Goal: Task Accomplishment & Management: Manage account settings

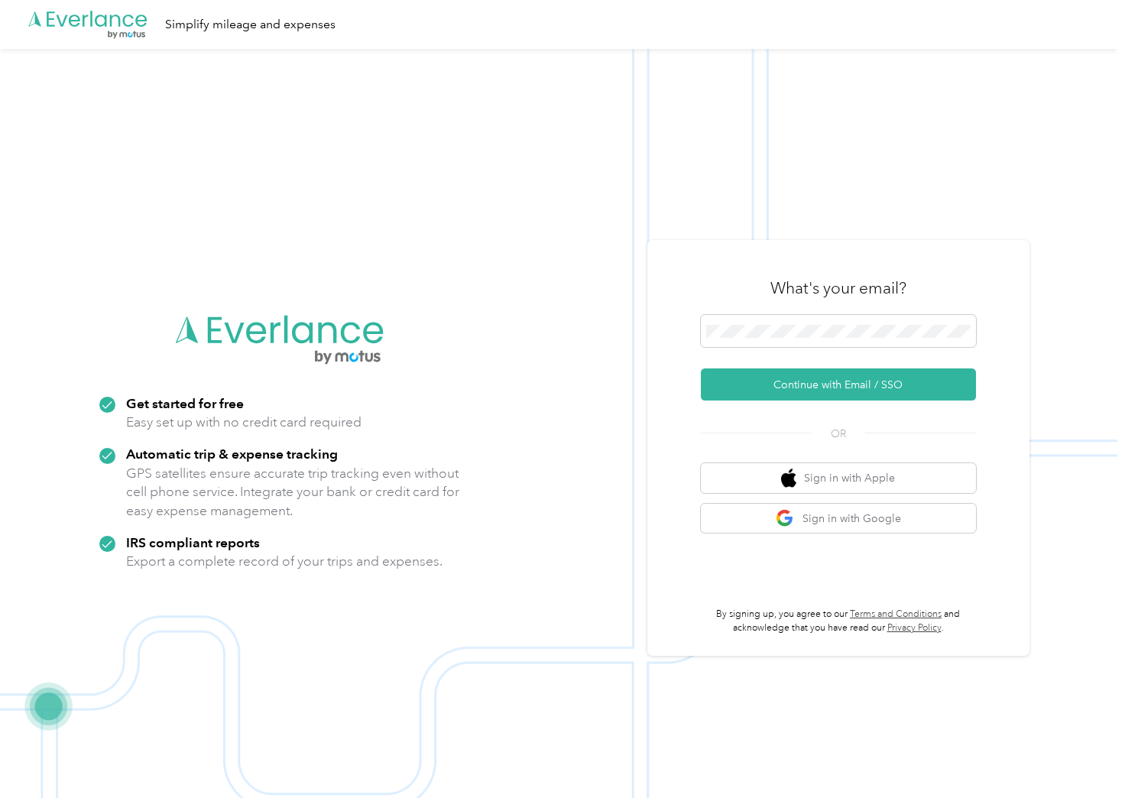
click at [1067, 257] on img at bounding box center [559, 448] width 1118 height 798
click at [701, 369] on button "Continue with Email / SSO" at bounding box center [838, 385] width 275 height 32
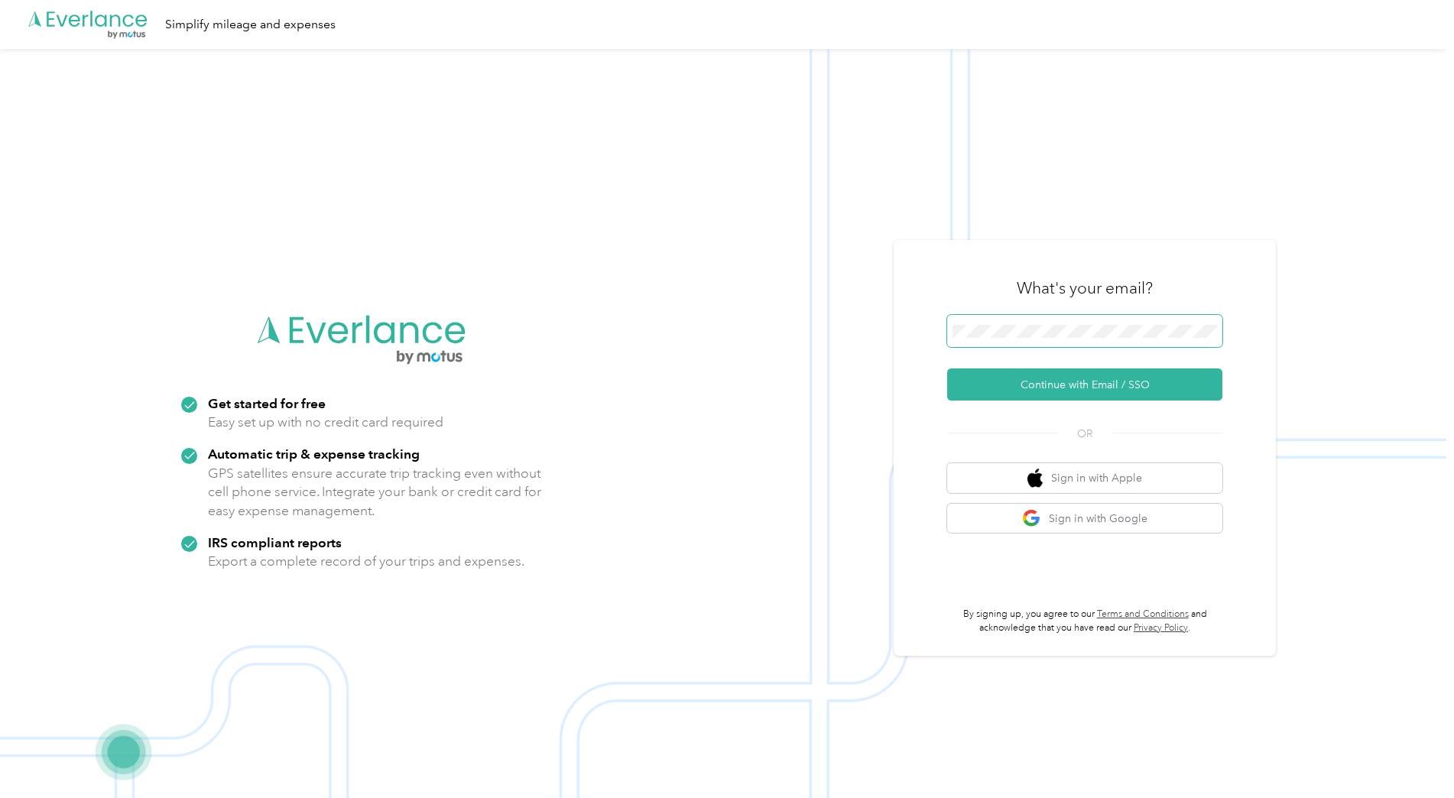
click at [1037, 339] on span at bounding box center [1084, 331] width 275 height 32
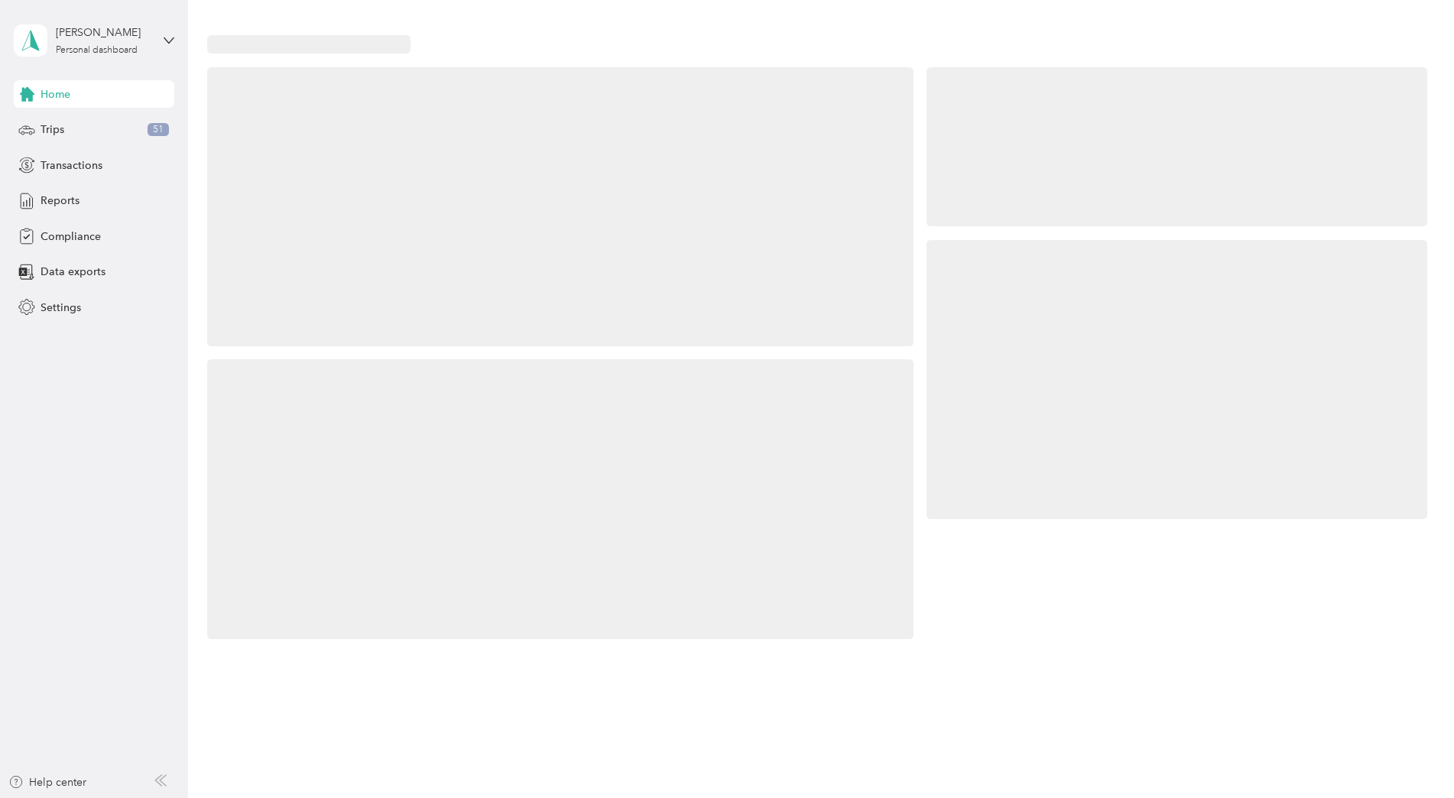
click at [1034, 330] on div at bounding box center [1177, 379] width 501 height 279
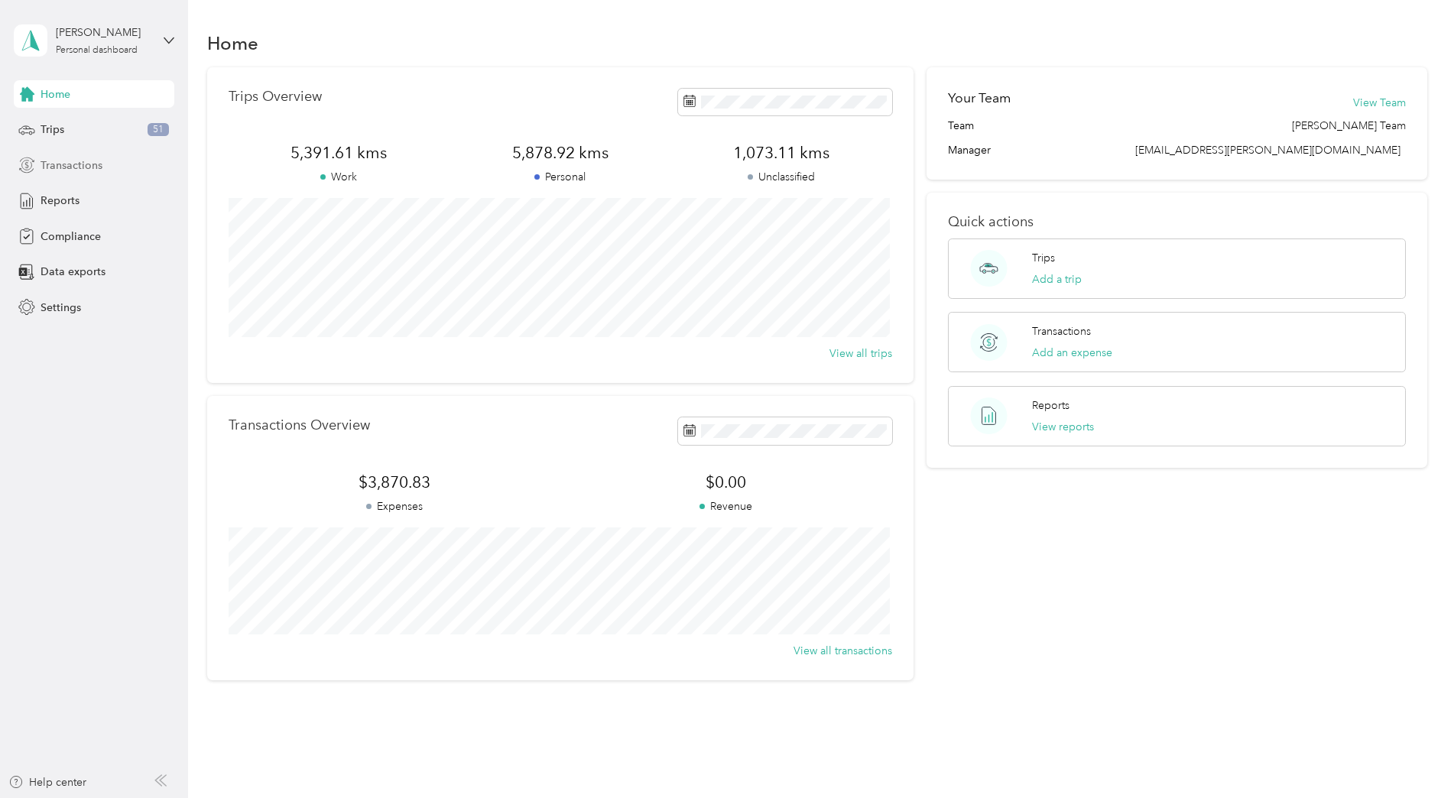
click at [102, 170] on div "Transactions" at bounding box center [94, 165] width 161 height 28
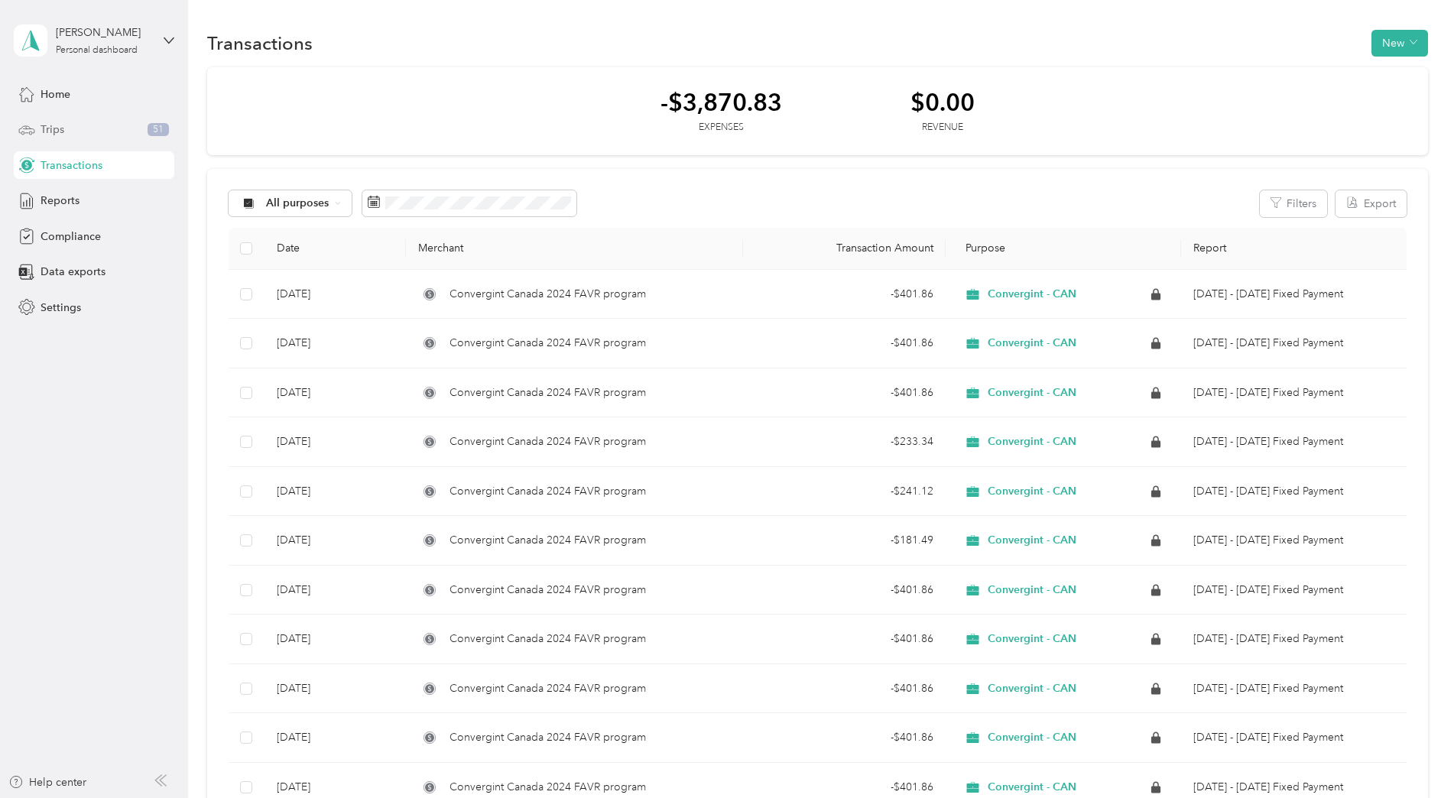
click at [85, 119] on div "Trips 51" at bounding box center [94, 130] width 161 height 28
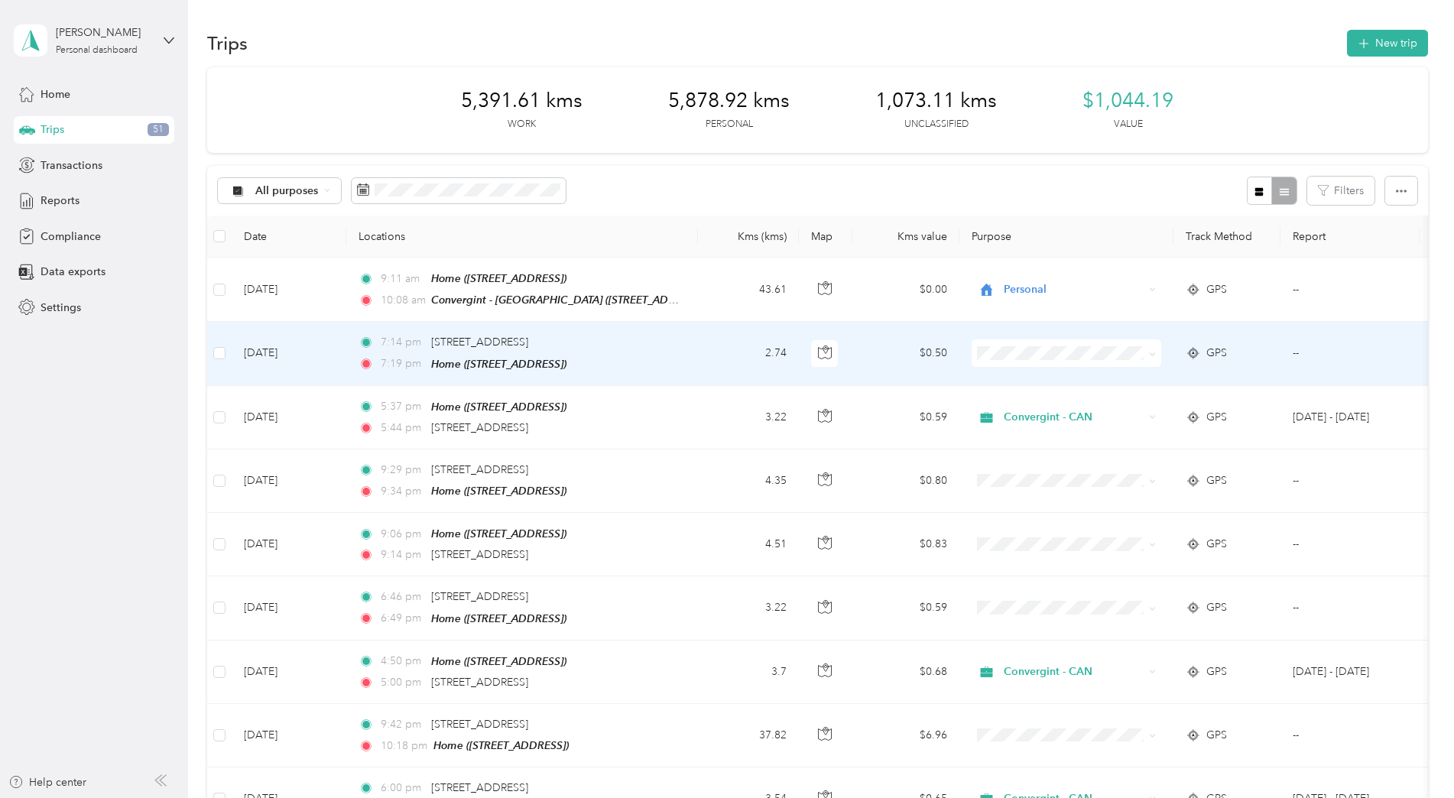
click at [1020, 400] on span "Personal" at bounding box center [1079, 404] width 141 height 16
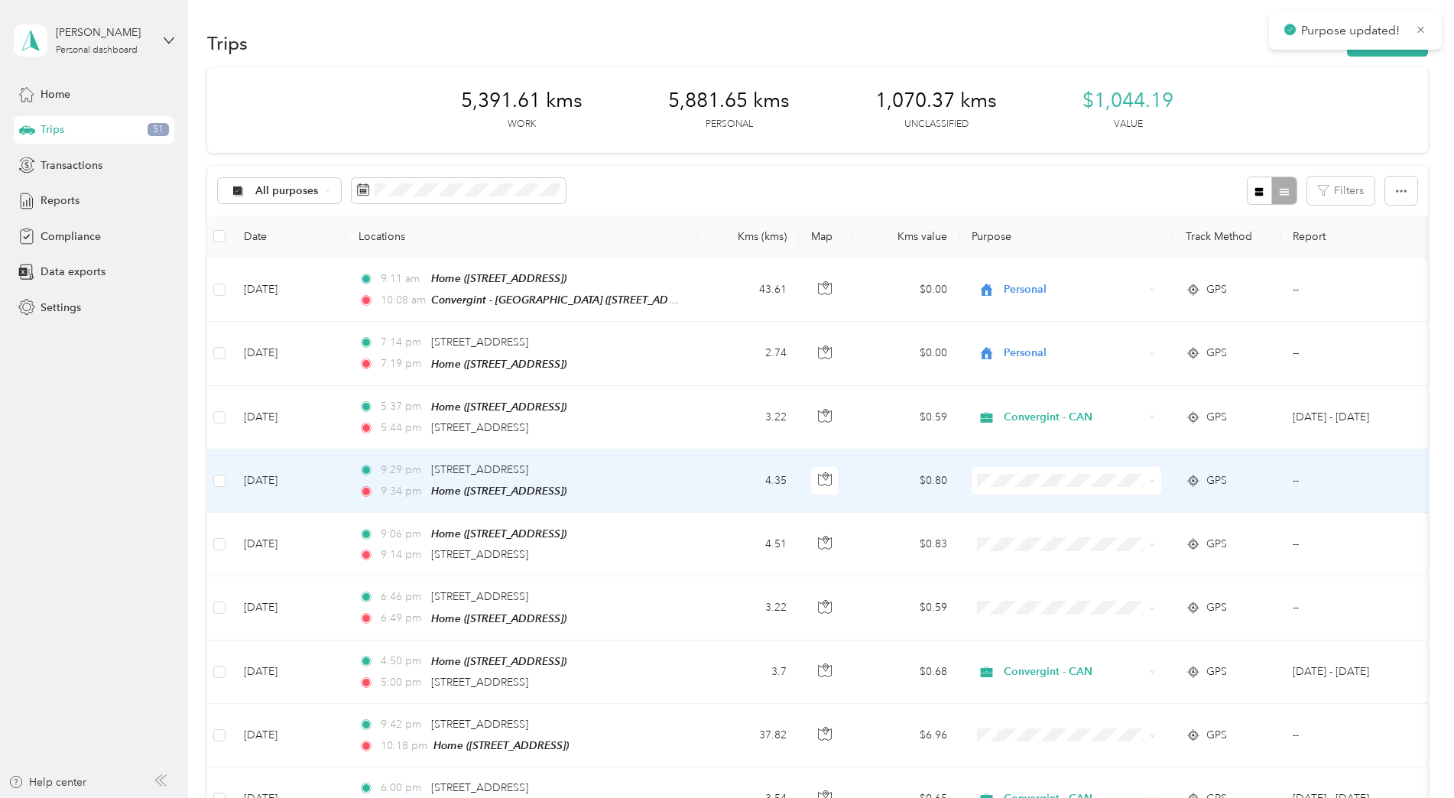
click at [1015, 537] on li "Personal" at bounding box center [1067, 532] width 190 height 27
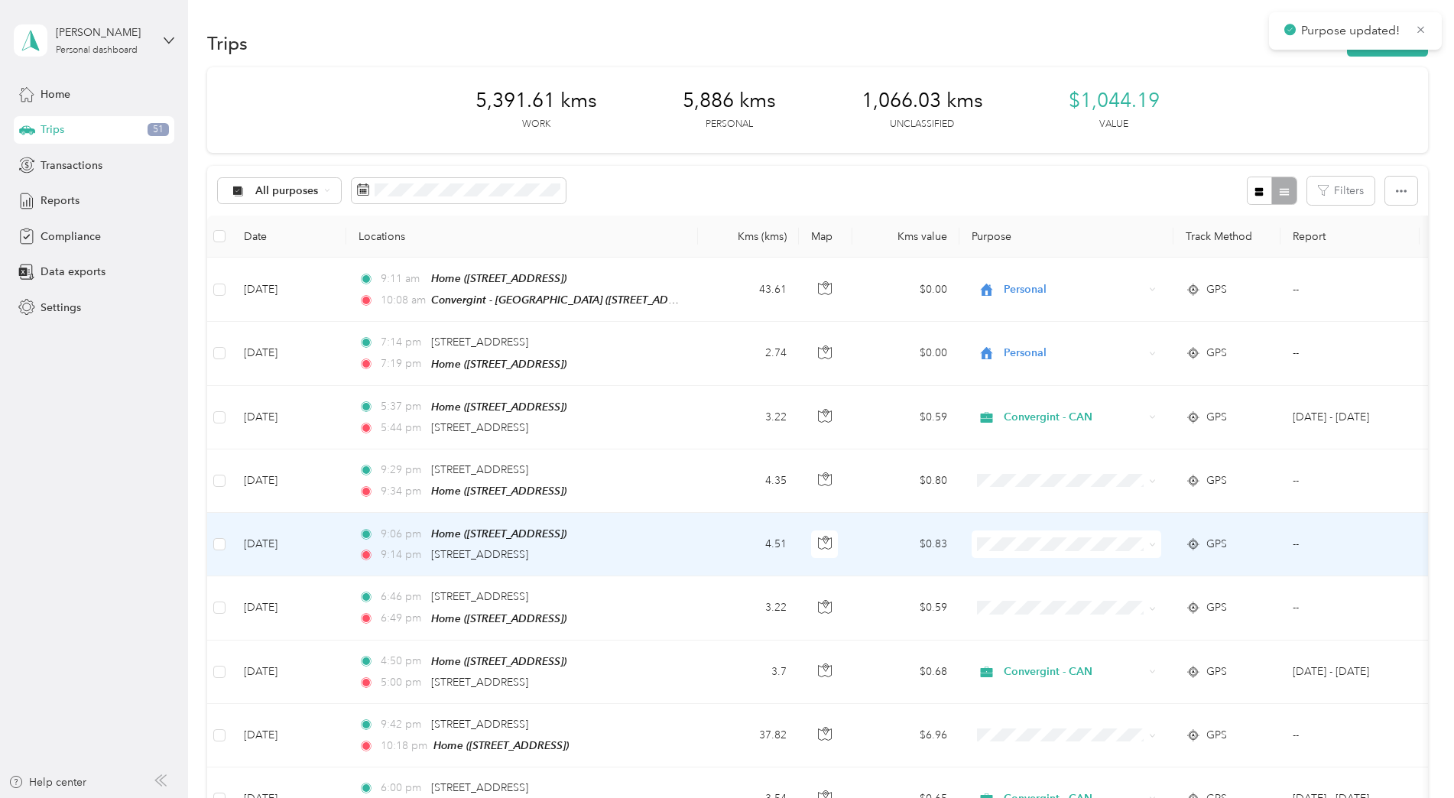
click at [1016, 595] on span "Personal" at bounding box center [1079, 594] width 141 height 16
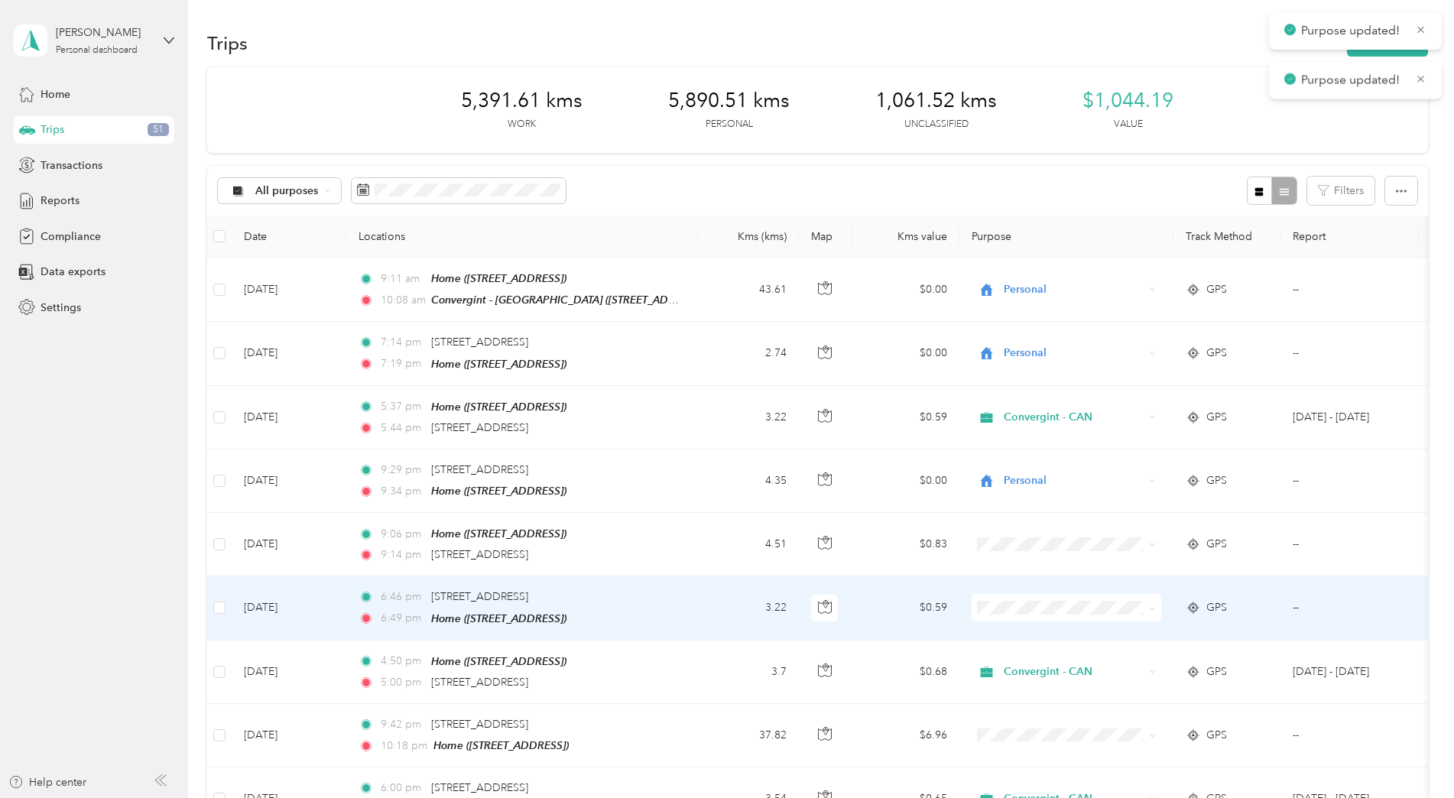
click at [1019, 656] on span "Personal" at bounding box center [1079, 659] width 141 height 16
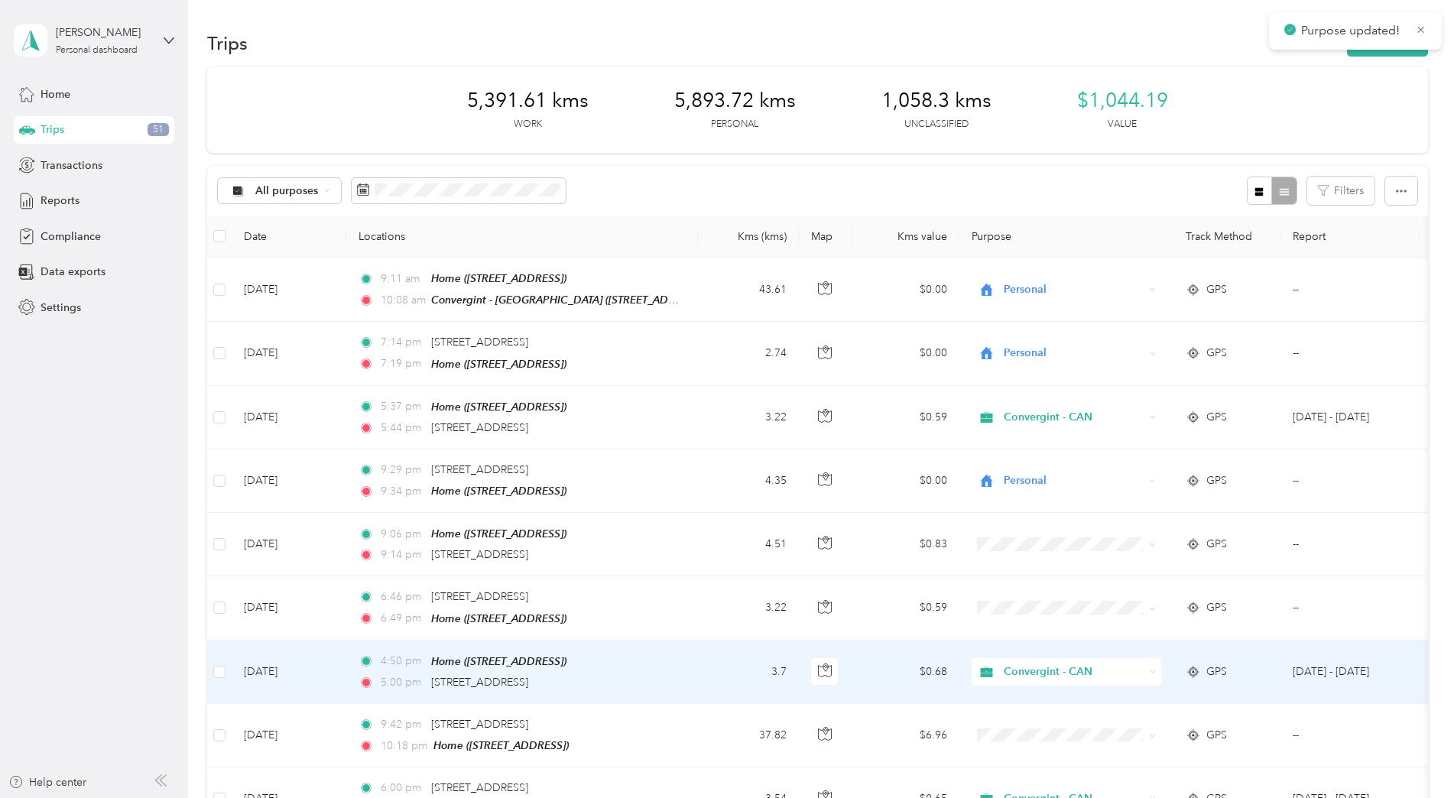
click at [1005, 670] on span "Convergint - CAN" at bounding box center [1074, 672] width 140 height 17
click at [1010, 728] on li "Personal" at bounding box center [1067, 721] width 190 height 27
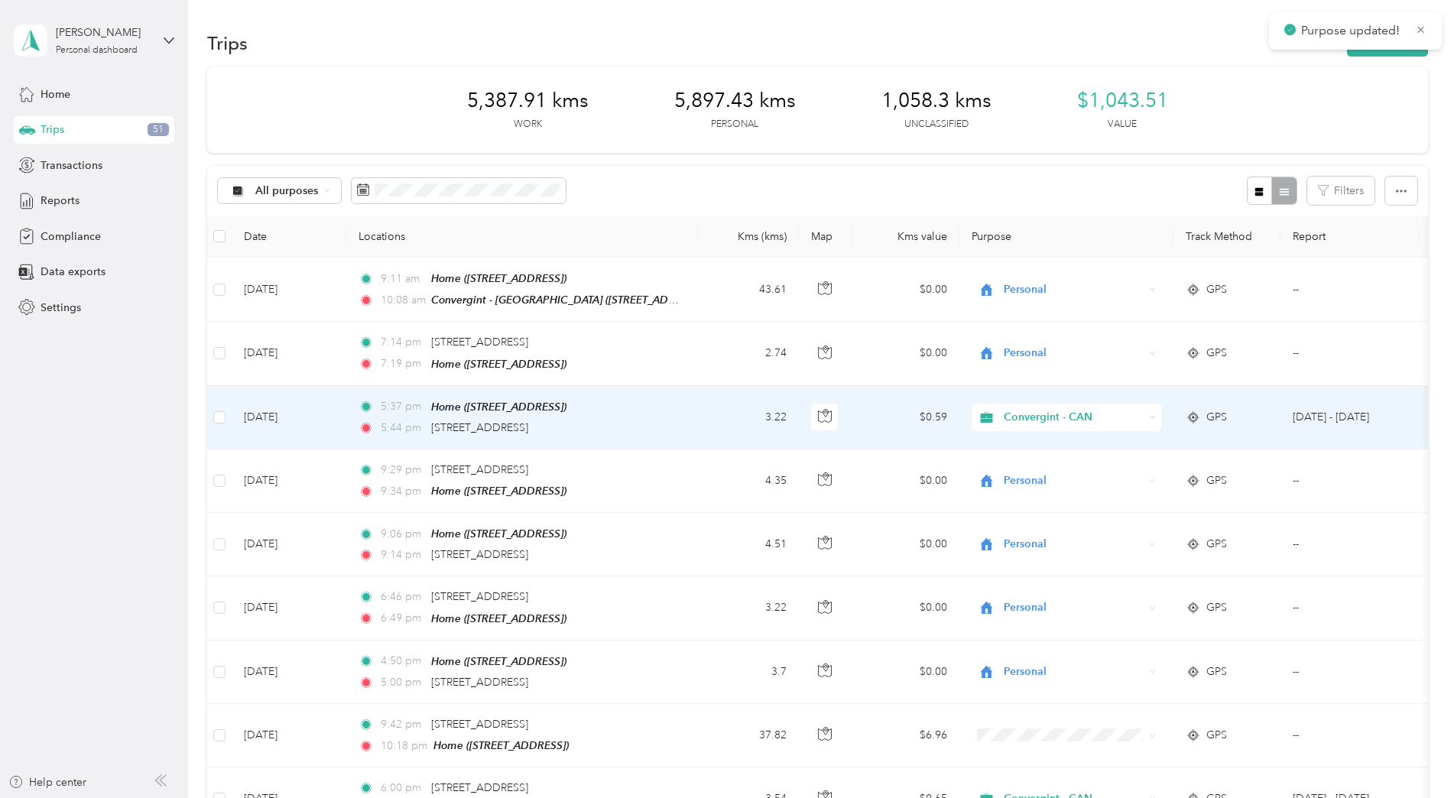
click at [1013, 419] on span "Convergint - CAN" at bounding box center [1074, 417] width 140 height 17
click at [1028, 472] on span "Personal" at bounding box center [1079, 470] width 141 height 16
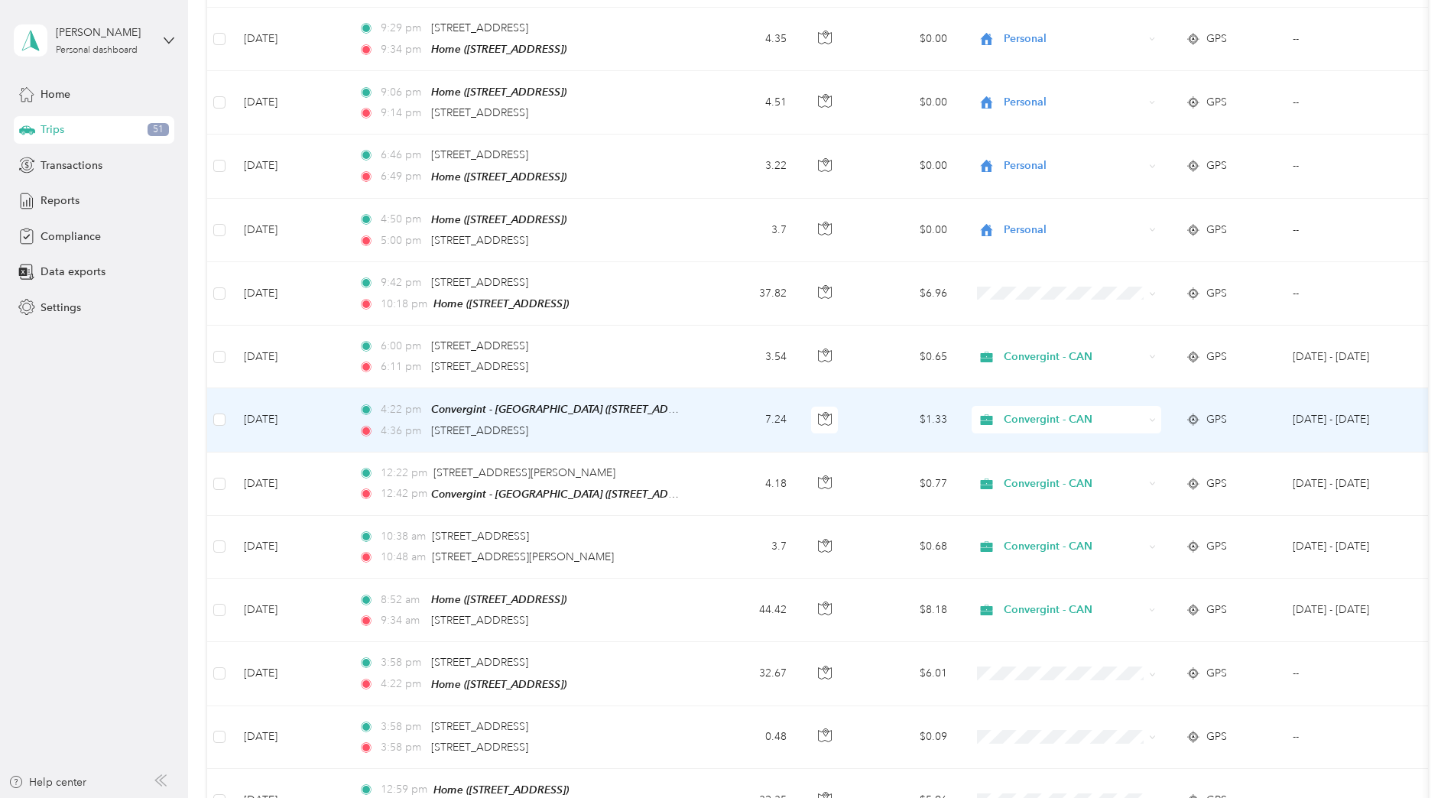
scroll to position [459, 0]
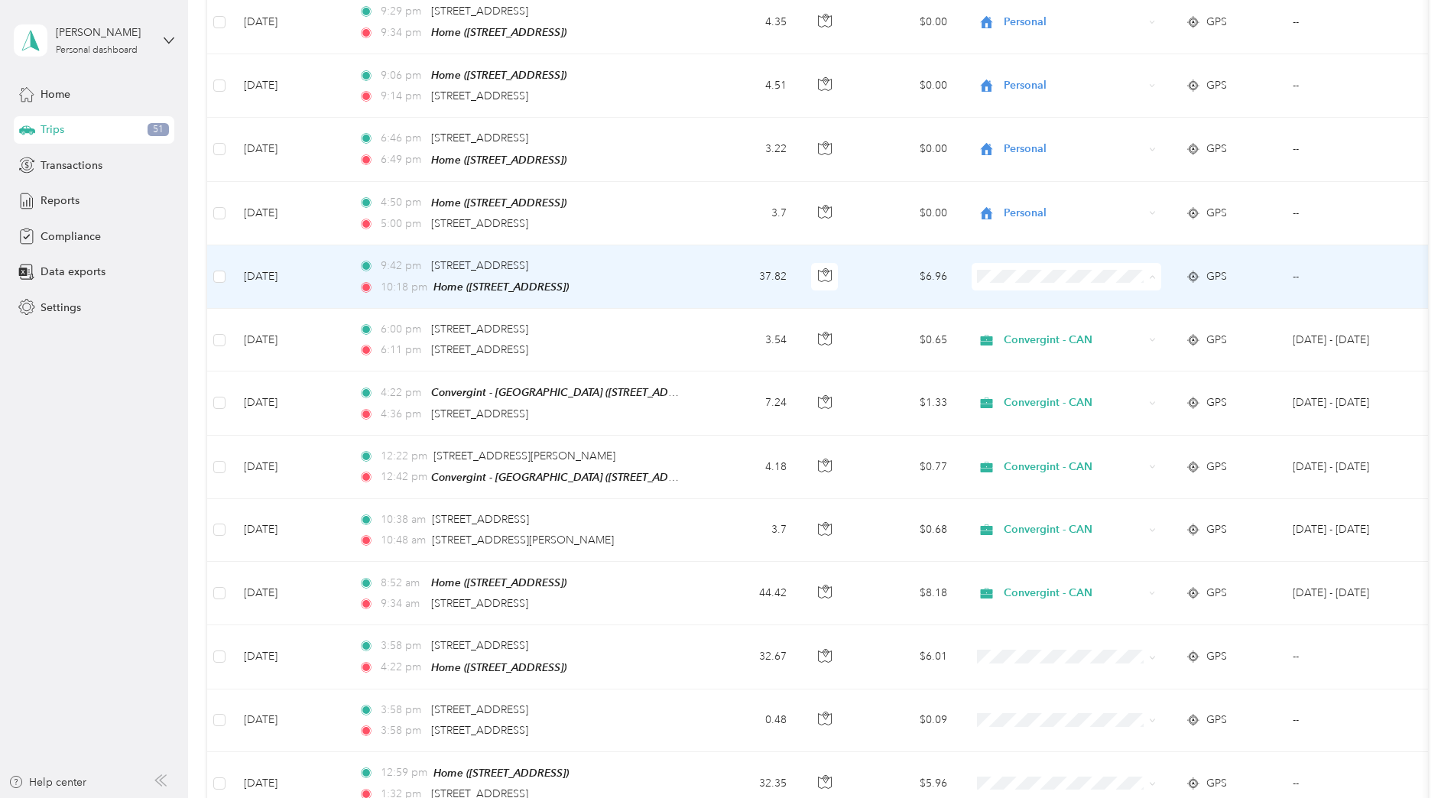
click at [1051, 320] on span "Personal" at bounding box center [1079, 325] width 141 height 16
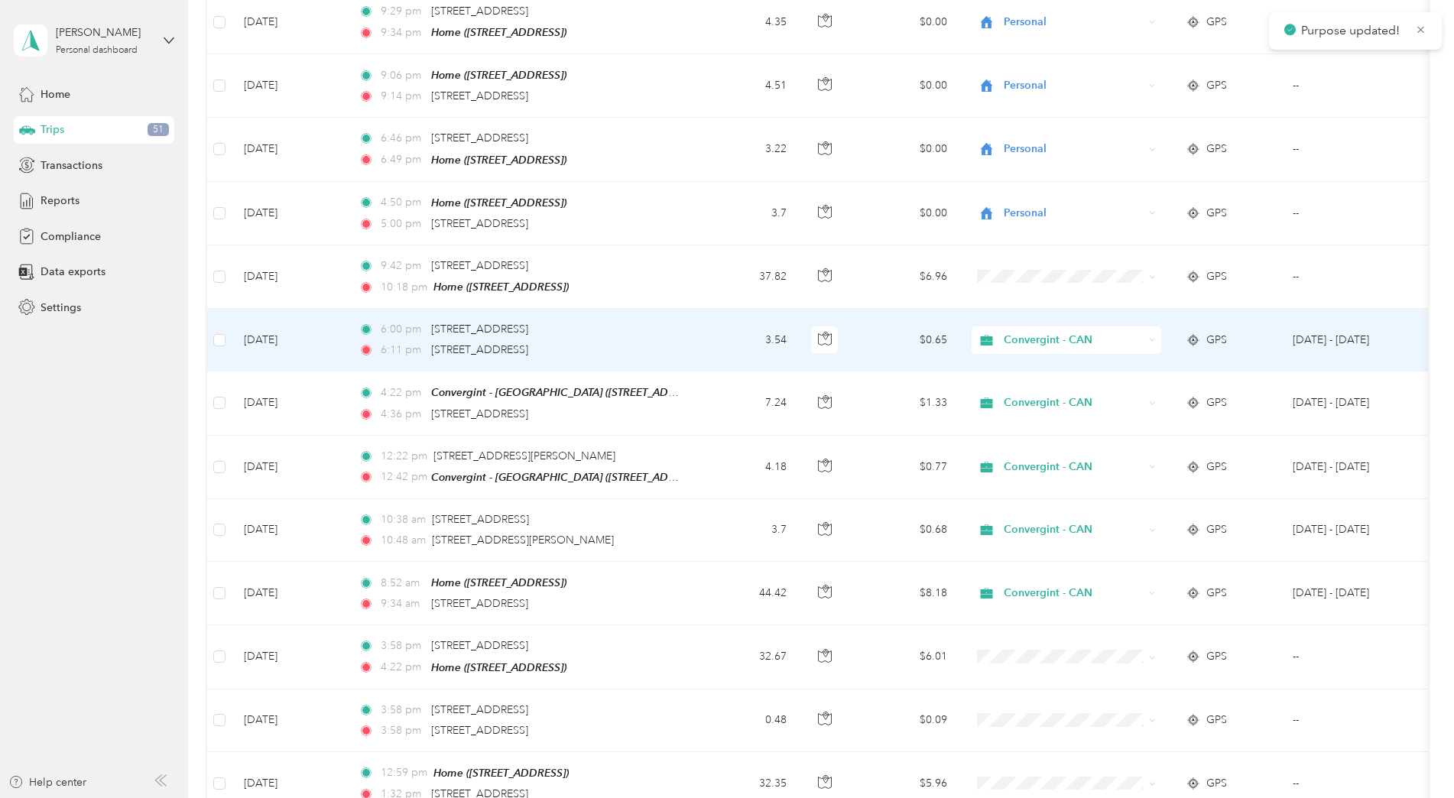
click at [1047, 334] on span "Convergint - CAN" at bounding box center [1074, 340] width 140 height 17
click at [1044, 388] on span "Personal" at bounding box center [1079, 389] width 141 height 16
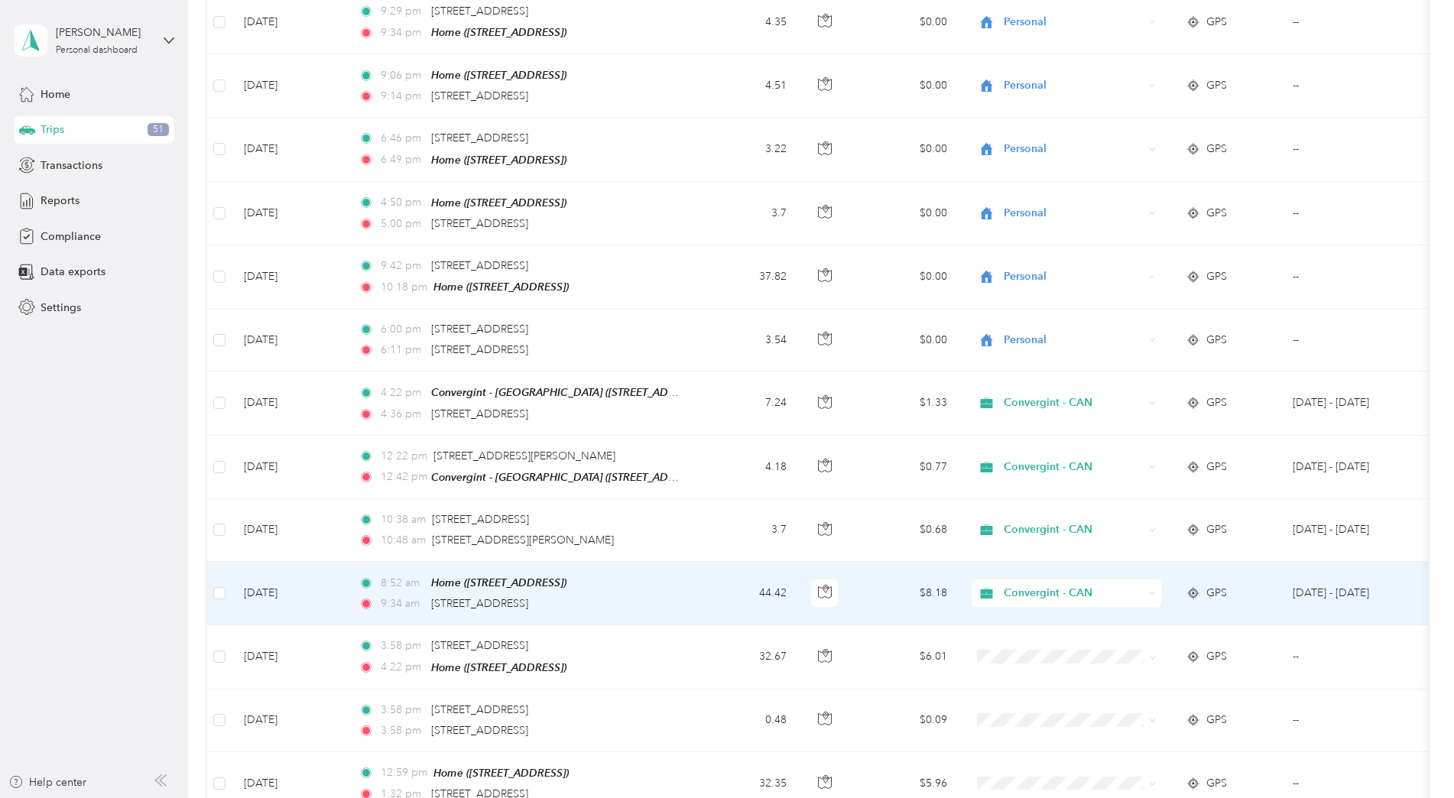
click at [1002, 585] on span "Convergint - CAN" at bounding box center [1060, 593] width 167 height 17
click at [1028, 638] on span "Personal" at bounding box center [1079, 640] width 141 height 16
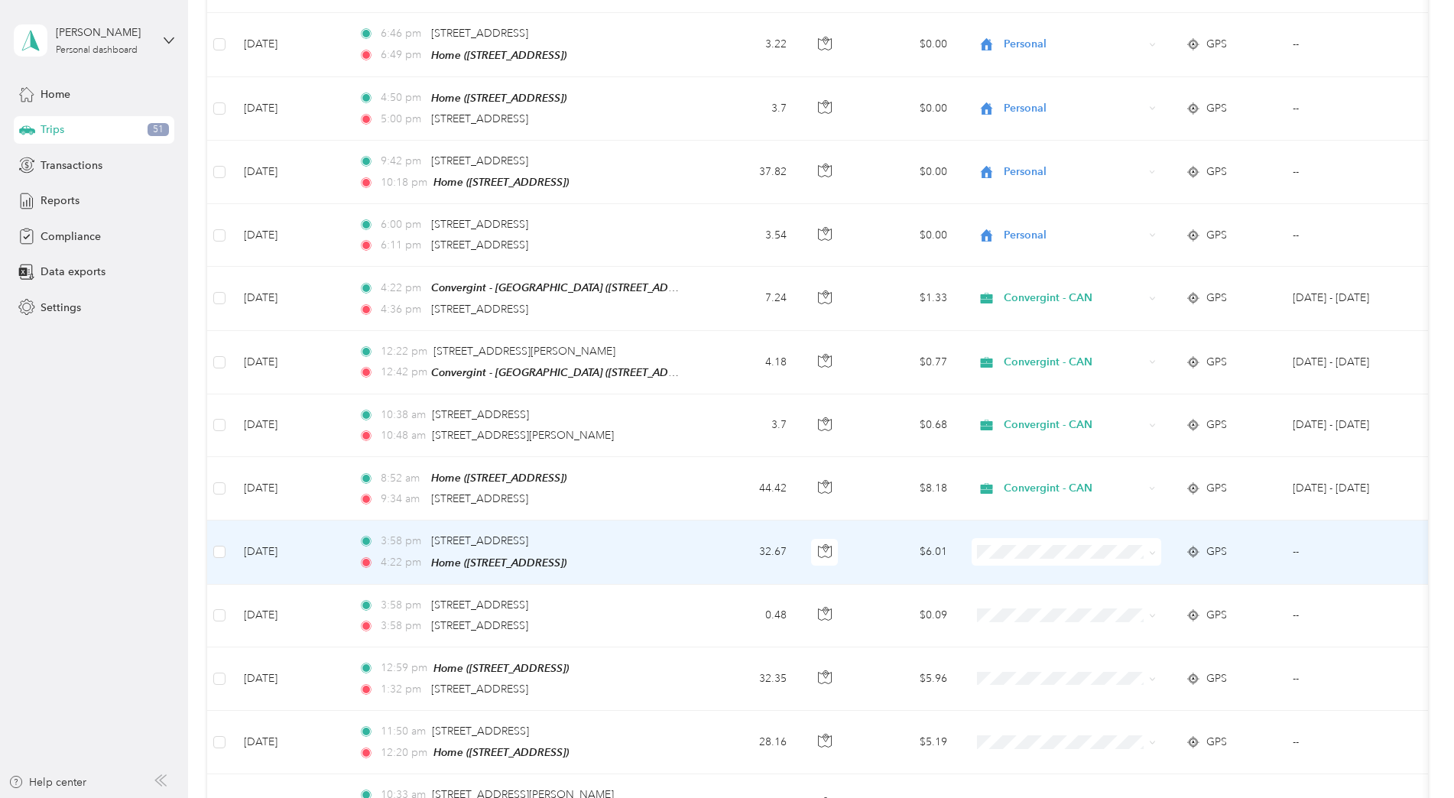
scroll to position [765, 0]
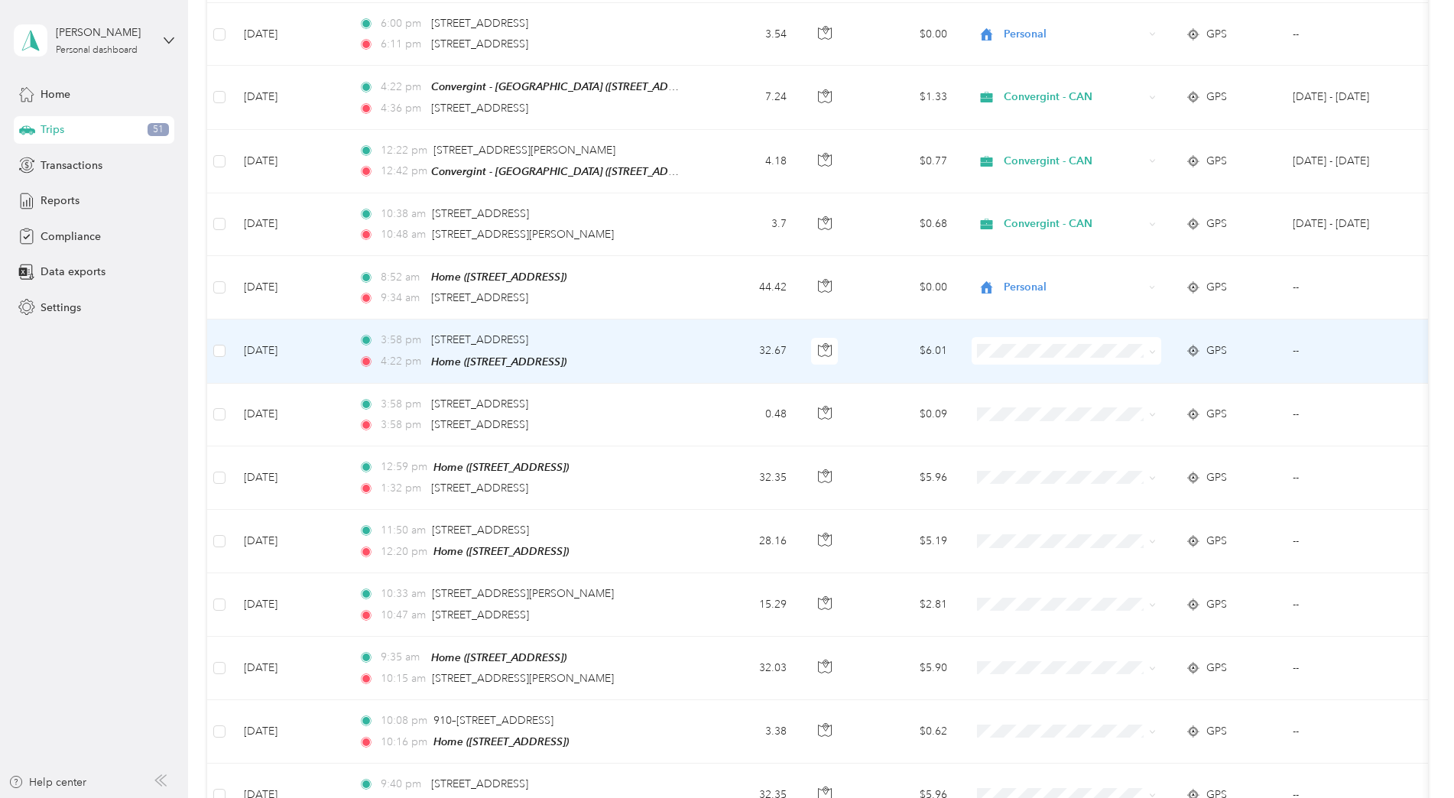
click at [1028, 396] on span "Personal" at bounding box center [1079, 396] width 141 height 16
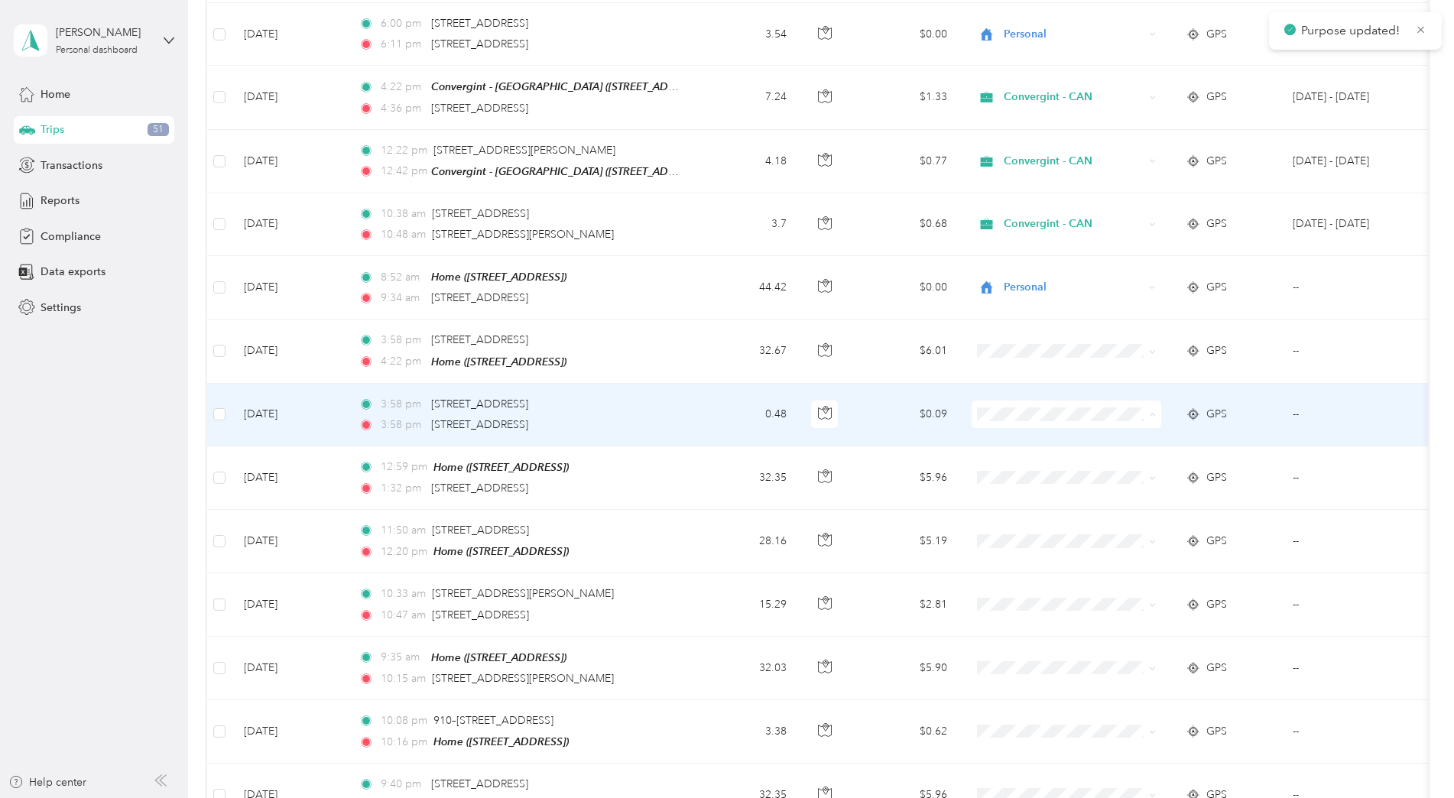
click at [1020, 466] on span "Personal" at bounding box center [1079, 460] width 141 height 16
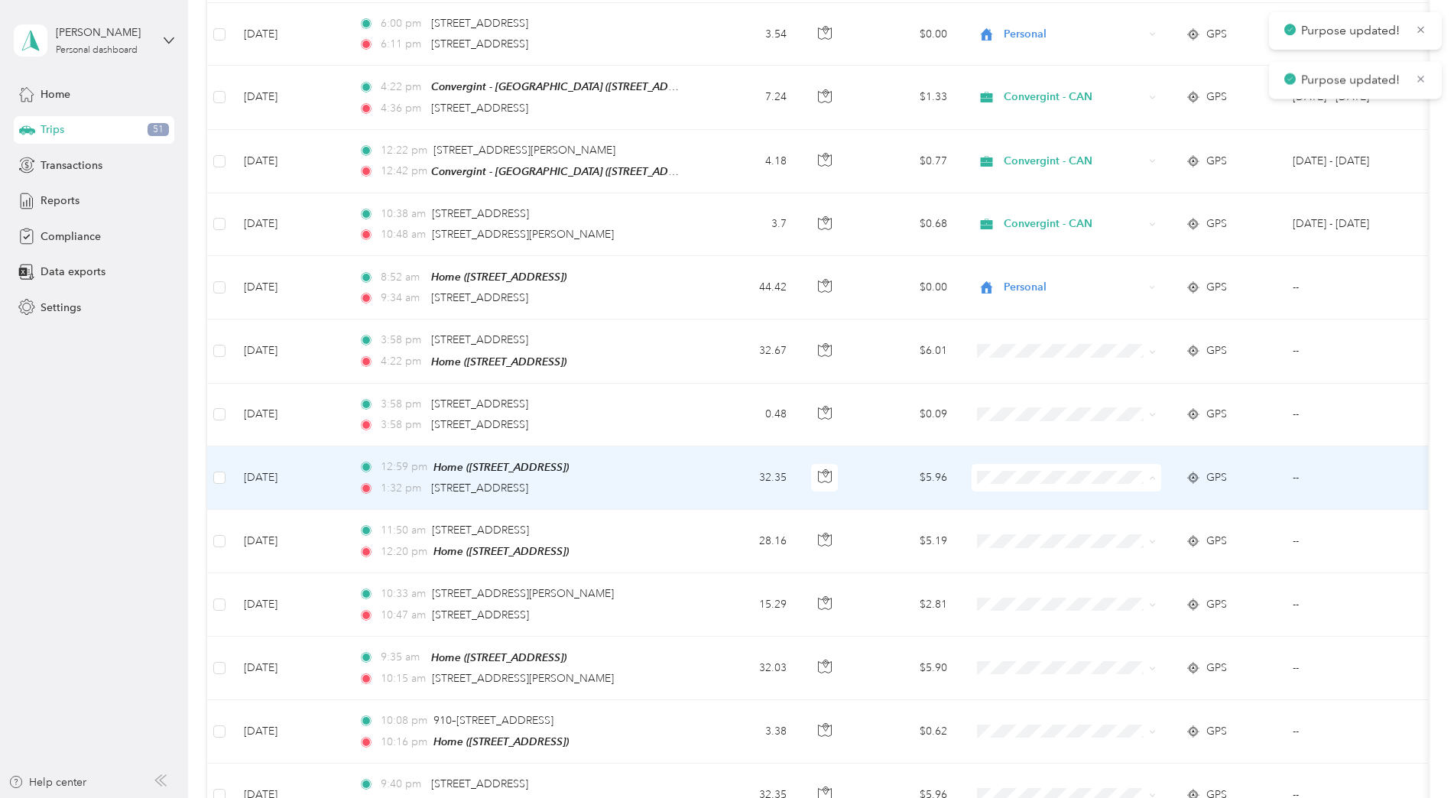
click at [1017, 518] on span "Personal" at bounding box center [1079, 523] width 141 height 16
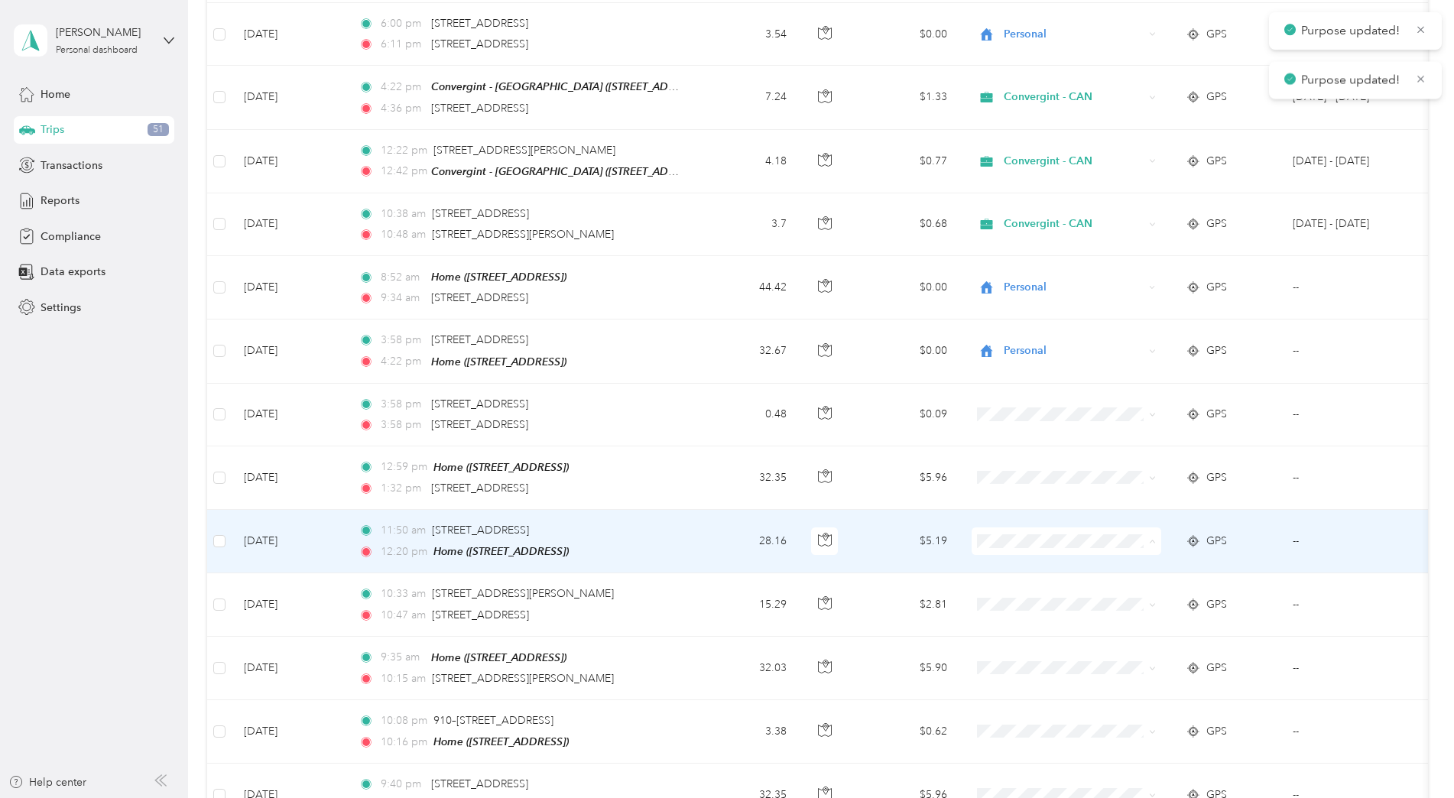
click at [1010, 584] on span "Personal" at bounding box center [1079, 586] width 141 height 16
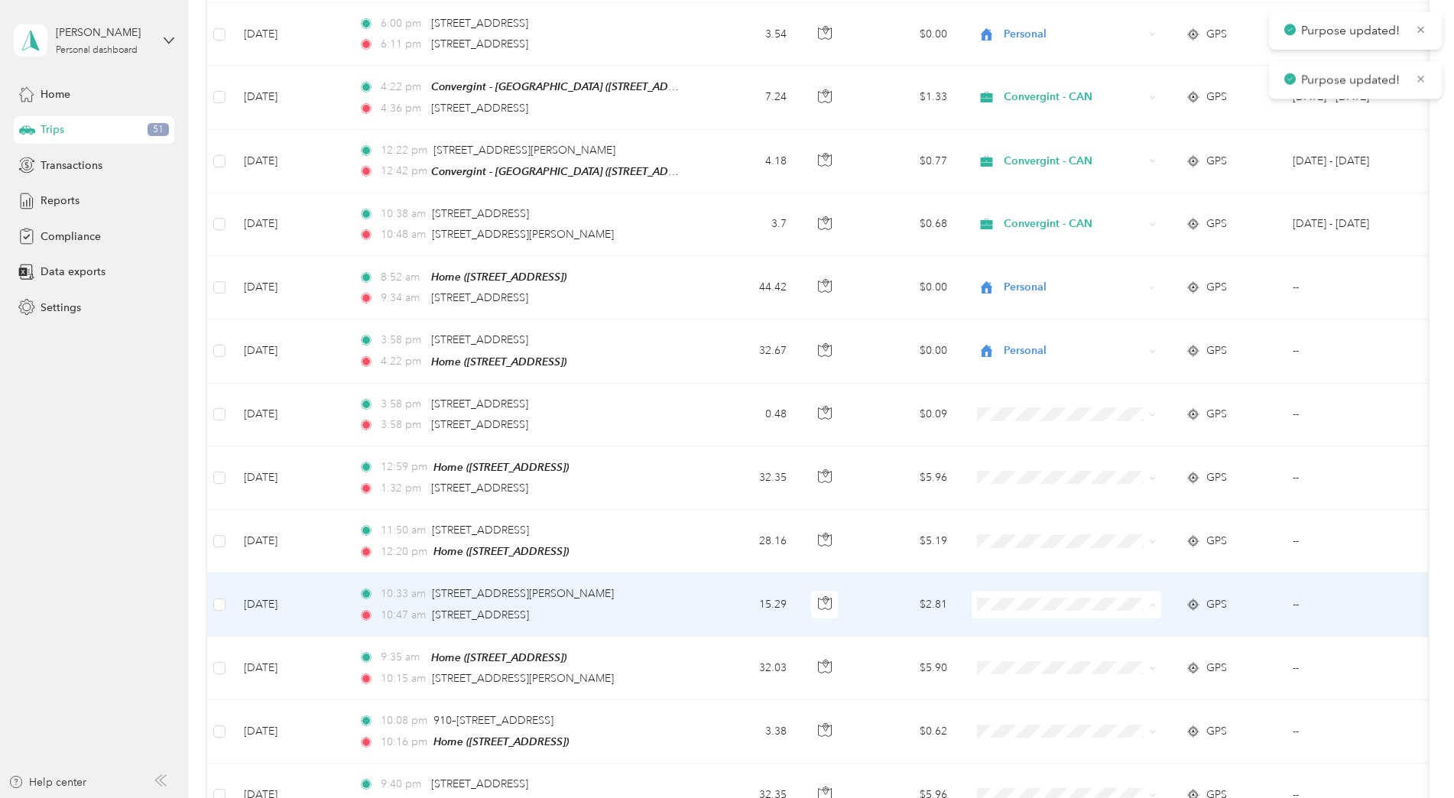
click at [1005, 649] on span "Personal" at bounding box center [1066, 649] width 168 height 16
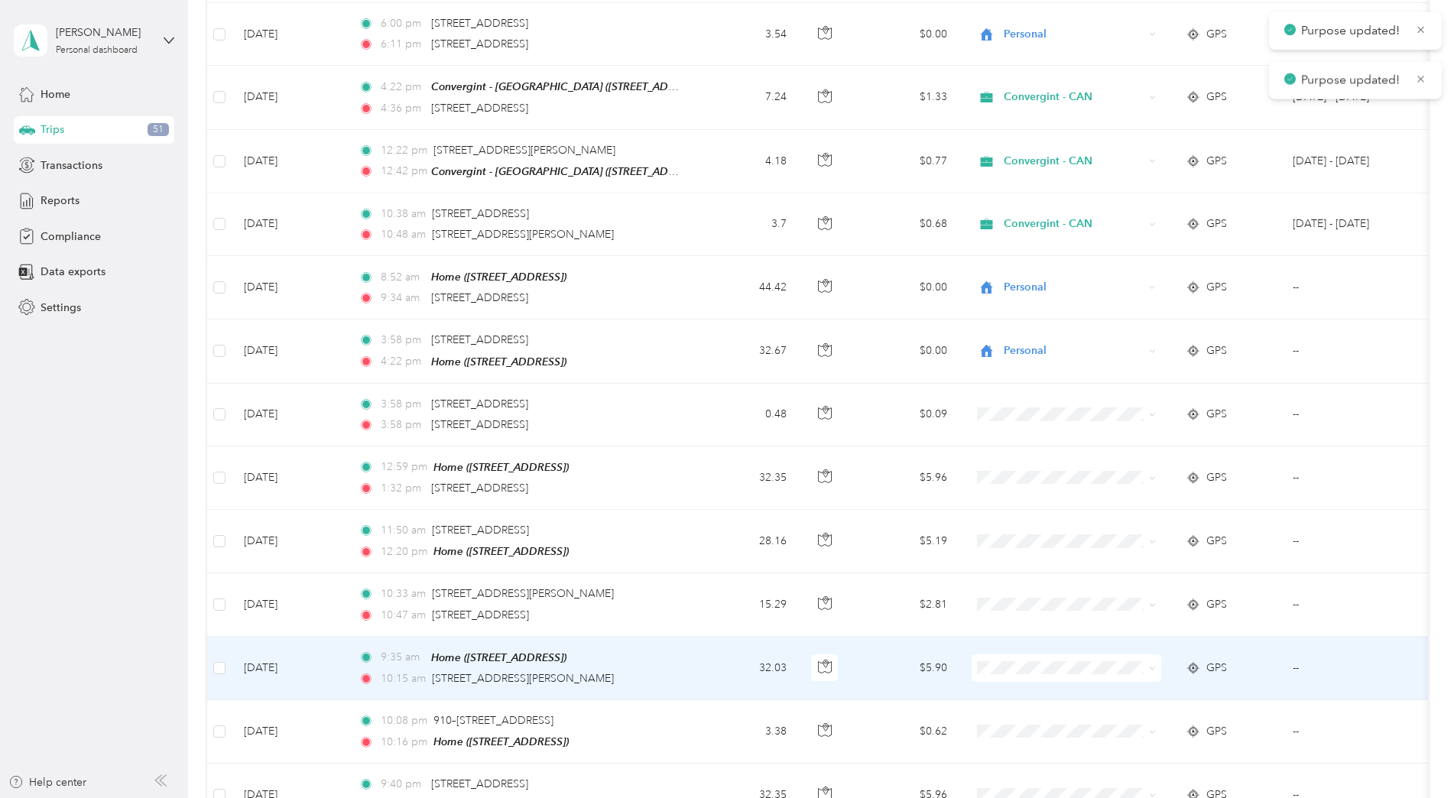
click at [996, 663] on span at bounding box center [1067, 668] width 190 height 28
click at [1012, 712] on span "Personal" at bounding box center [1079, 711] width 141 height 16
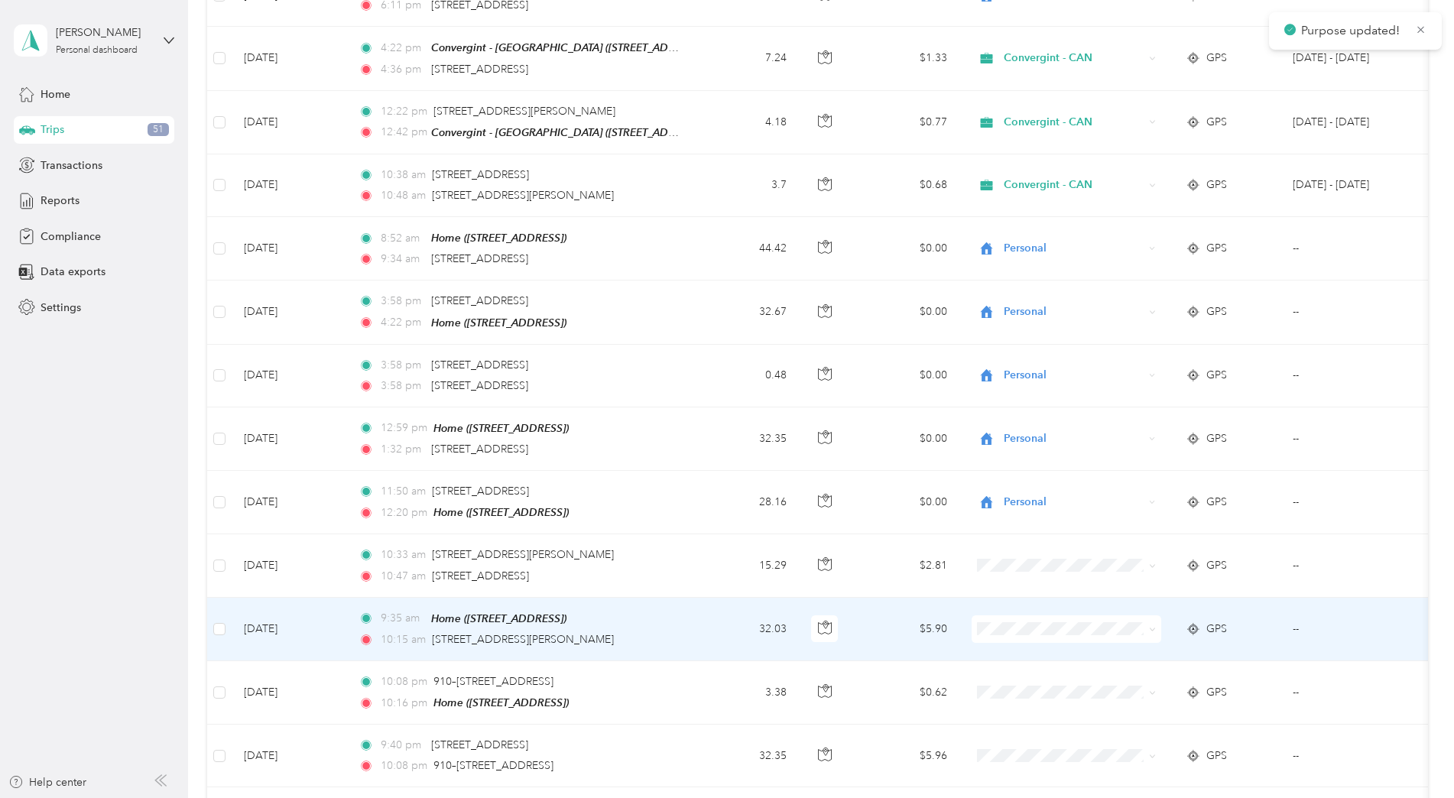
scroll to position [841, 0]
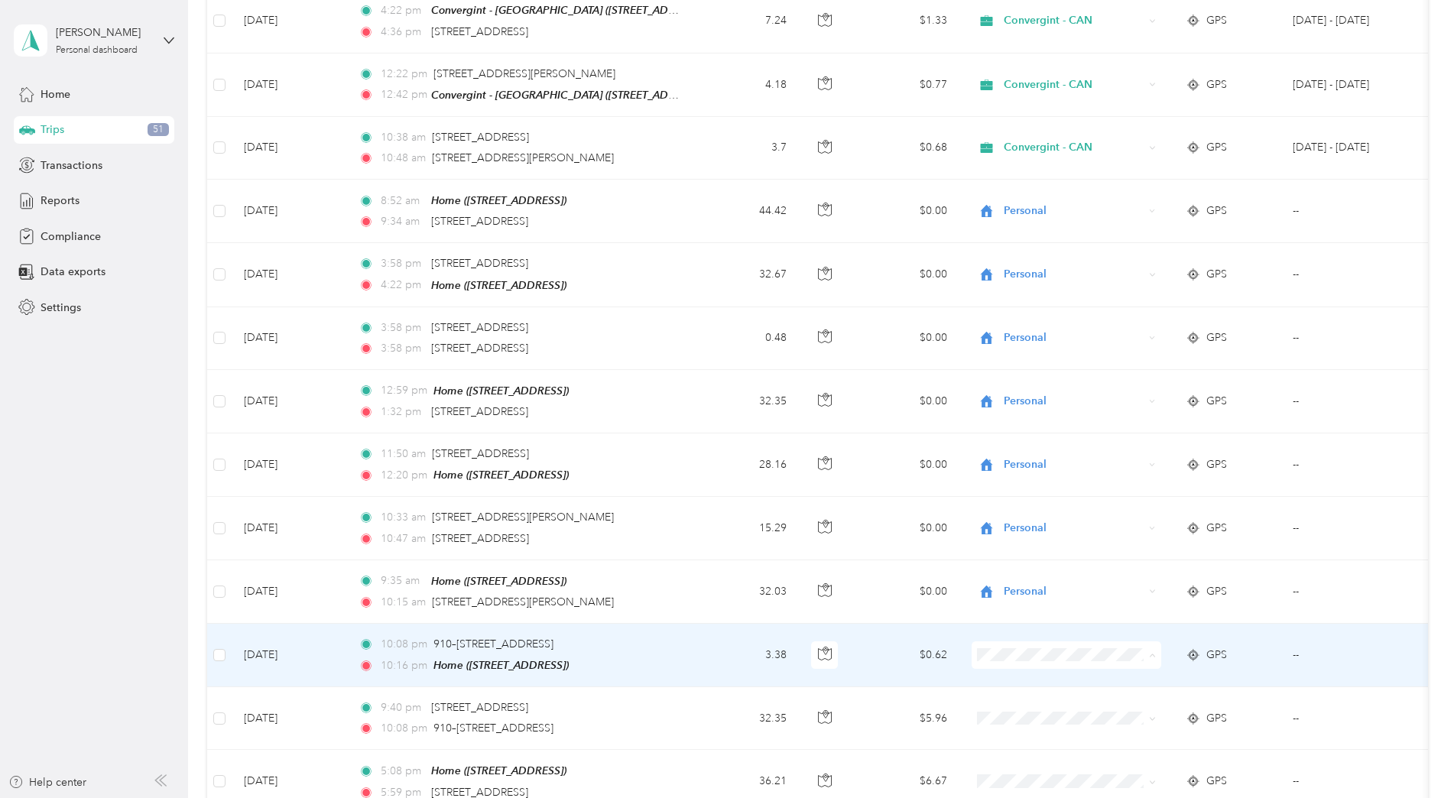
click at [1002, 692] on span "Personal" at bounding box center [1066, 698] width 168 height 16
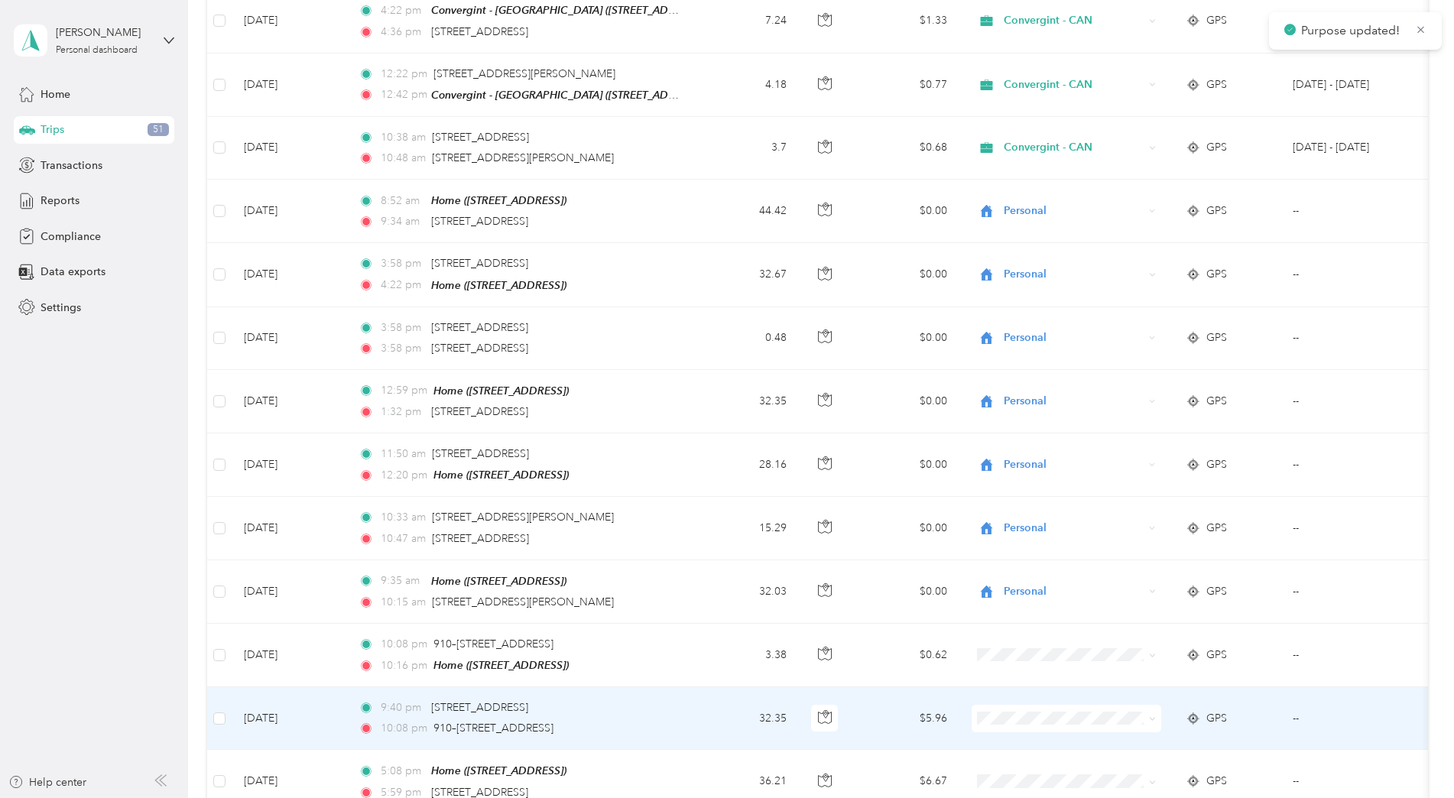
click at [1001, 757] on icon at bounding box center [991, 756] width 19 height 12
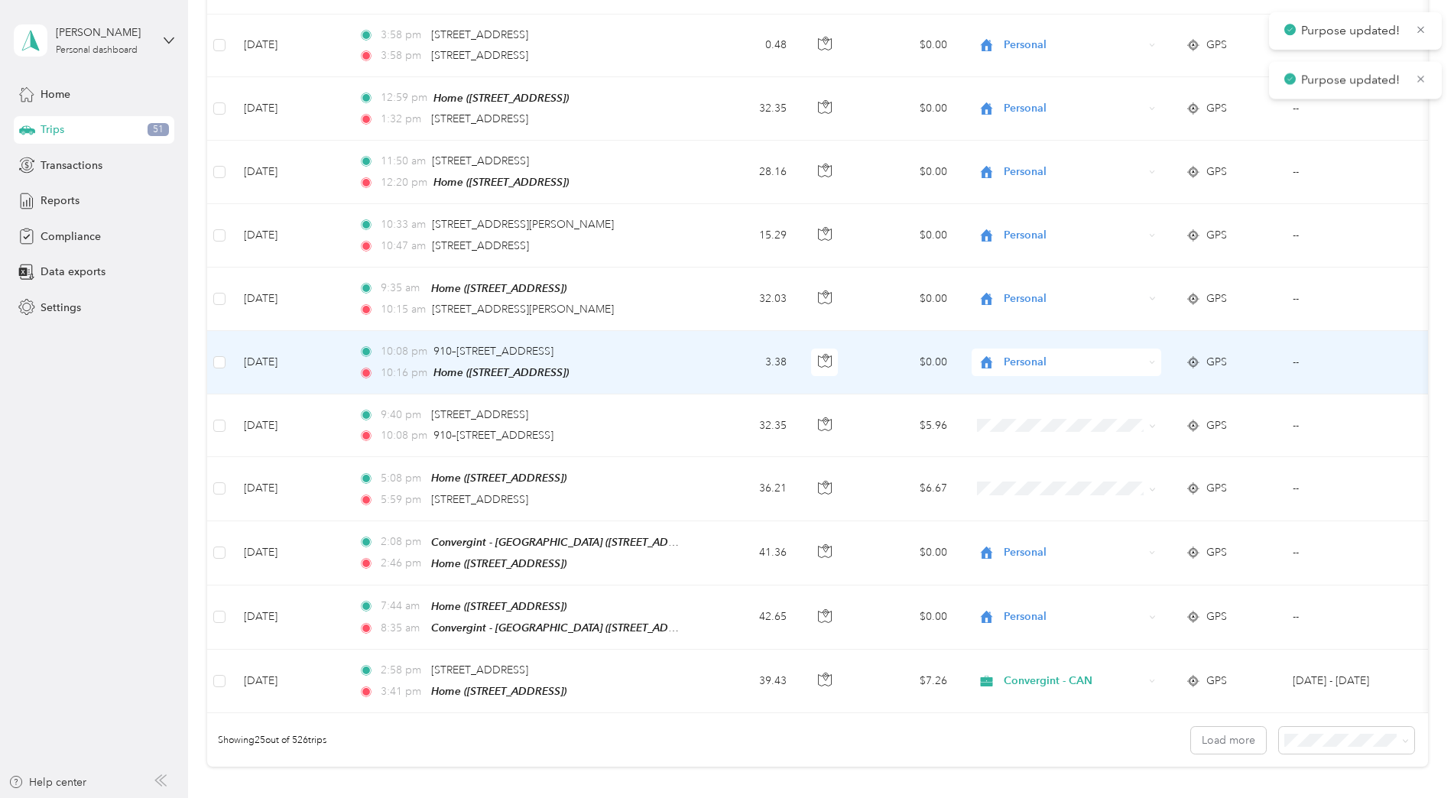
scroll to position [1147, 0]
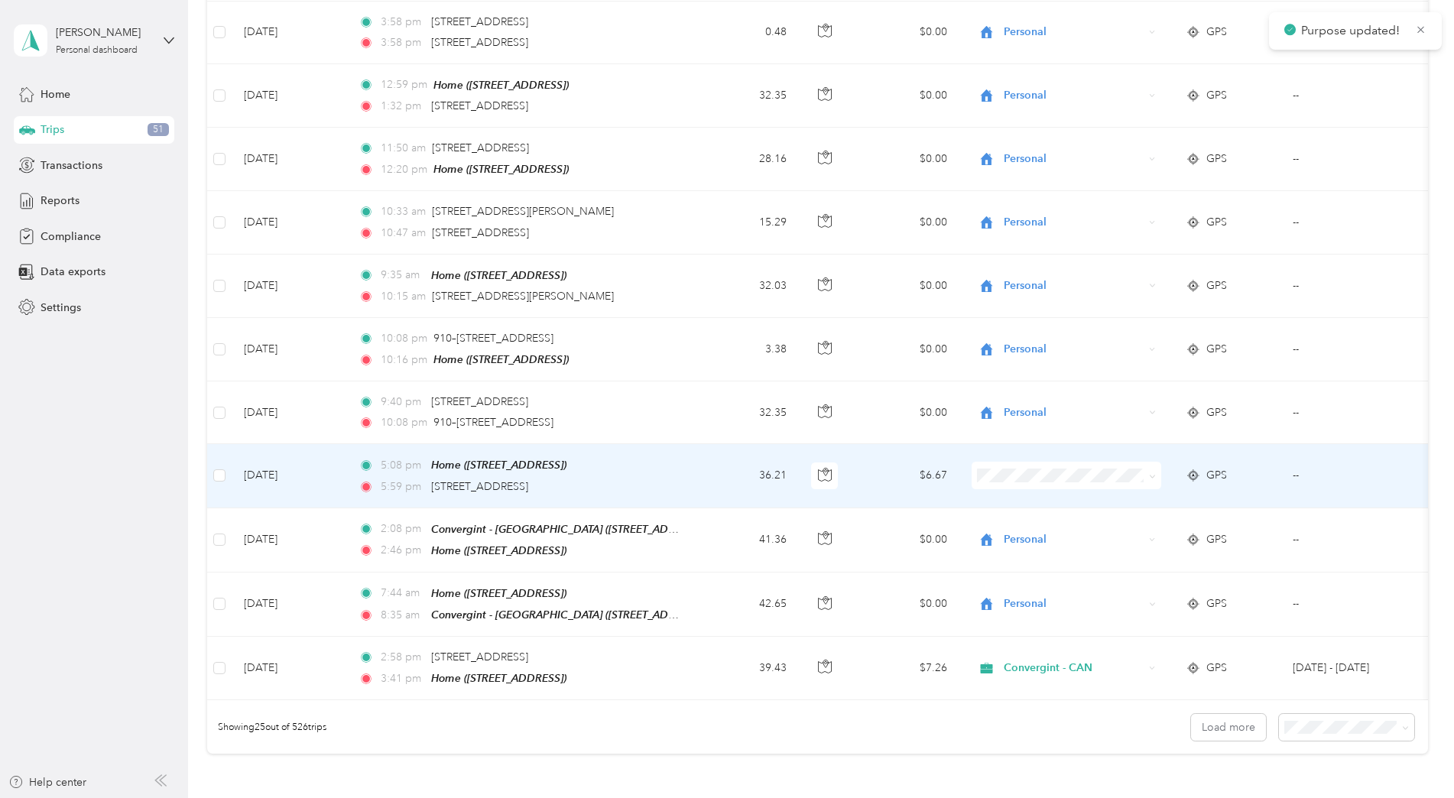
click at [1019, 523] on li "Personal" at bounding box center [1067, 516] width 190 height 27
click at [1010, 519] on span "Personal" at bounding box center [1079, 518] width 141 height 16
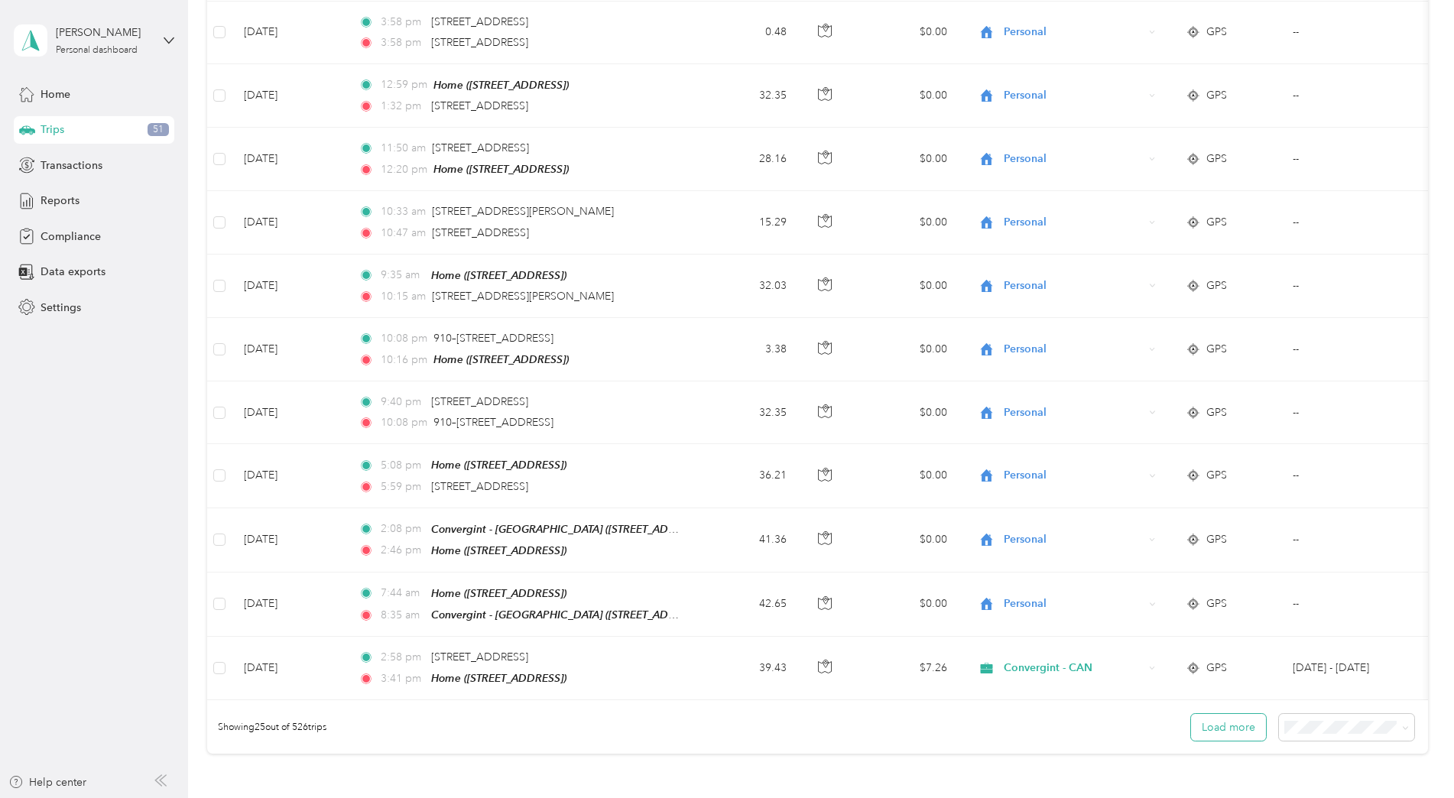
click at [1125, 733] on button "Load more" at bounding box center [1228, 727] width 75 height 27
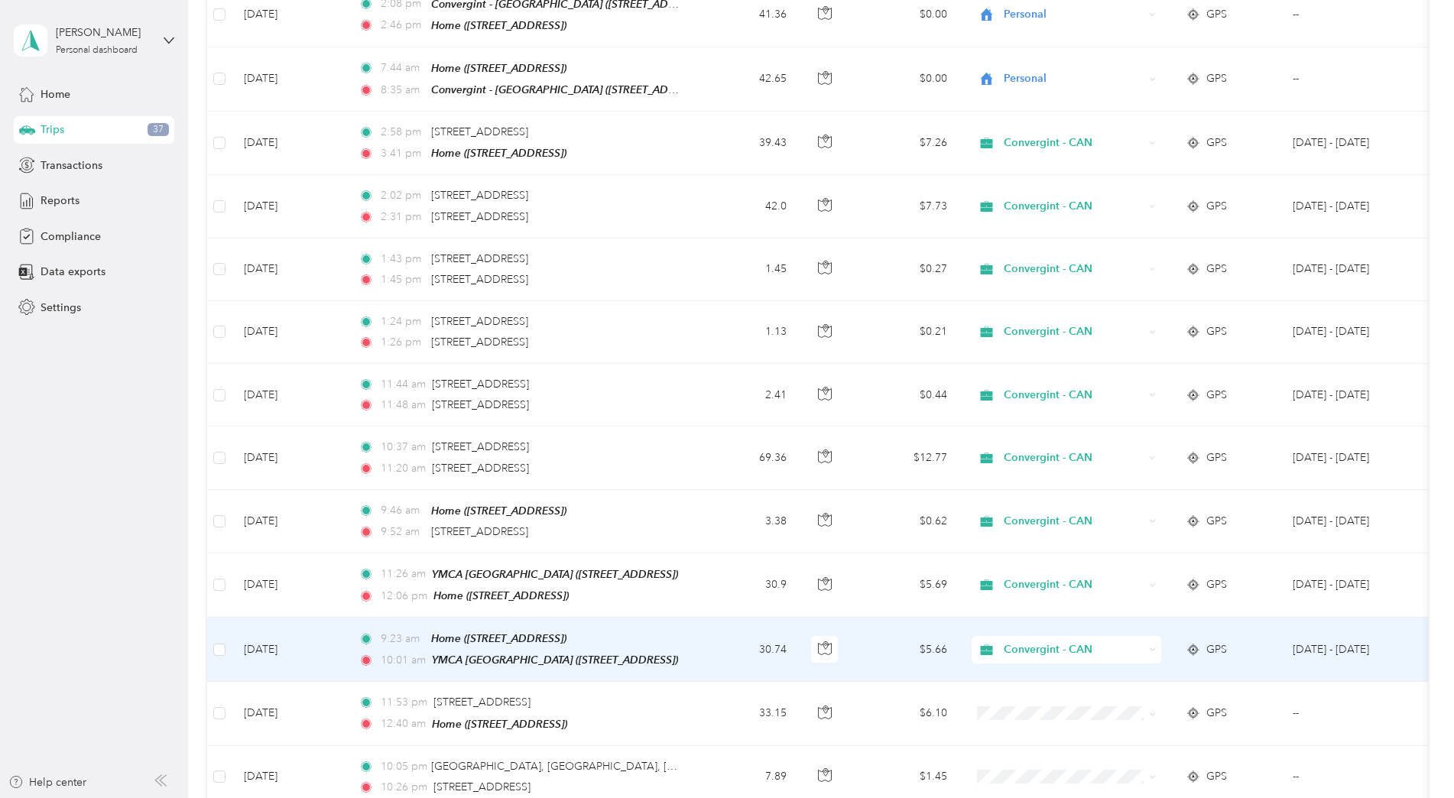
scroll to position [1759, 0]
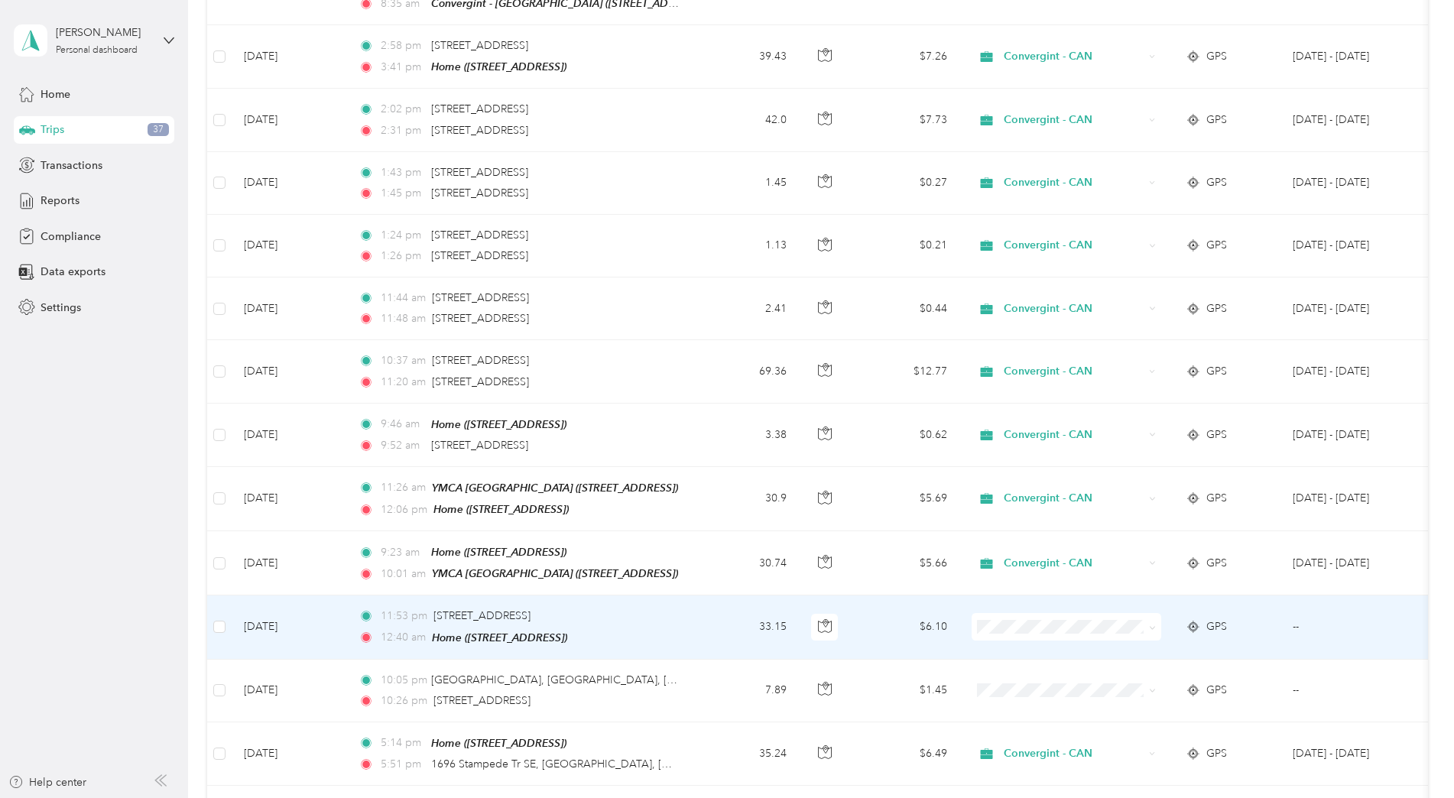
click at [1018, 662] on span "Personal" at bounding box center [1079, 658] width 141 height 16
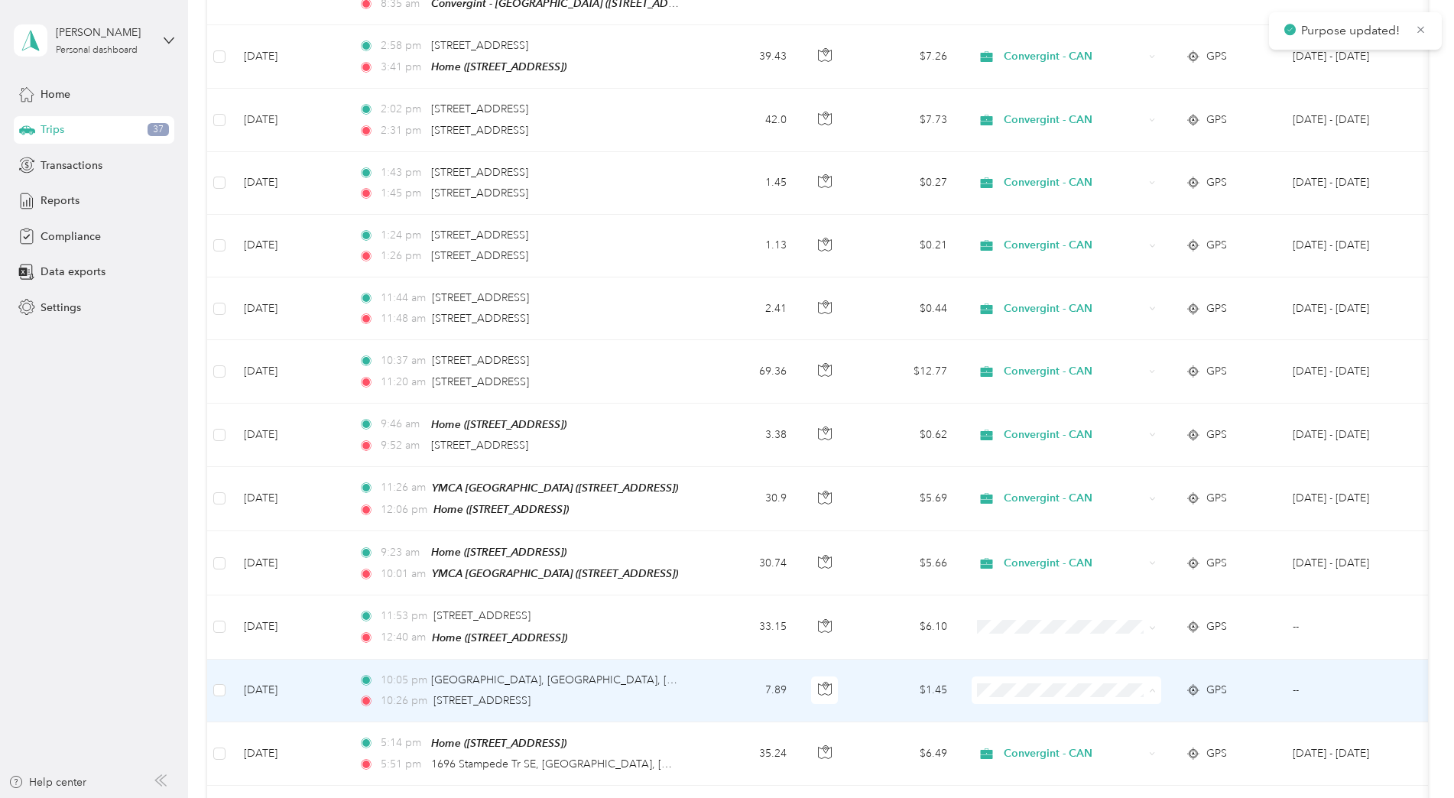
click at [1031, 723] on span "Personal" at bounding box center [1079, 724] width 141 height 16
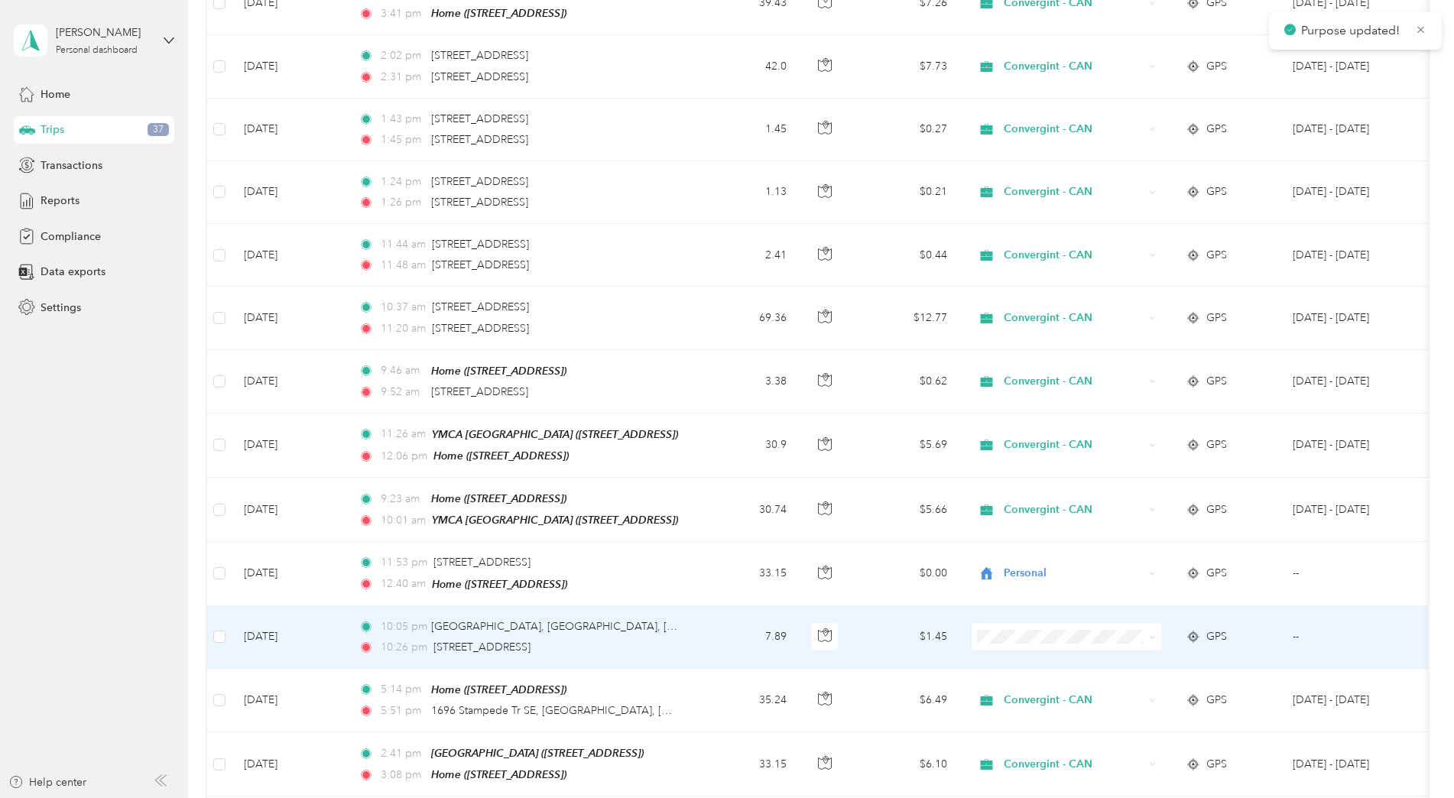
scroll to position [1911, 0]
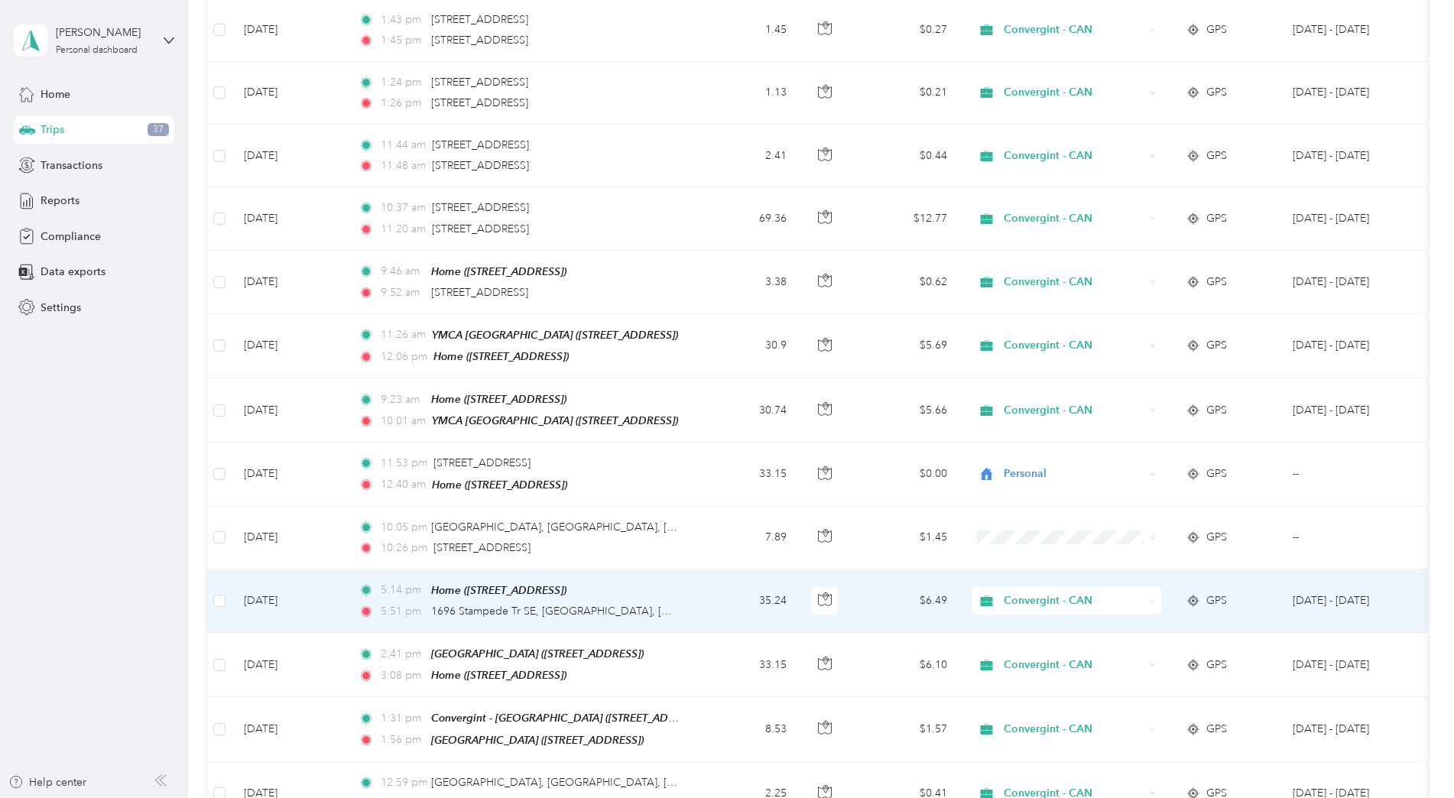
click at [1031, 593] on span "Convergint - CAN" at bounding box center [1074, 601] width 140 height 17
click at [1030, 635] on span "Personal" at bounding box center [1079, 630] width 141 height 16
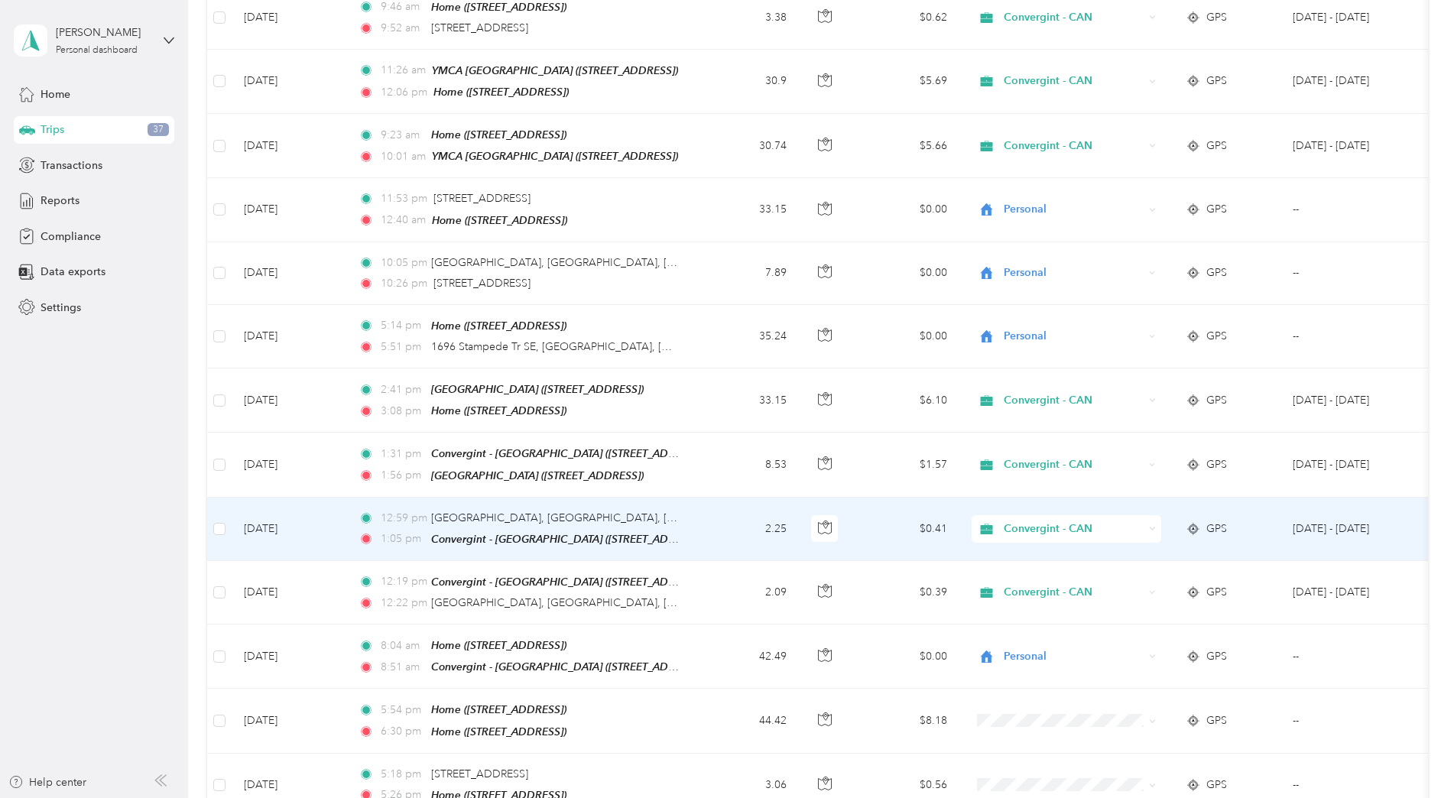
scroll to position [2217, 0]
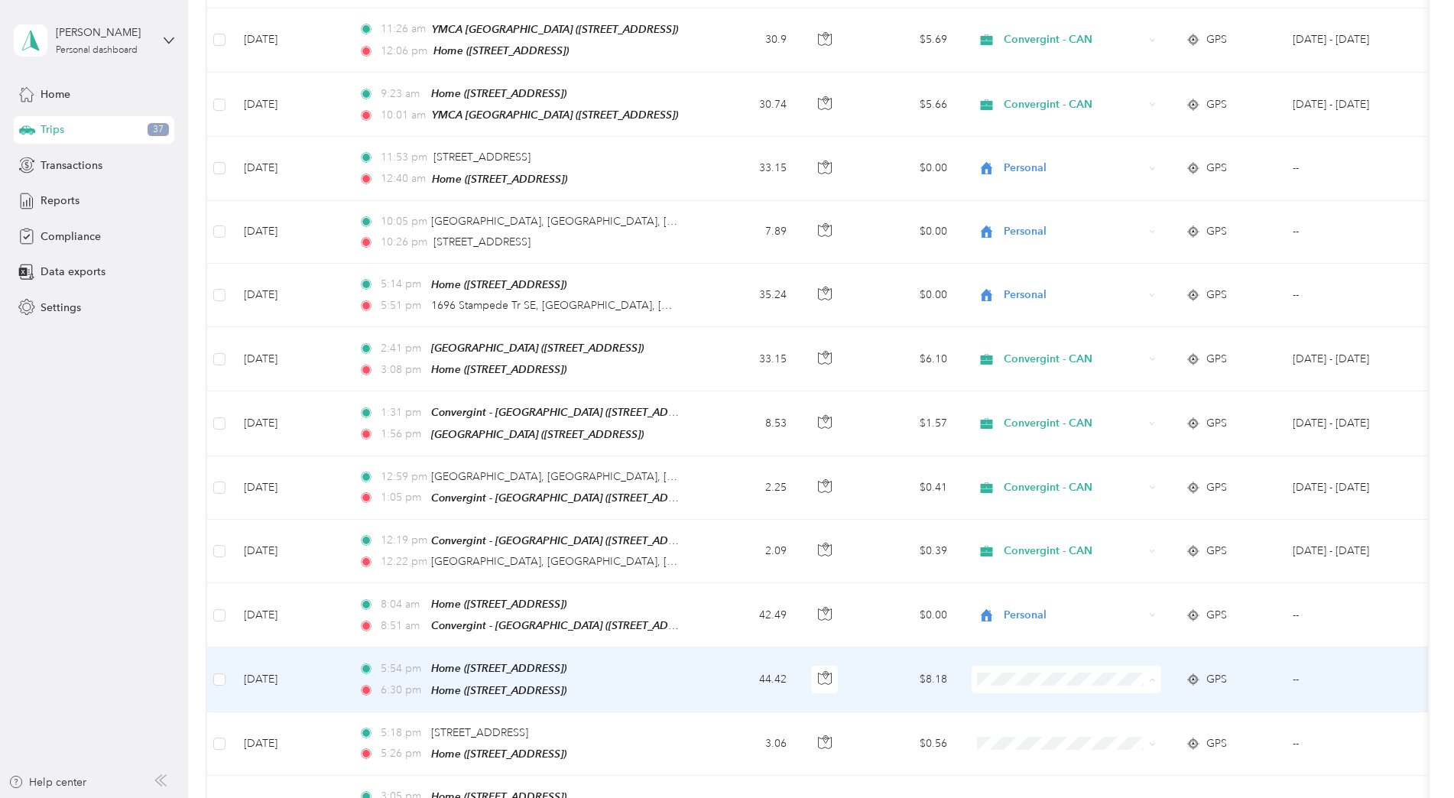
click at [1008, 699] on span "Personal" at bounding box center [1066, 705] width 168 height 16
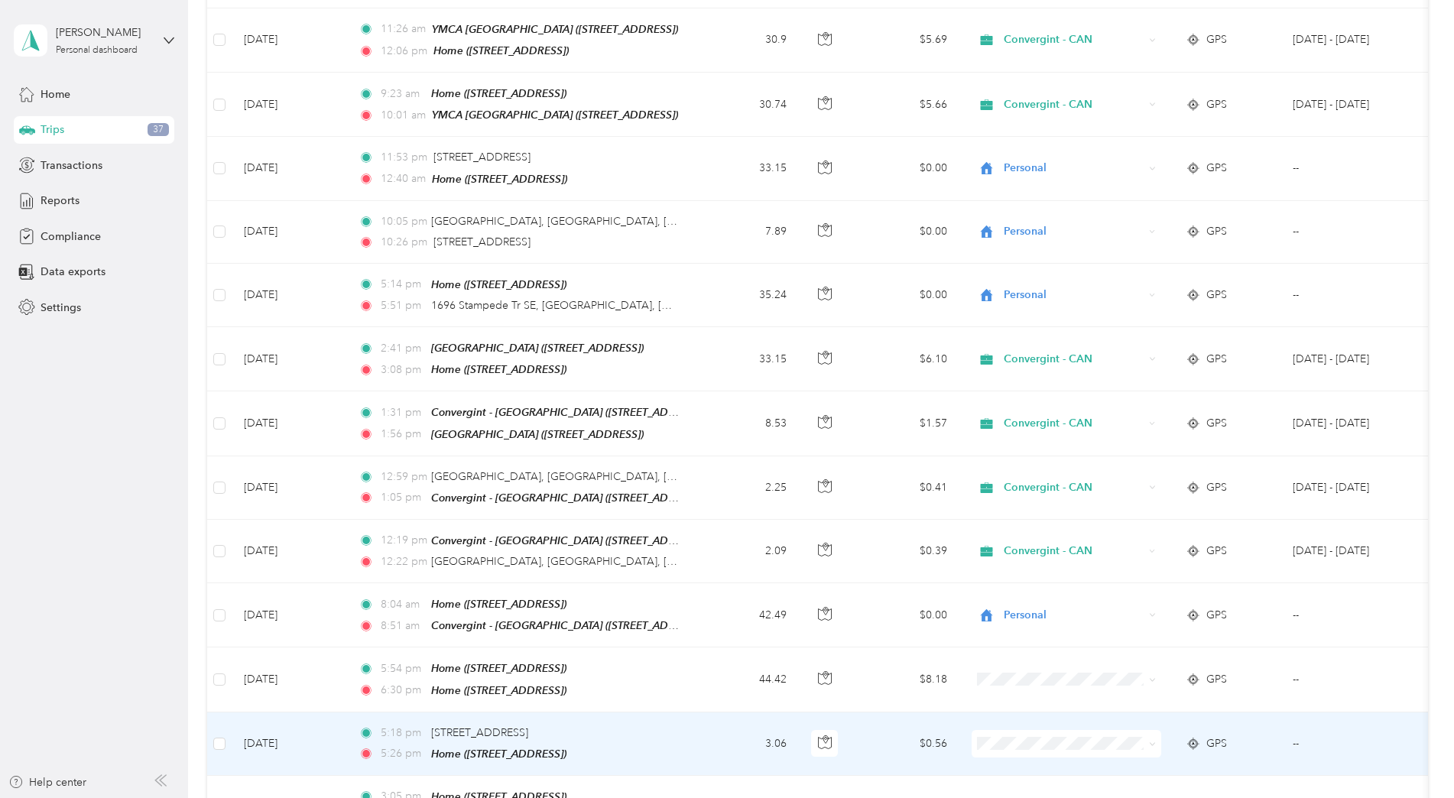
scroll to position [2600, 0]
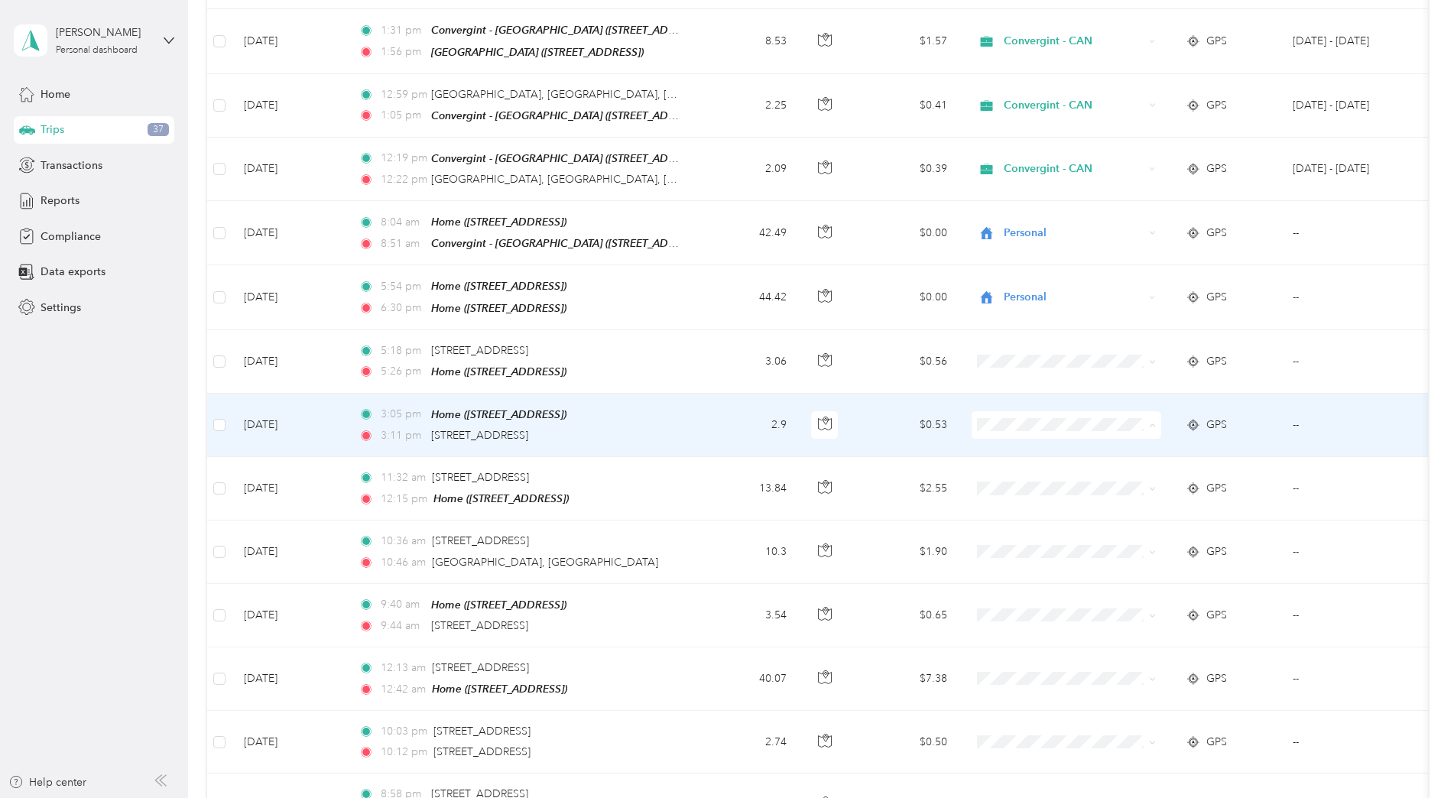
click at [1001, 447] on icon at bounding box center [991, 449] width 19 height 12
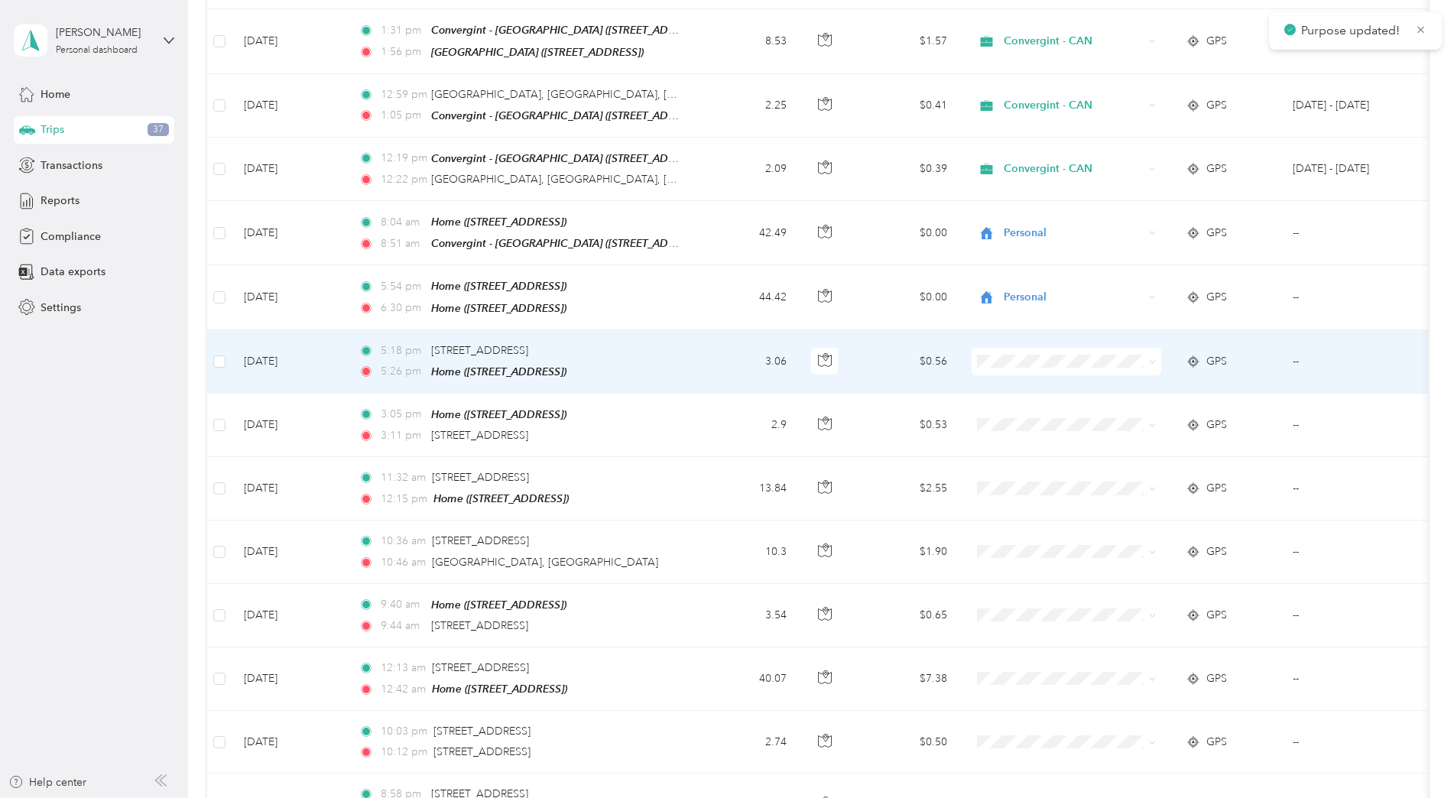
click at [1015, 385] on span "Personal" at bounding box center [1079, 386] width 141 height 16
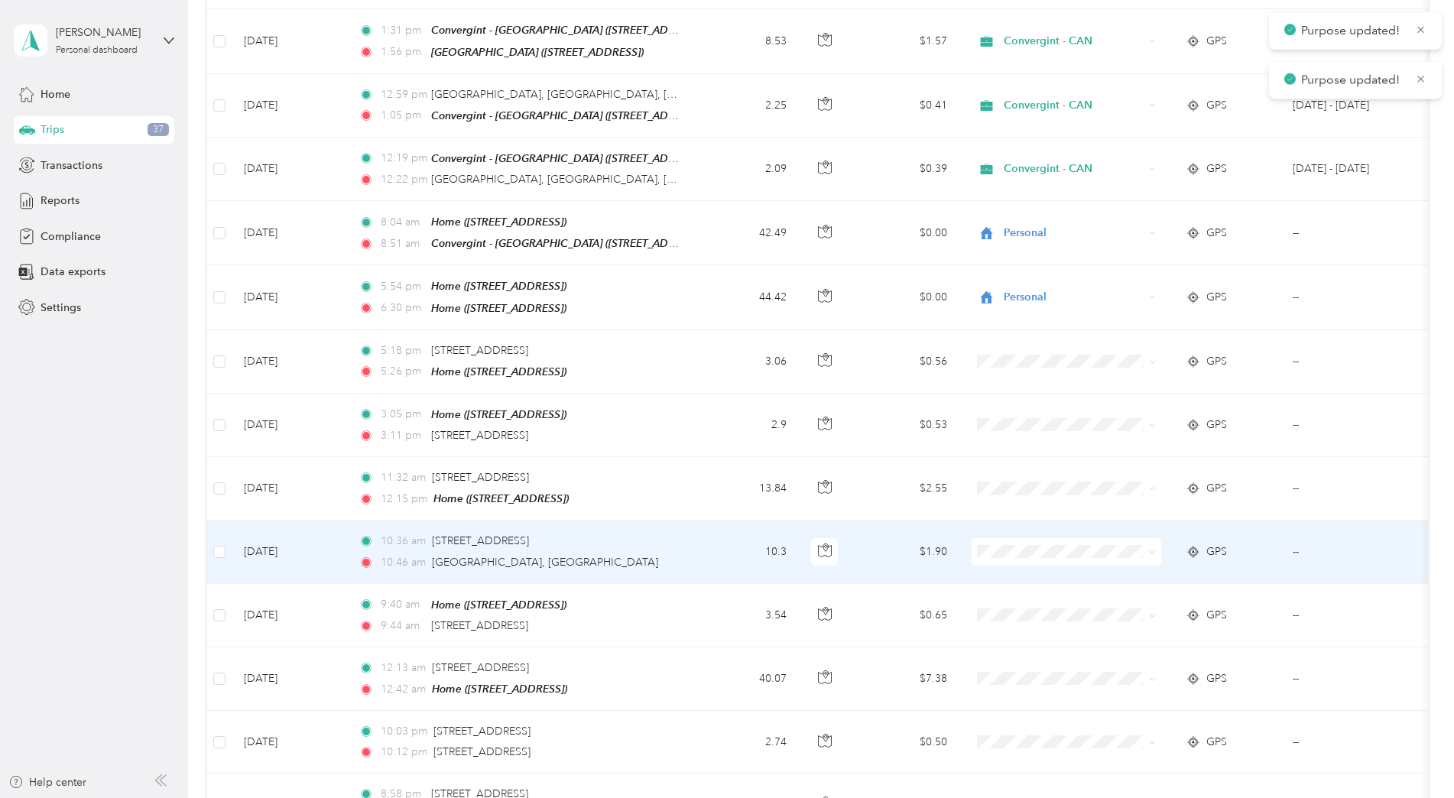
click at [1018, 516] on span "Personal" at bounding box center [1079, 512] width 141 height 16
click at [1009, 567] on span "Personal" at bounding box center [1079, 575] width 141 height 16
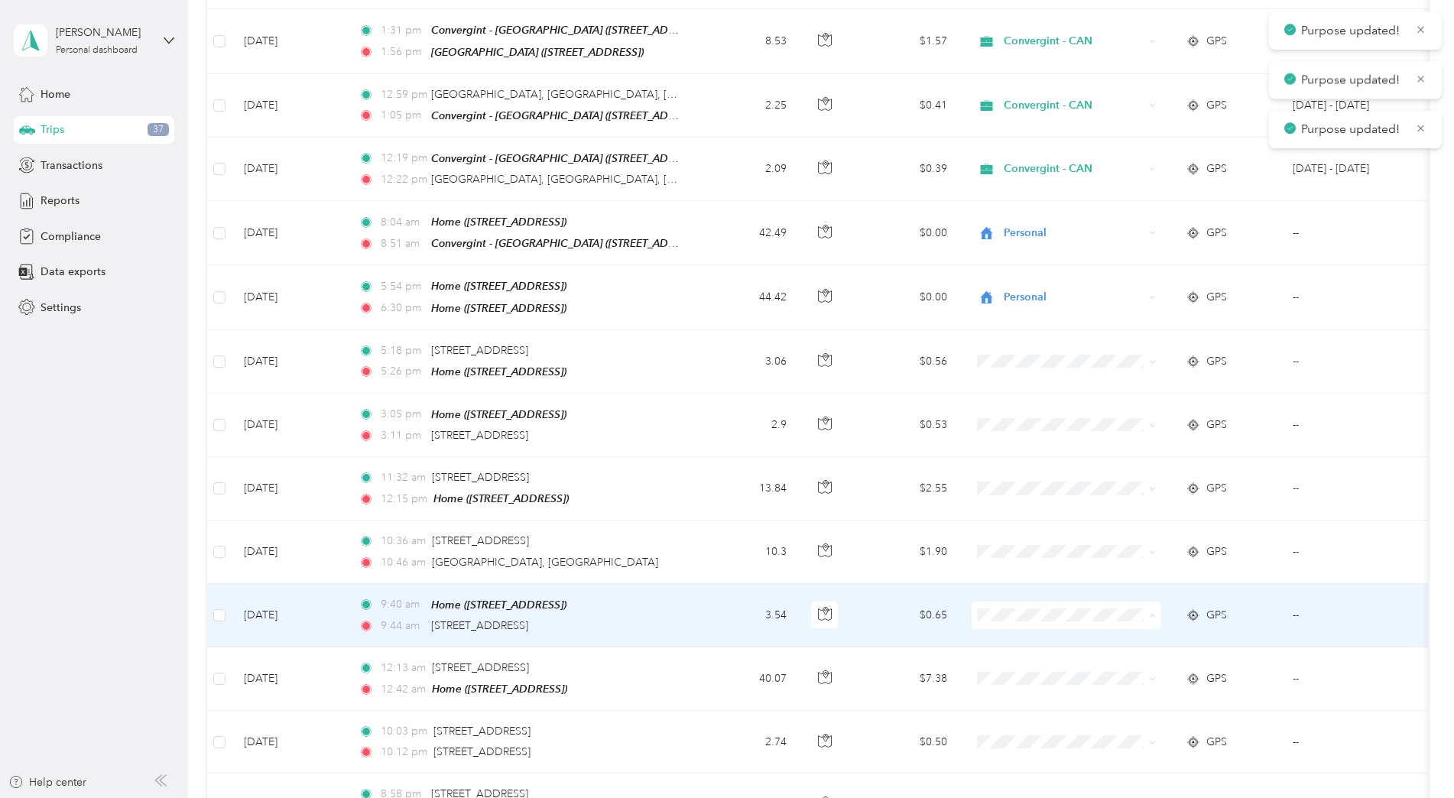
click at [1011, 635] on span "Personal" at bounding box center [1079, 637] width 141 height 16
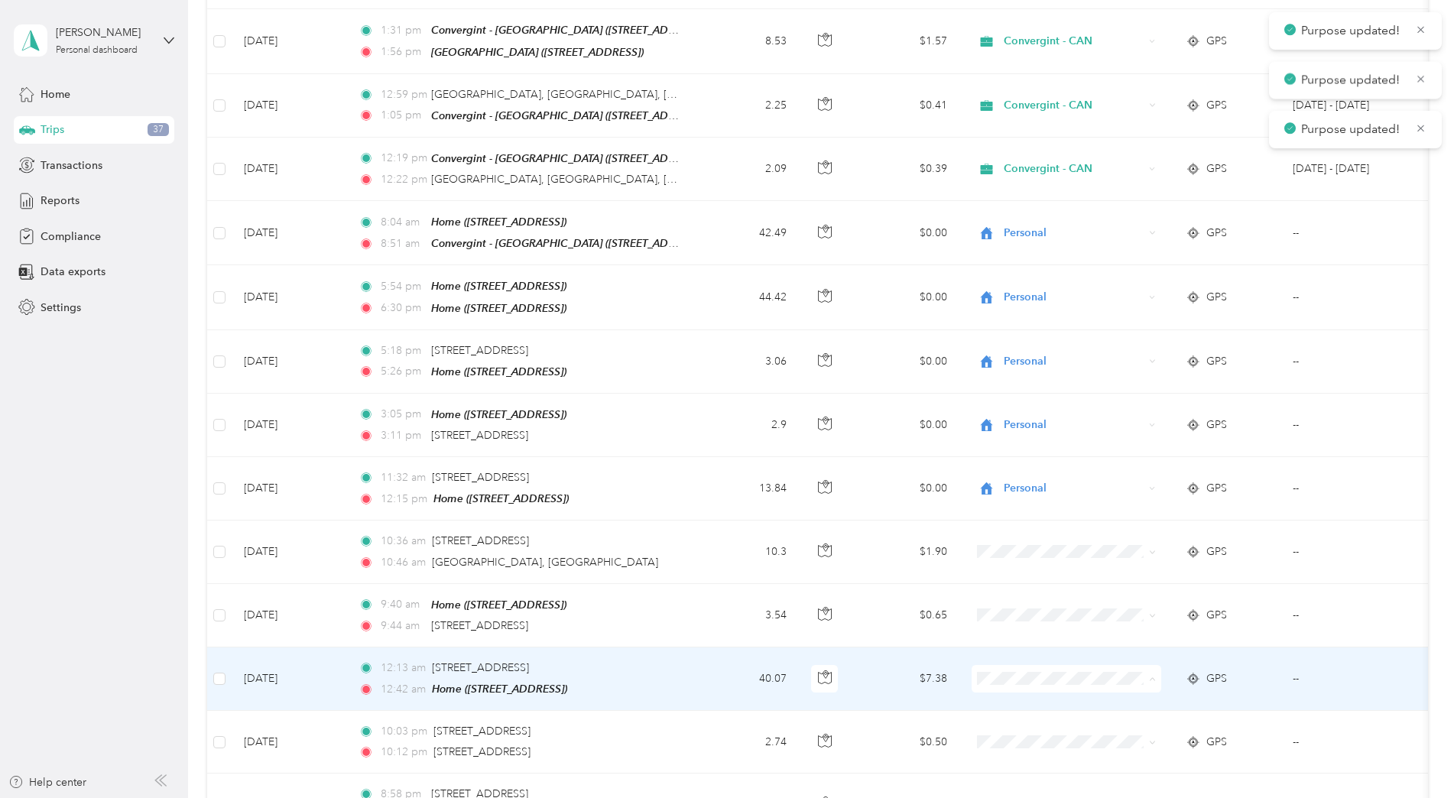
click at [1017, 697] on span "Personal" at bounding box center [1079, 700] width 141 height 16
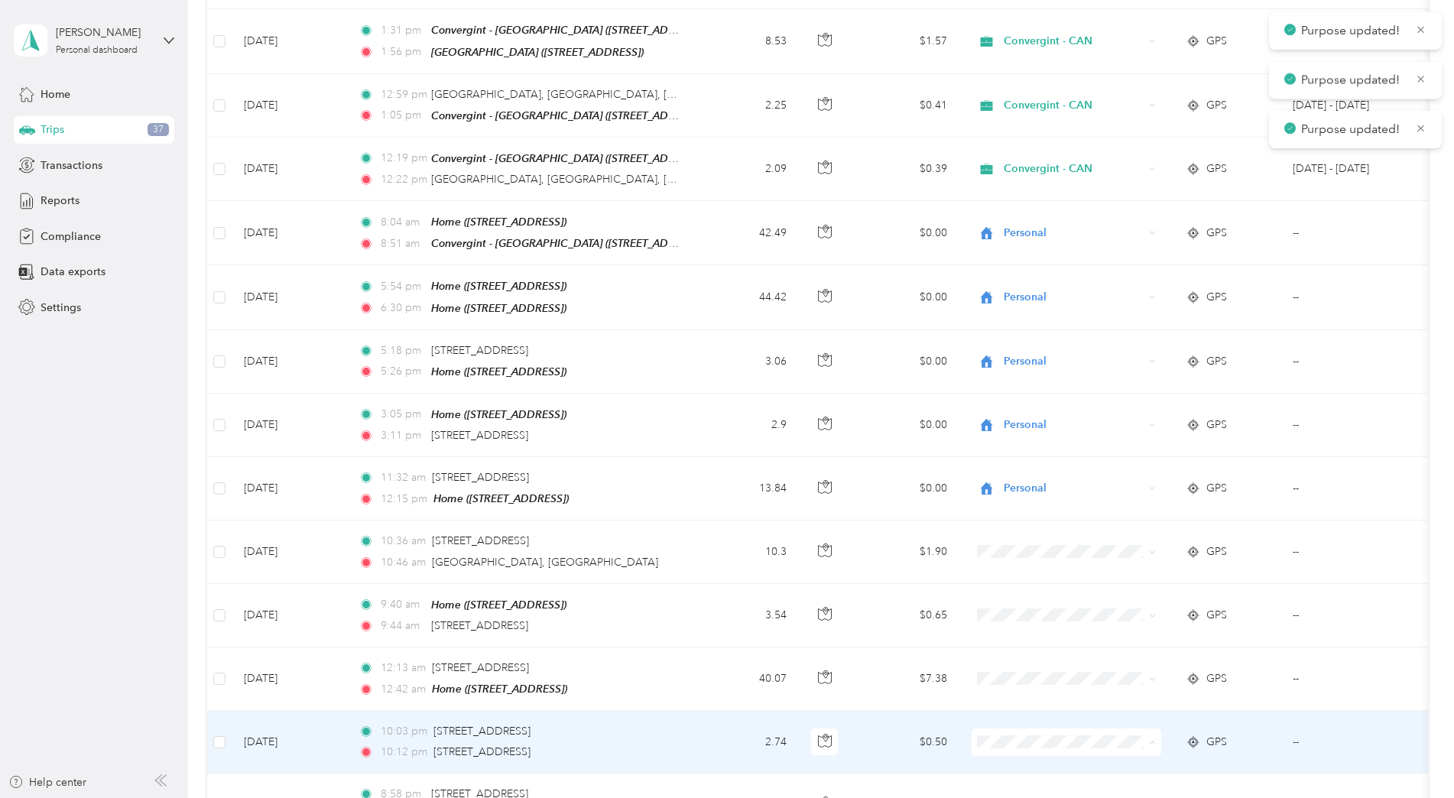
click at [1018, 766] on span "Personal" at bounding box center [1079, 763] width 141 height 16
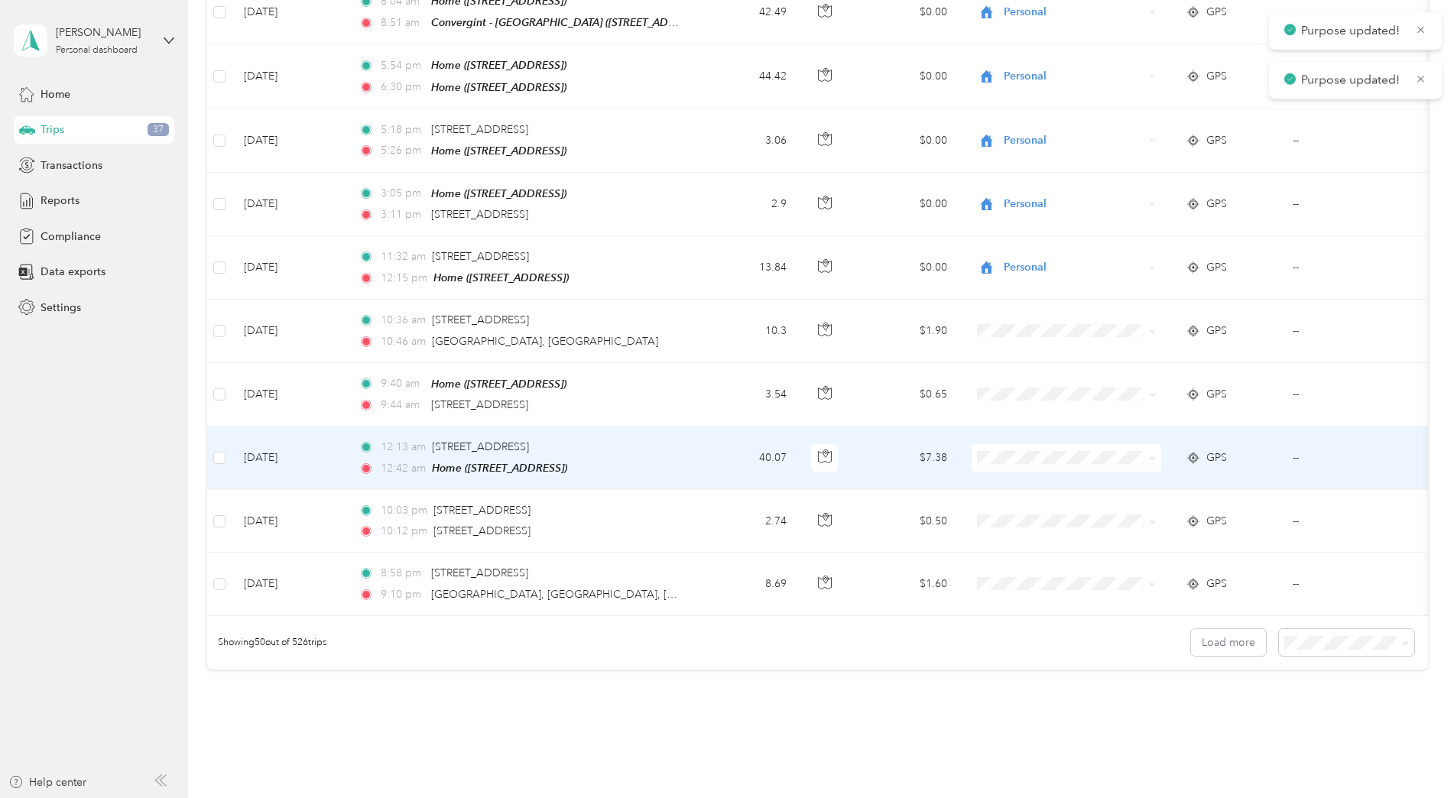
scroll to position [2829, 0]
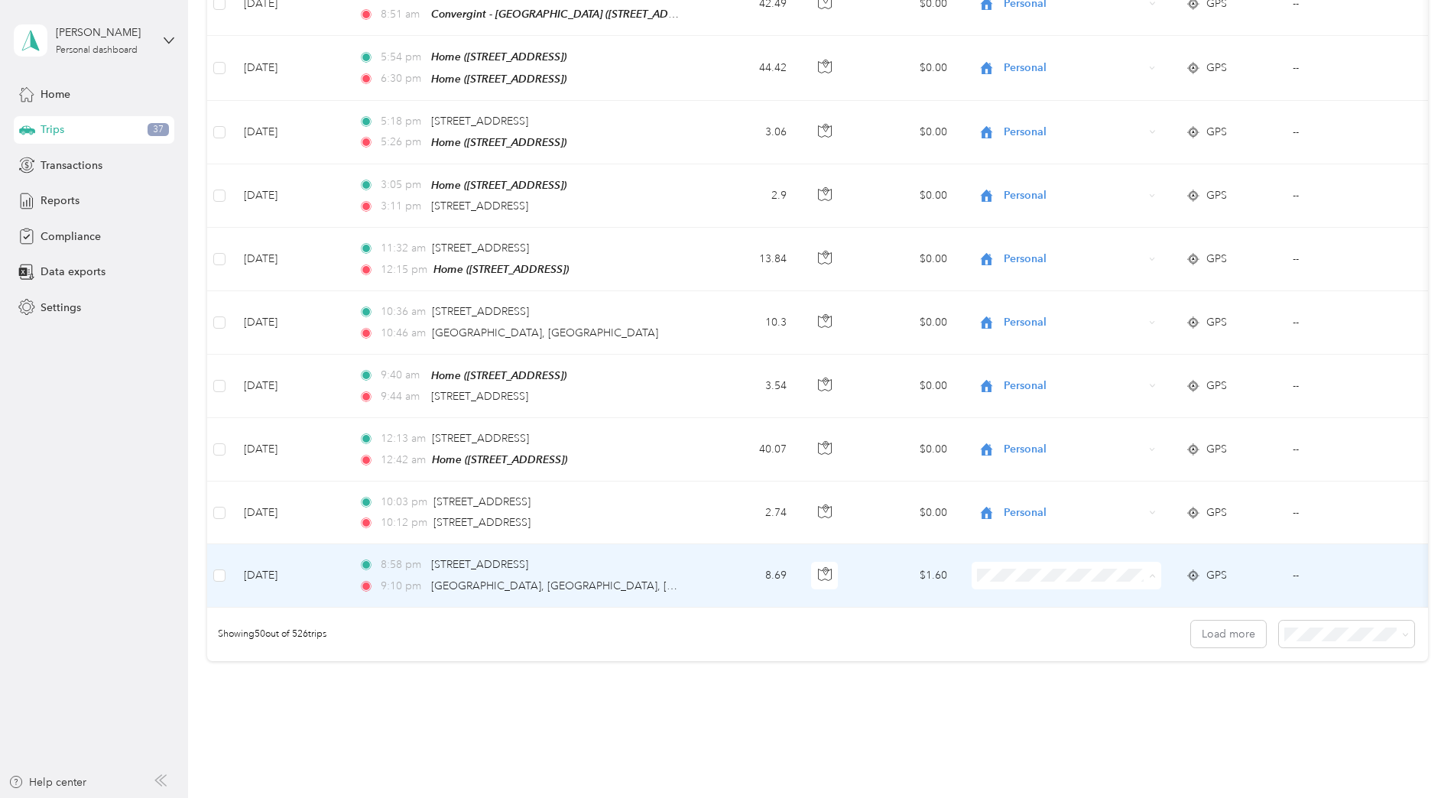
click at [1018, 589] on span "Personal" at bounding box center [1079, 597] width 141 height 16
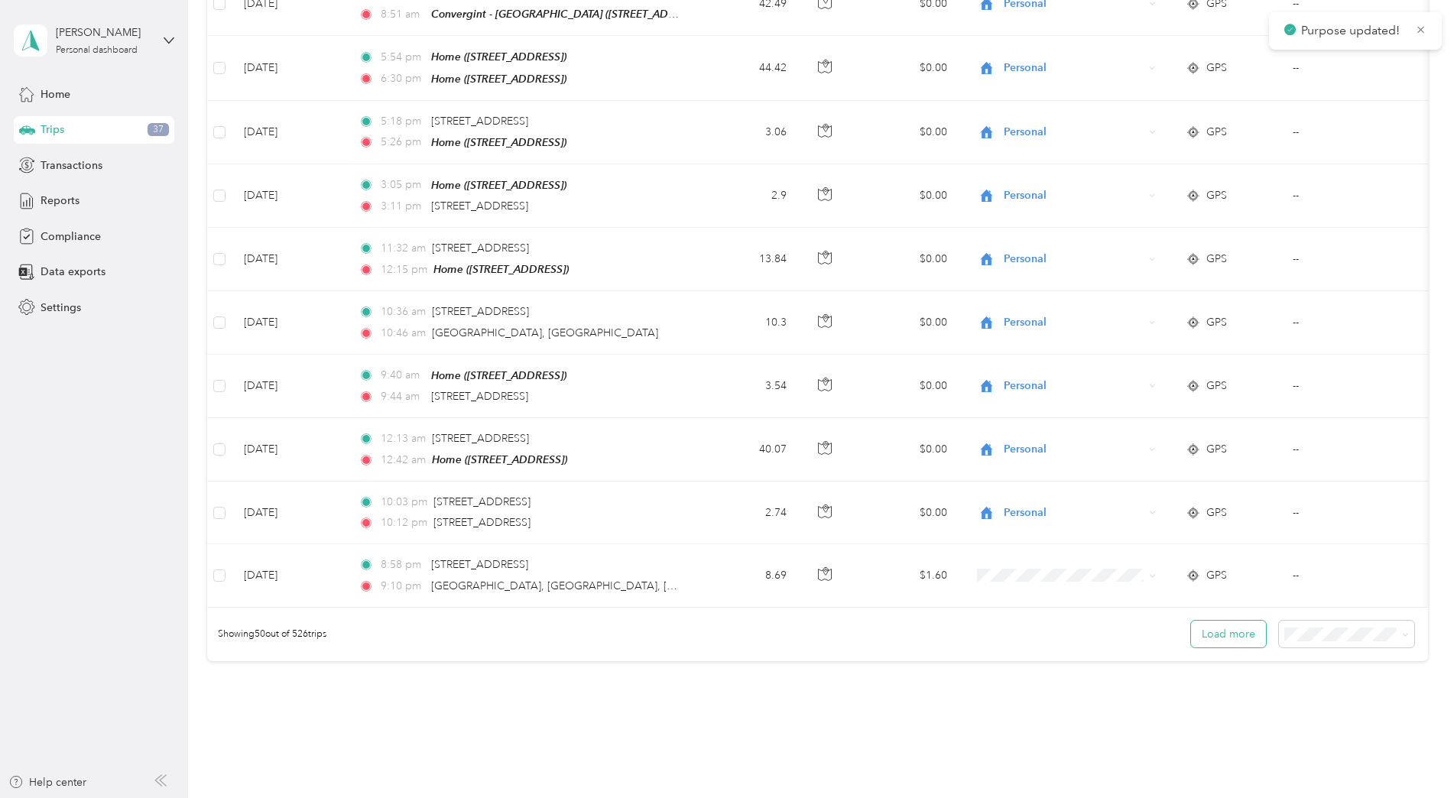
click at [1125, 621] on button "Load more" at bounding box center [1228, 634] width 75 height 27
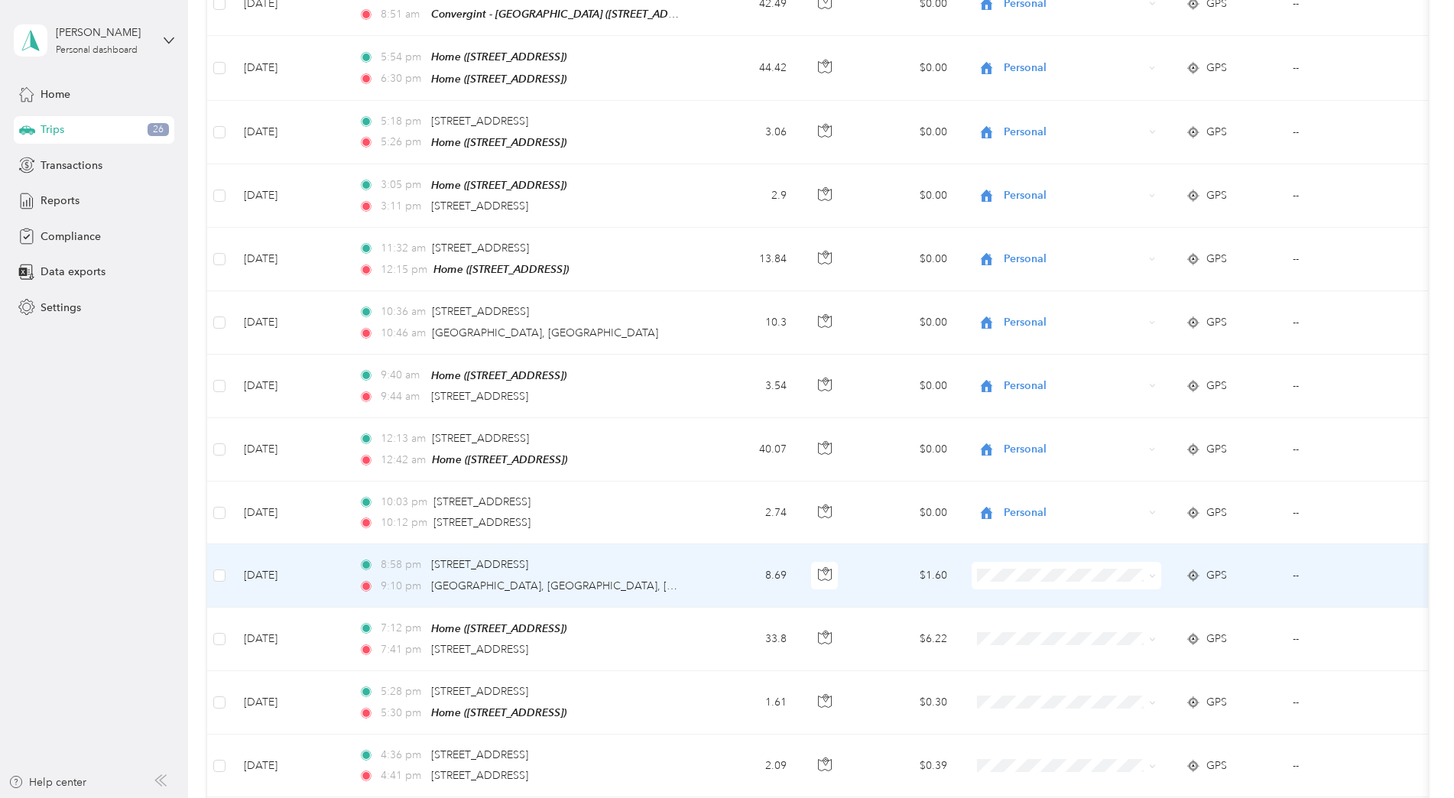
click at [1021, 589] on span "Personal" at bounding box center [1079, 594] width 141 height 16
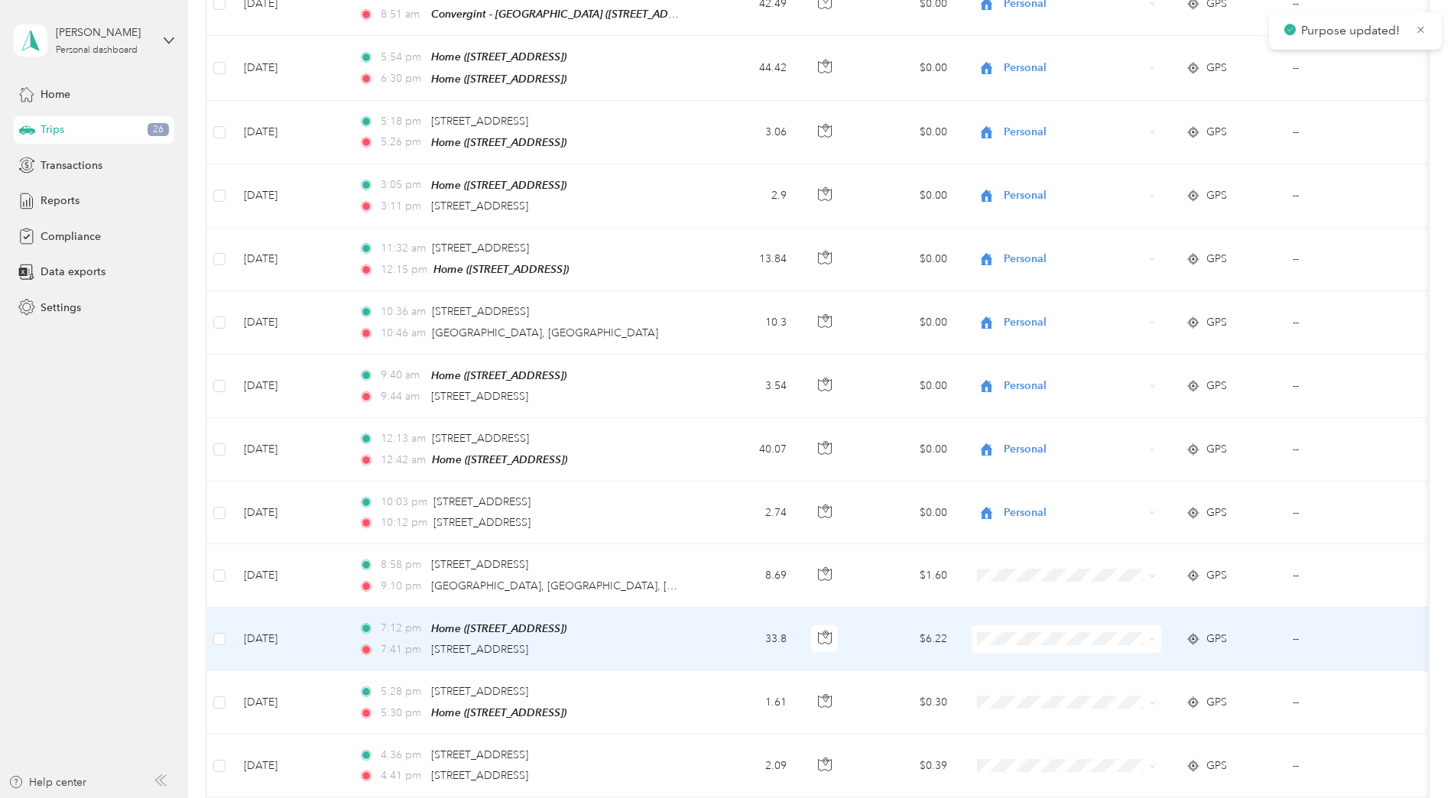
click at [1023, 661] on span "Personal" at bounding box center [1079, 659] width 141 height 16
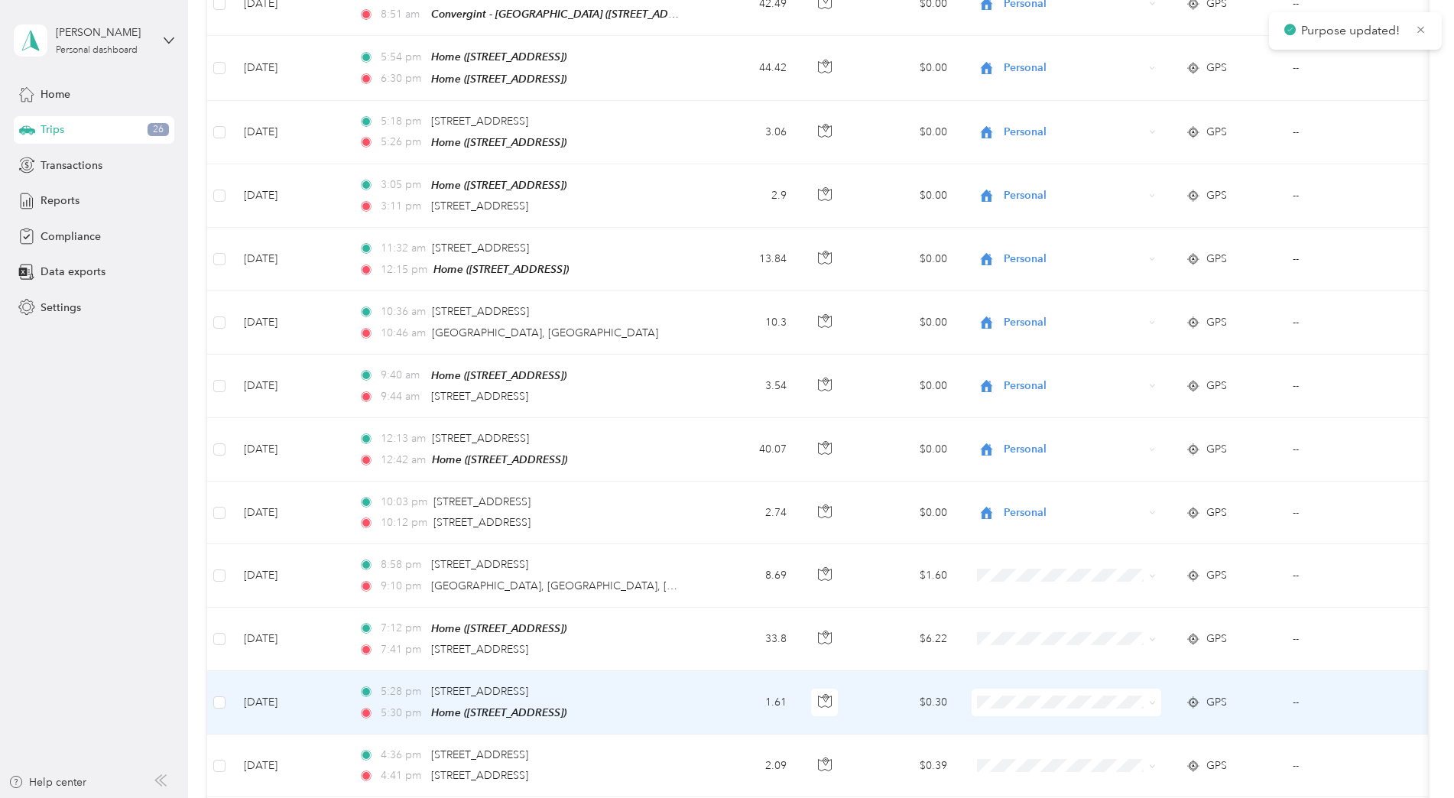
click at [1012, 730] on li "Personal" at bounding box center [1067, 722] width 190 height 27
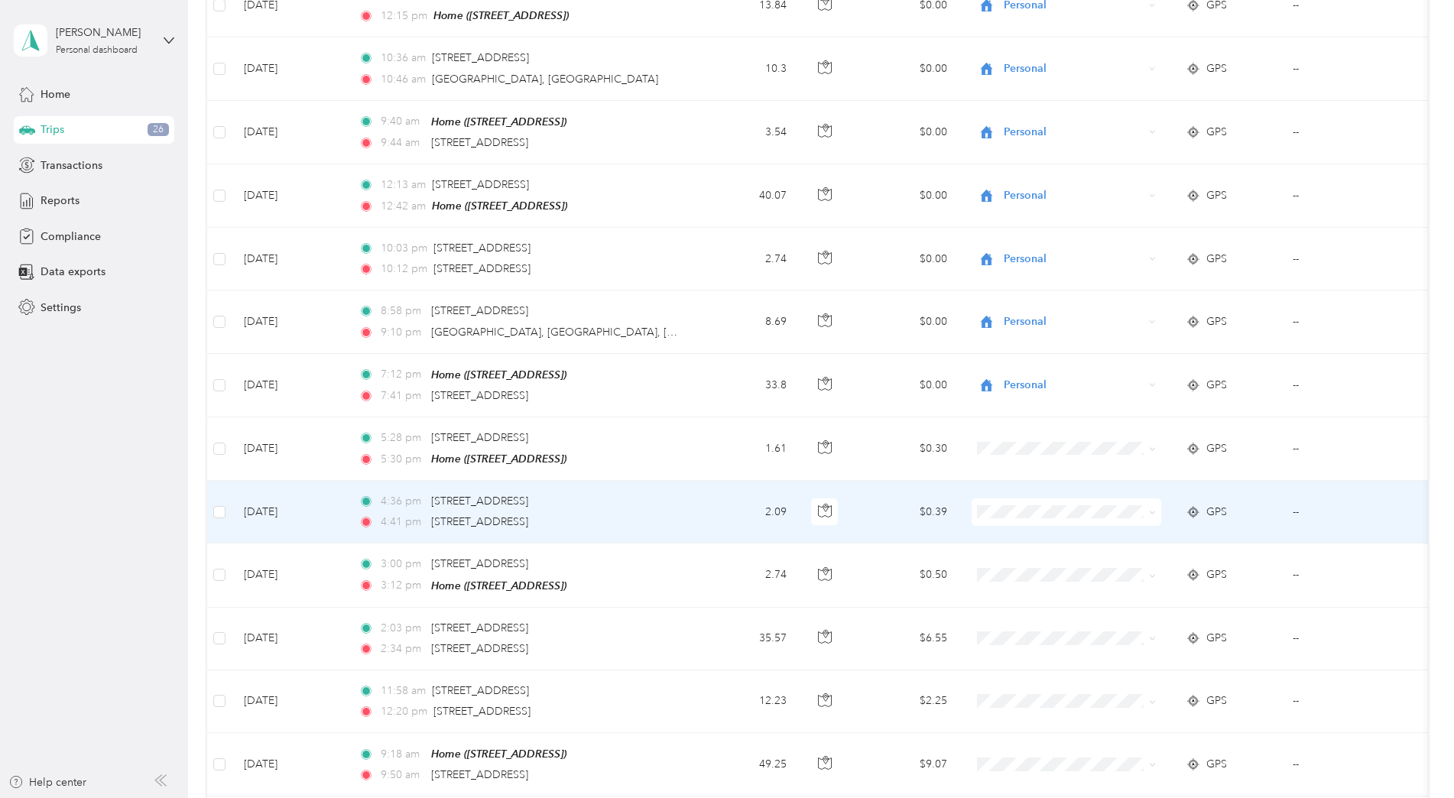
scroll to position [3135, 0]
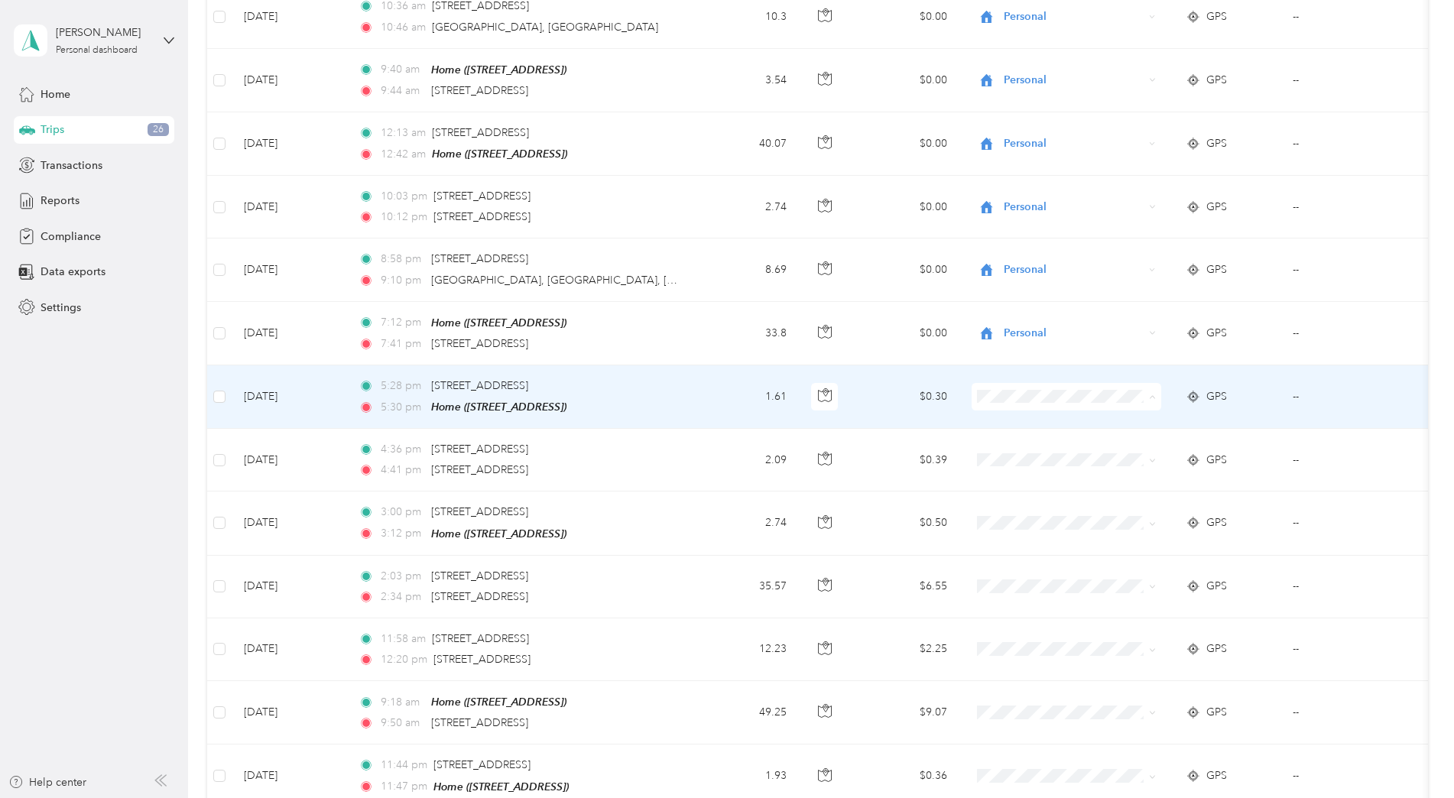
click at [1034, 421] on span "Personal" at bounding box center [1079, 416] width 141 height 16
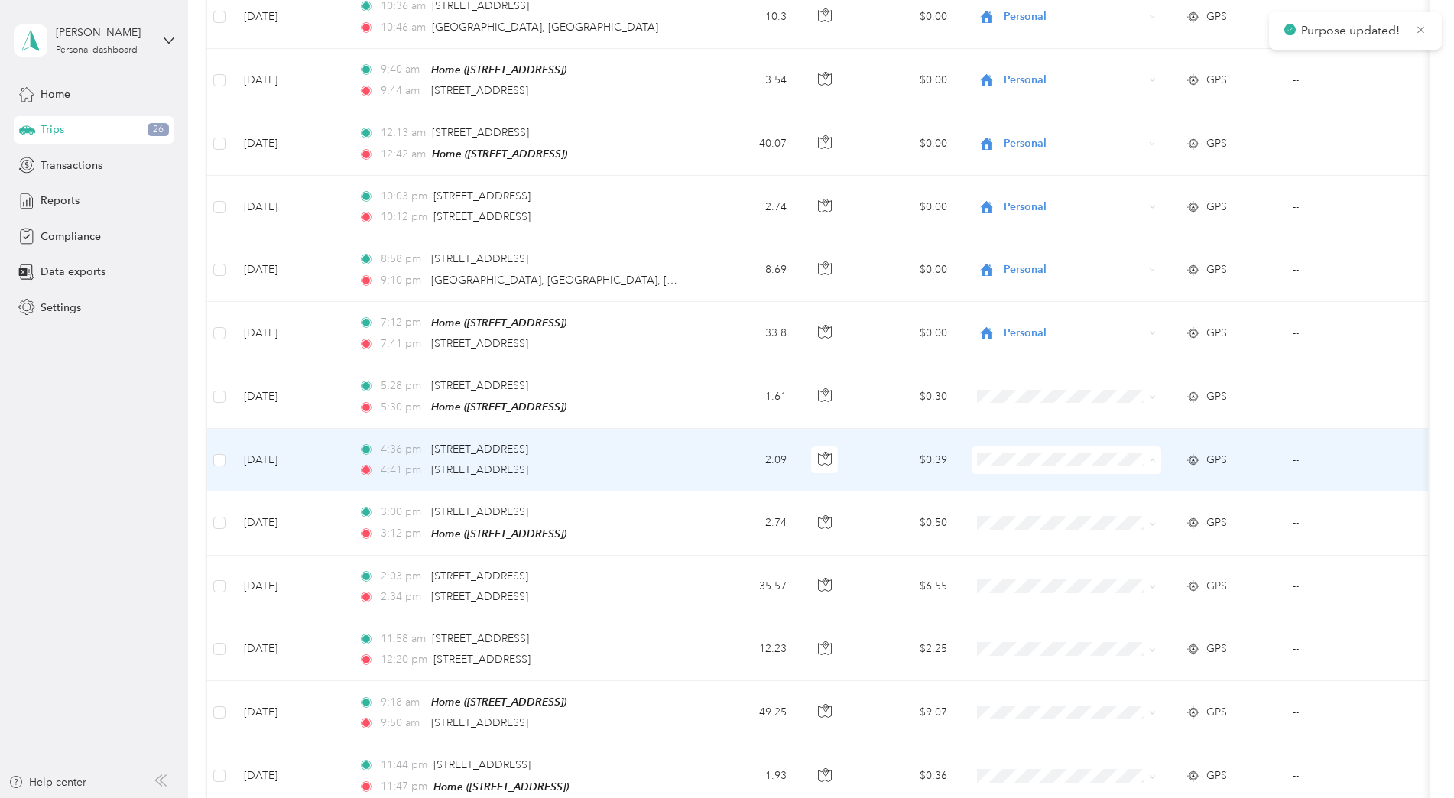
click at [1015, 486] on li "Personal" at bounding box center [1067, 479] width 190 height 27
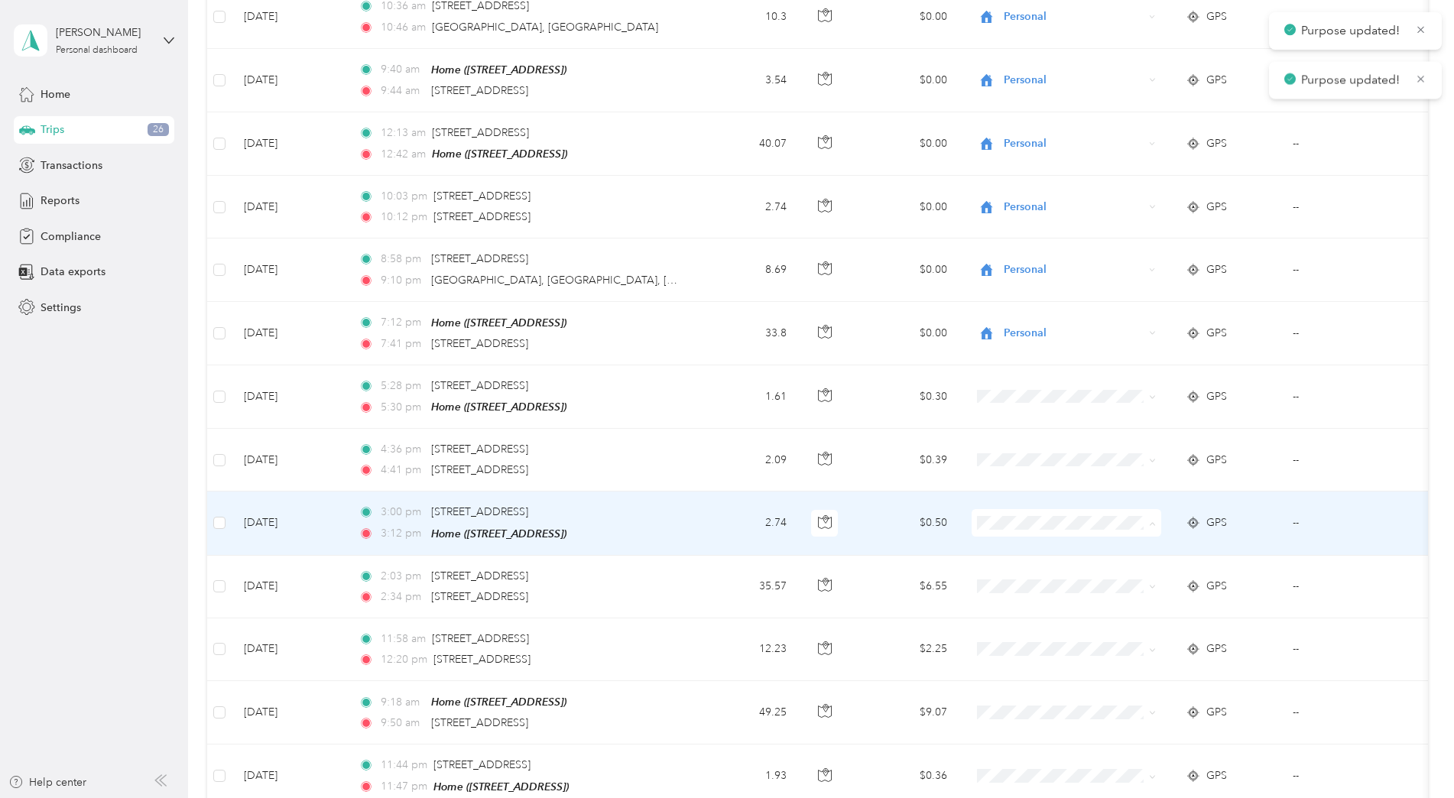
click at [1008, 547] on span "Personal" at bounding box center [1066, 542] width 168 height 16
click at [1001, 573] on span at bounding box center [1067, 587] width 190 height 28
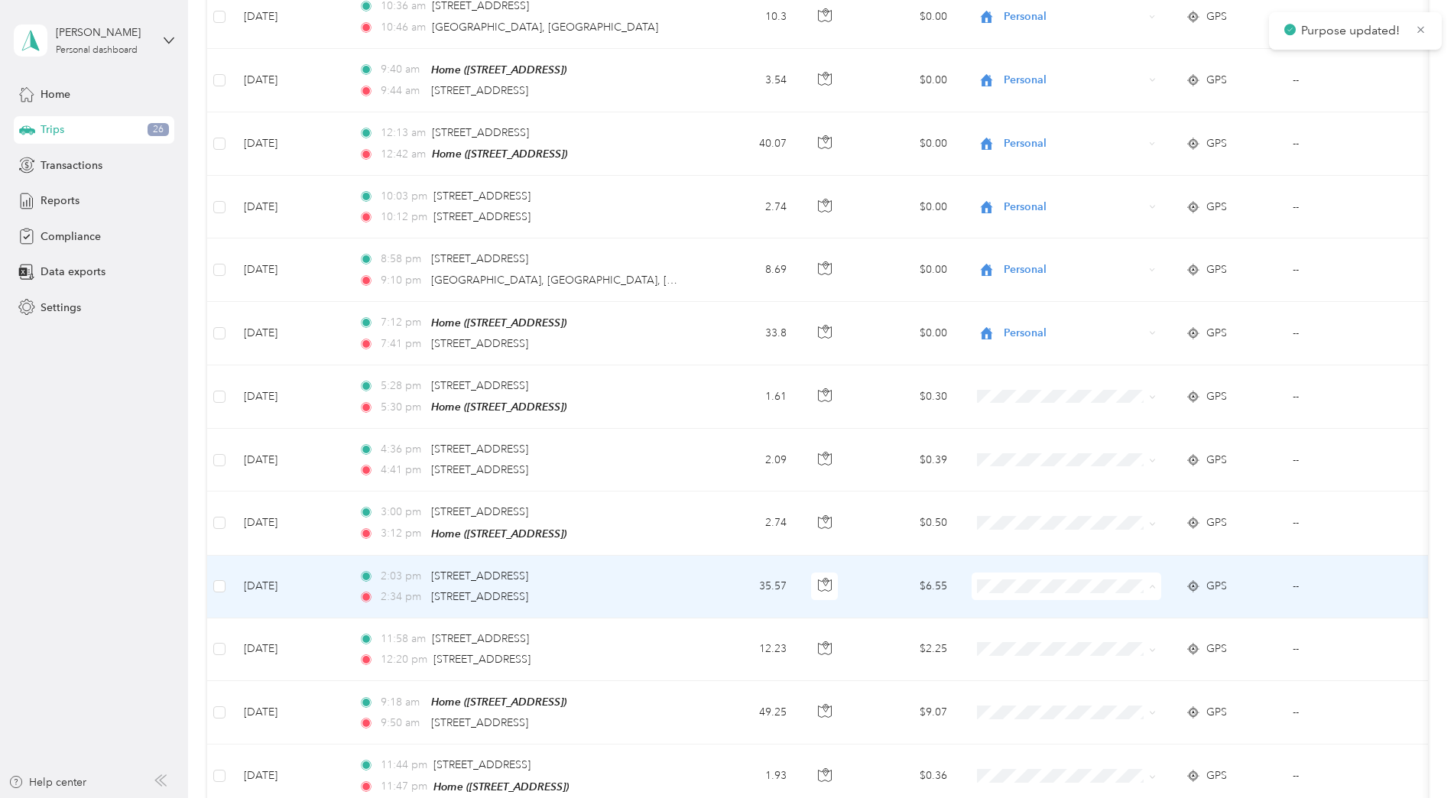
click at [1011, 603] on span "Personal" at bounding box center [1079, 605] width 141 height 16
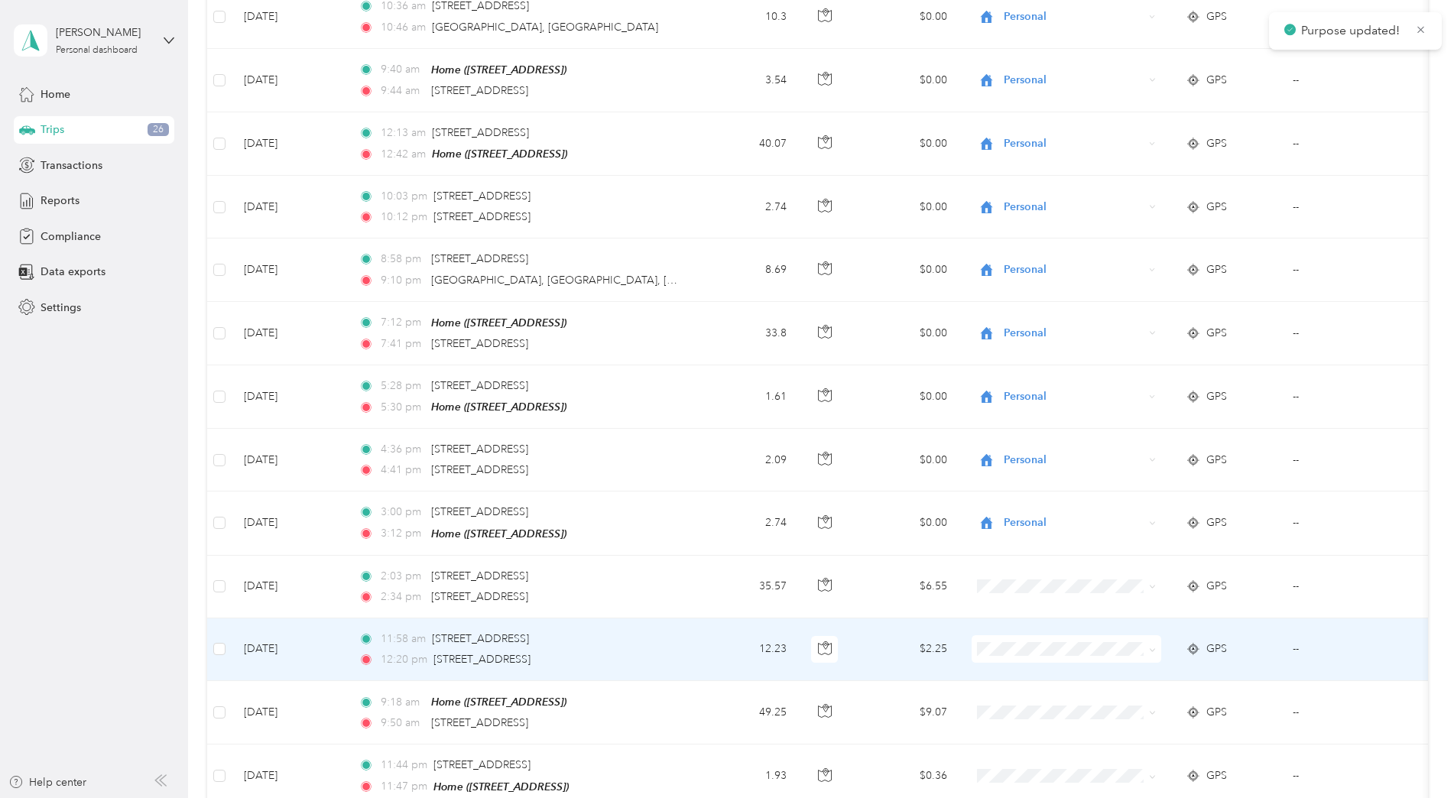
click at [1014, 670] on span "Personal" at bounding box center [1079, 665] width 141 height 16
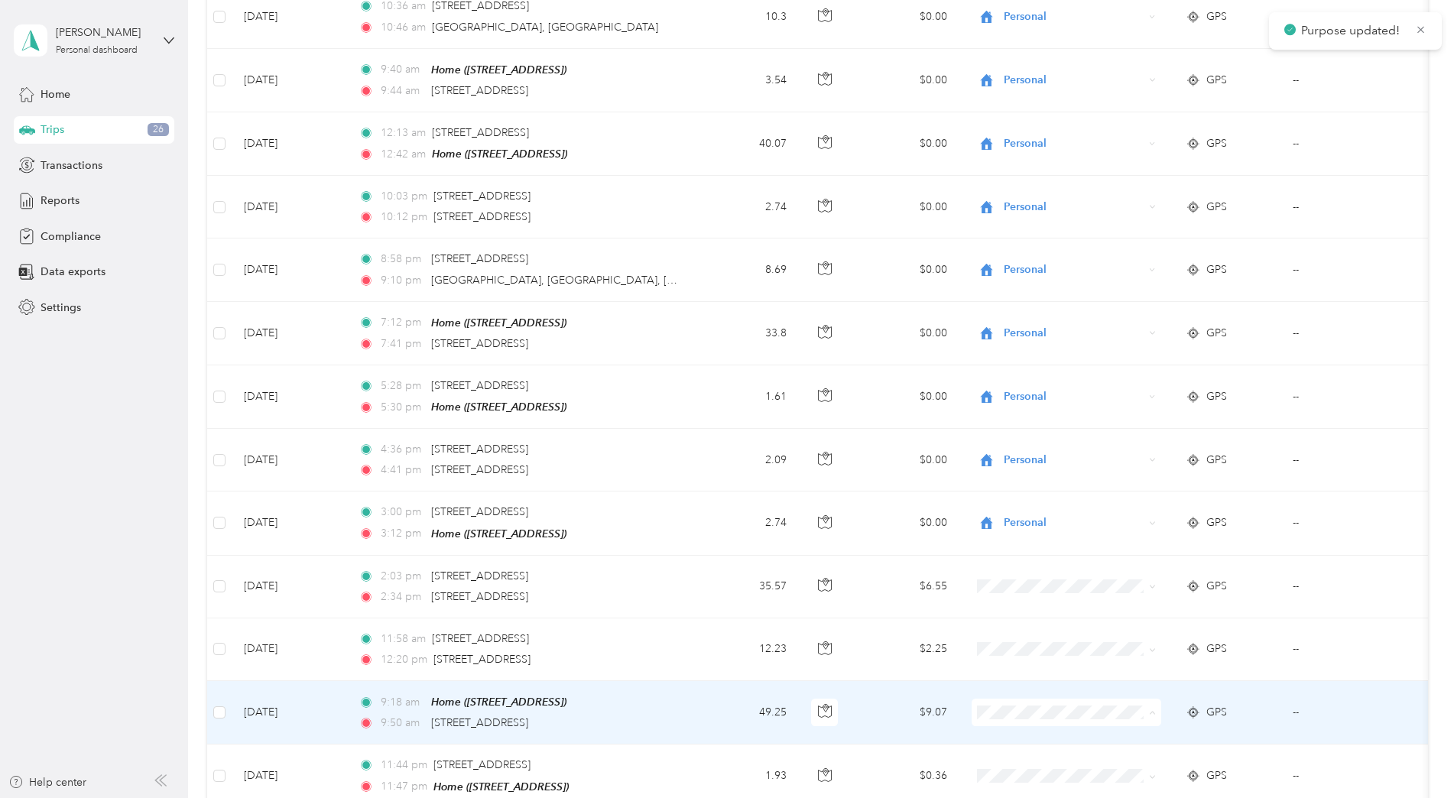
click at [1031, 728] on span "Personal" at bounding box center [1079, 731] width 141 height 16
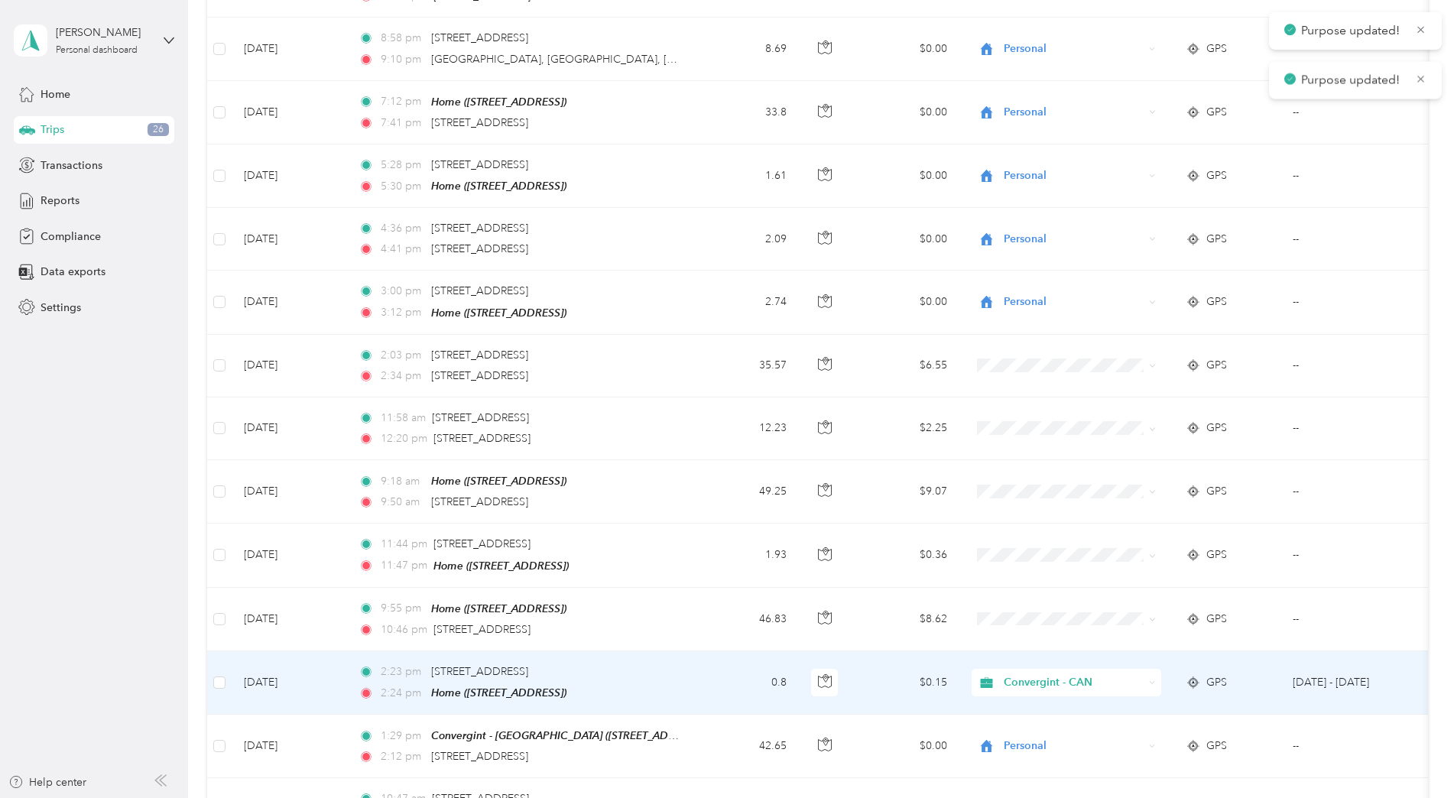
scroll to position [3364, 0]
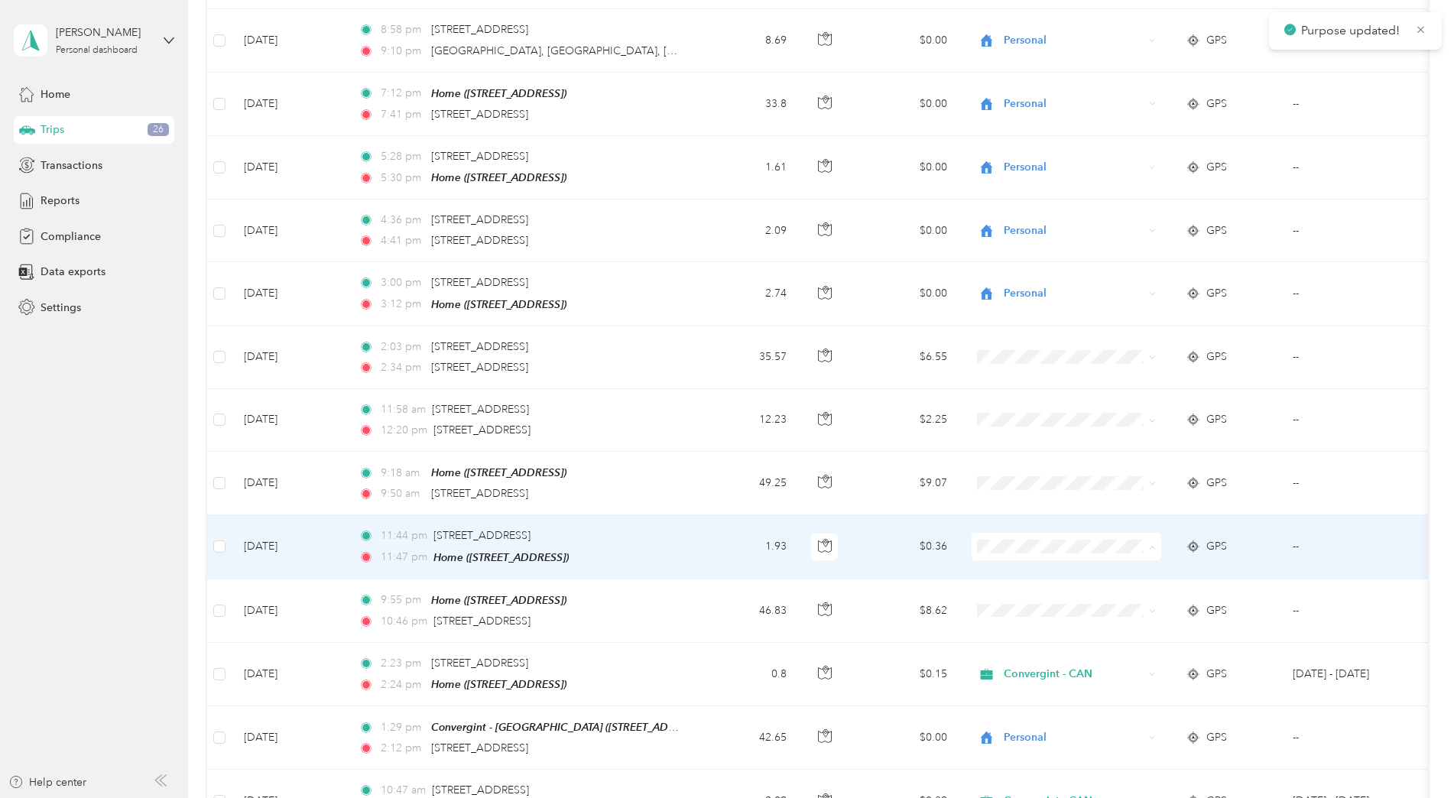
click at [1027, 564] on span "Personal" at bounding box center [1079, 565] width 141 height 16
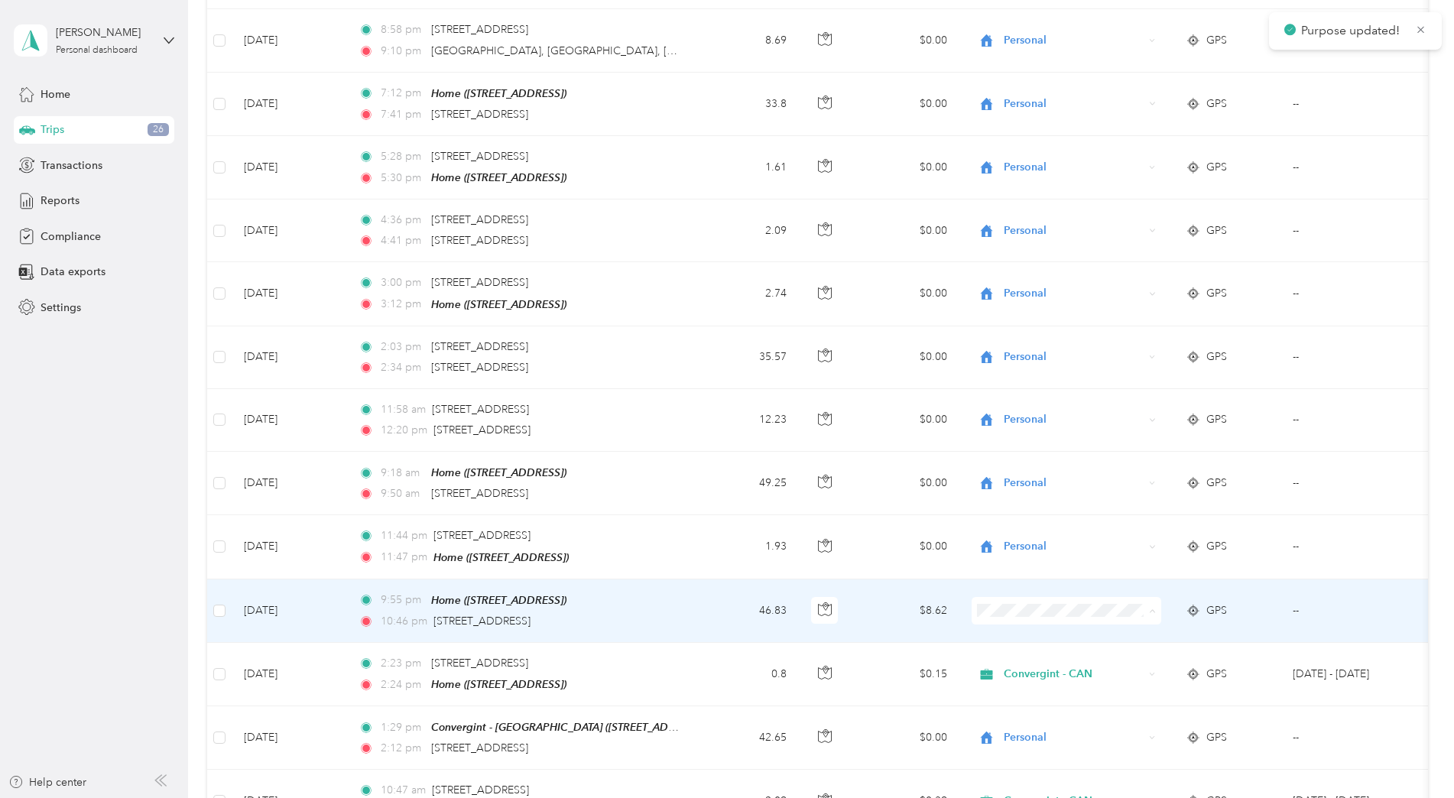
click at [1019, 614] on li "Personal" at bounding box center [1067, 627] width 190 height 27
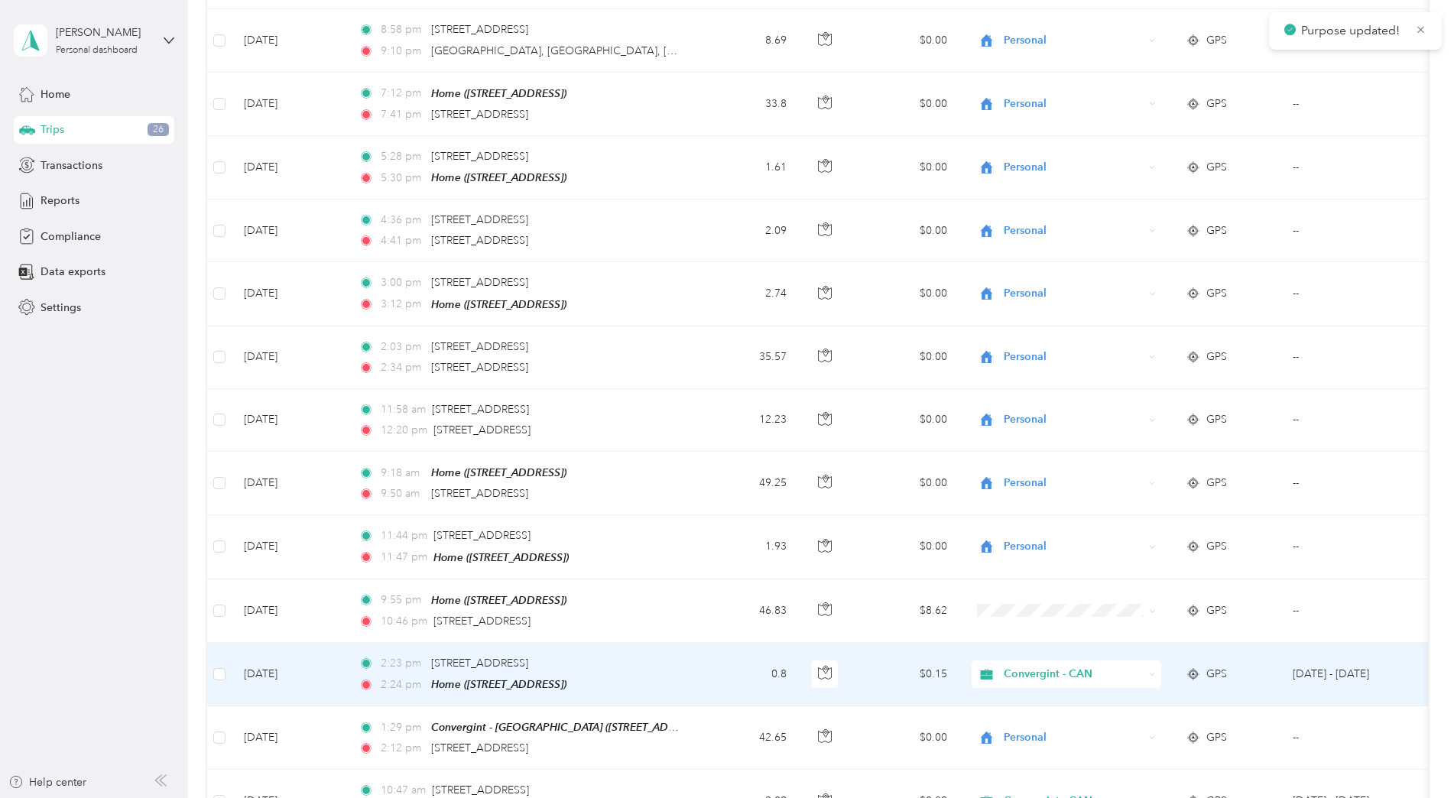
click at [1025, 666] on span "Convergint - CAN" at bounding box center [1074, 674] width 140 height 17
click at [1019, 683] on span "Personal" at bounding box center [1079, 690] width 141 height 16
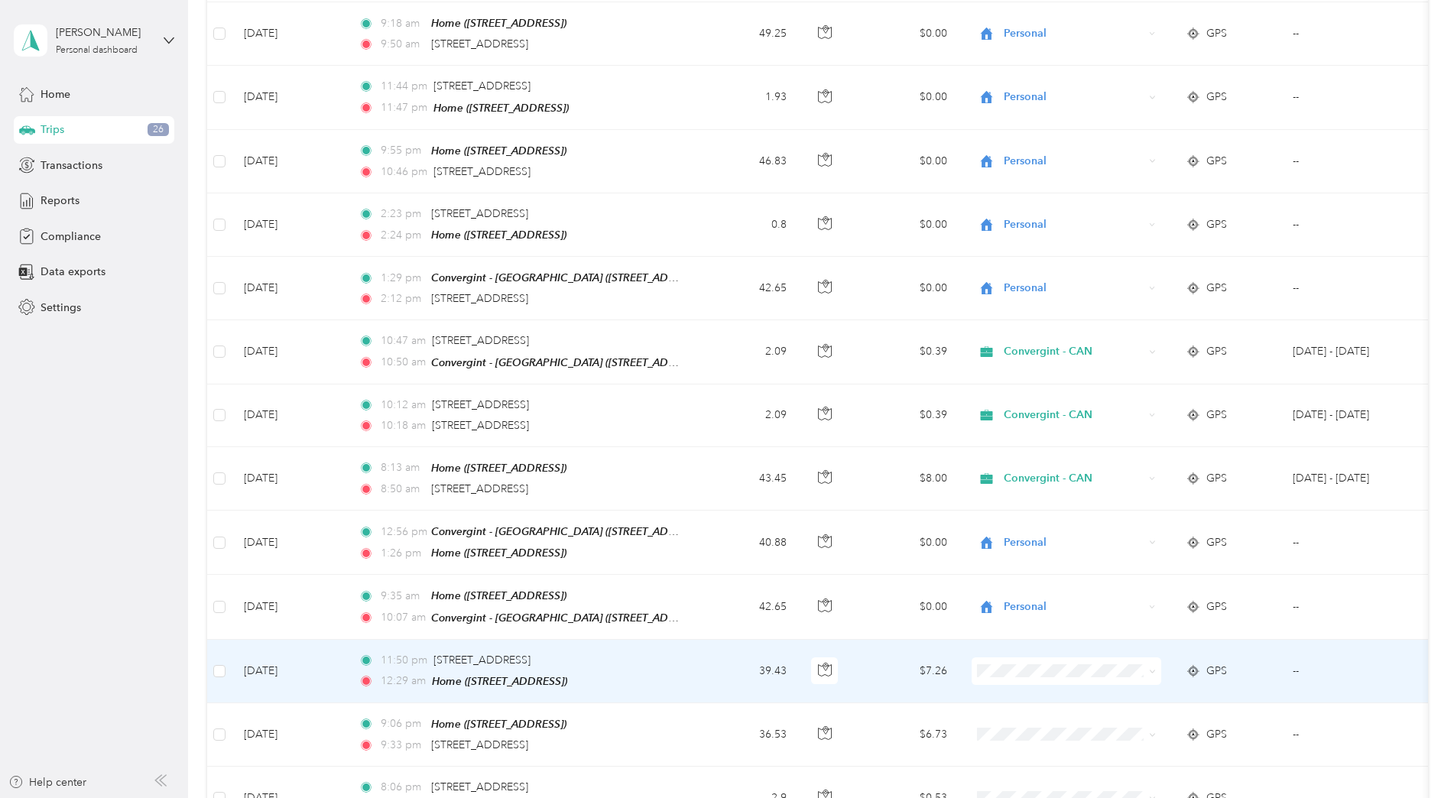
scroll to position [3823, 0]
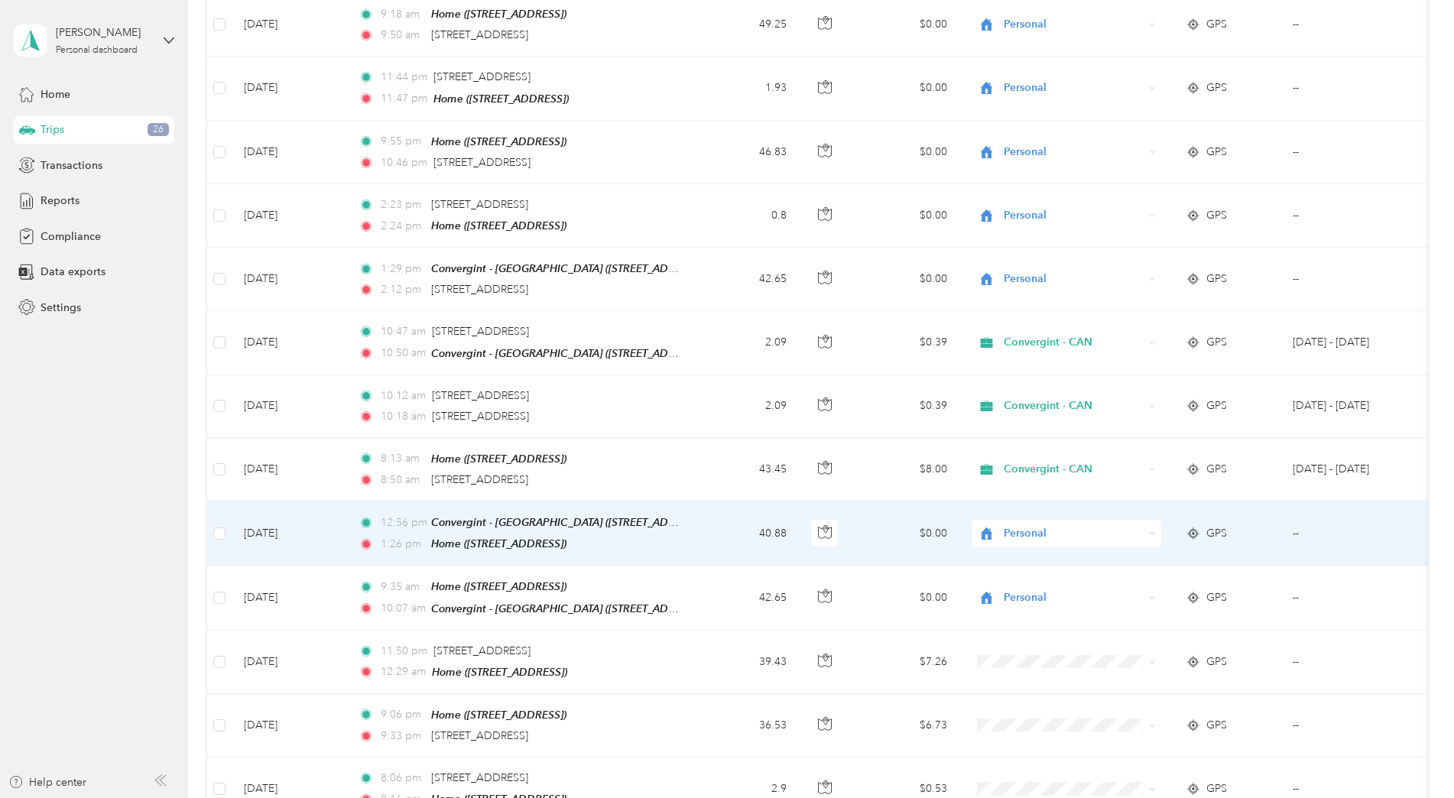
click at [1010, 525] on span "Personal" at bounding box center [1074, 533] width 140 height 17
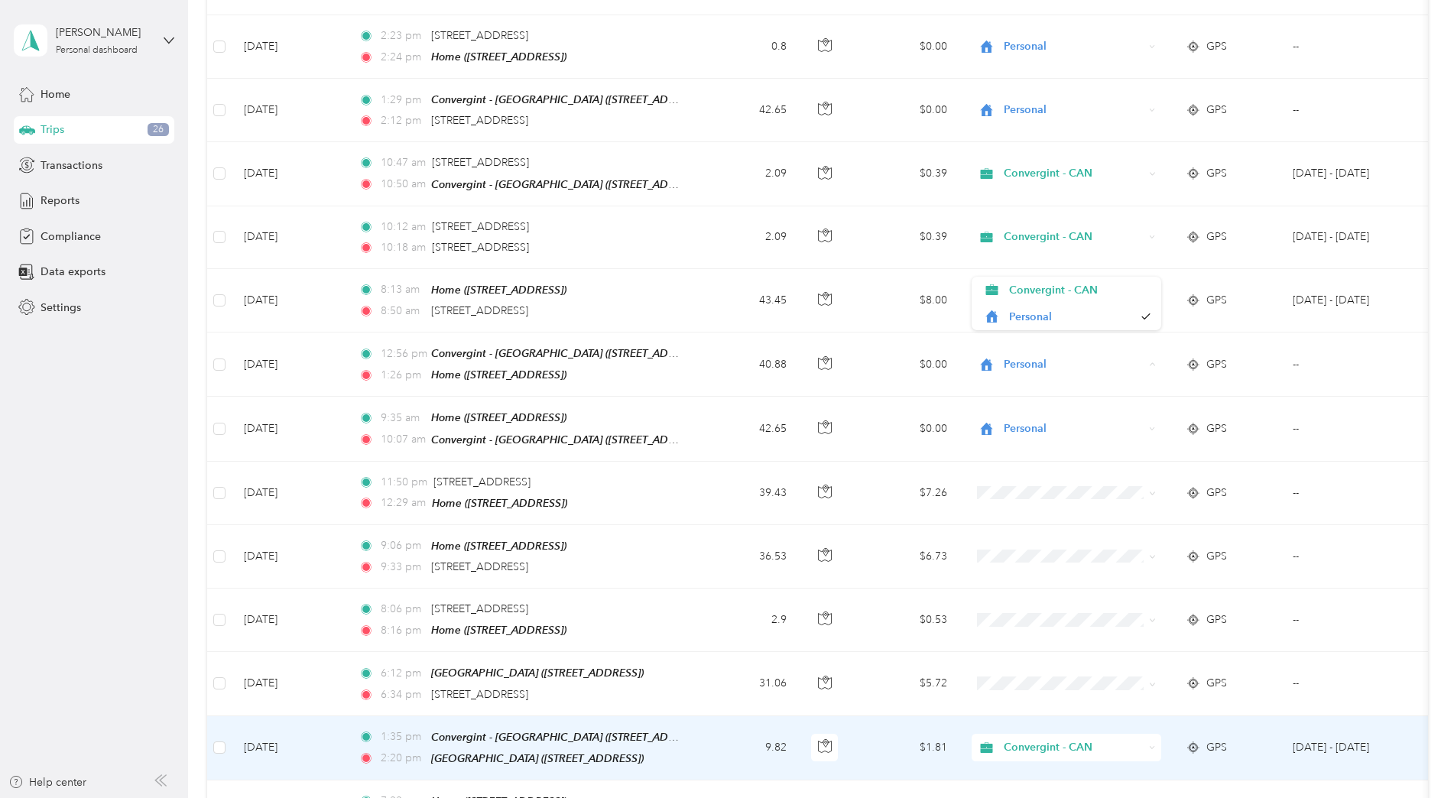
scroll to position [4052, 0]
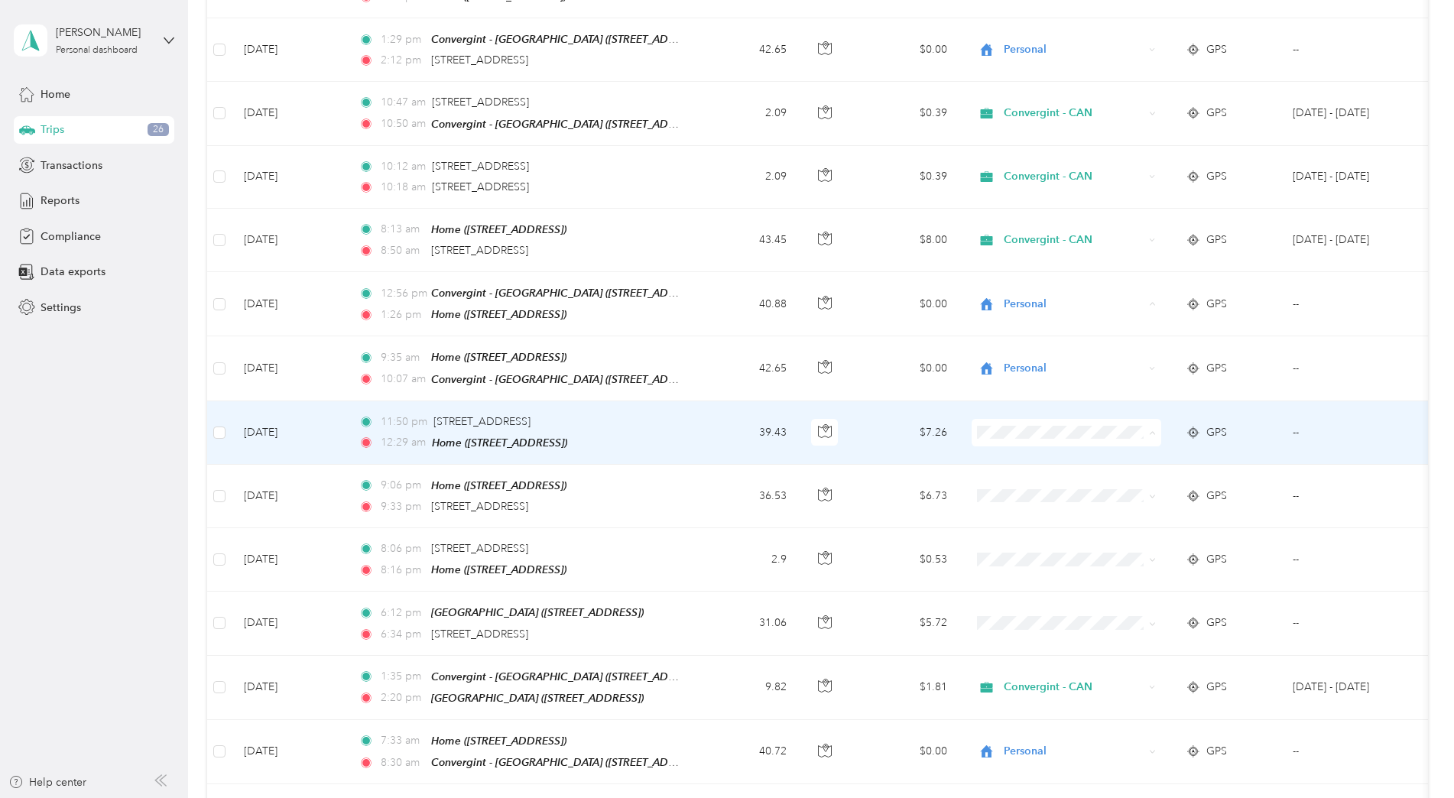
click at [1018, 436] on span "Personal" at bounding box center [1079, 442] width 141 height 16
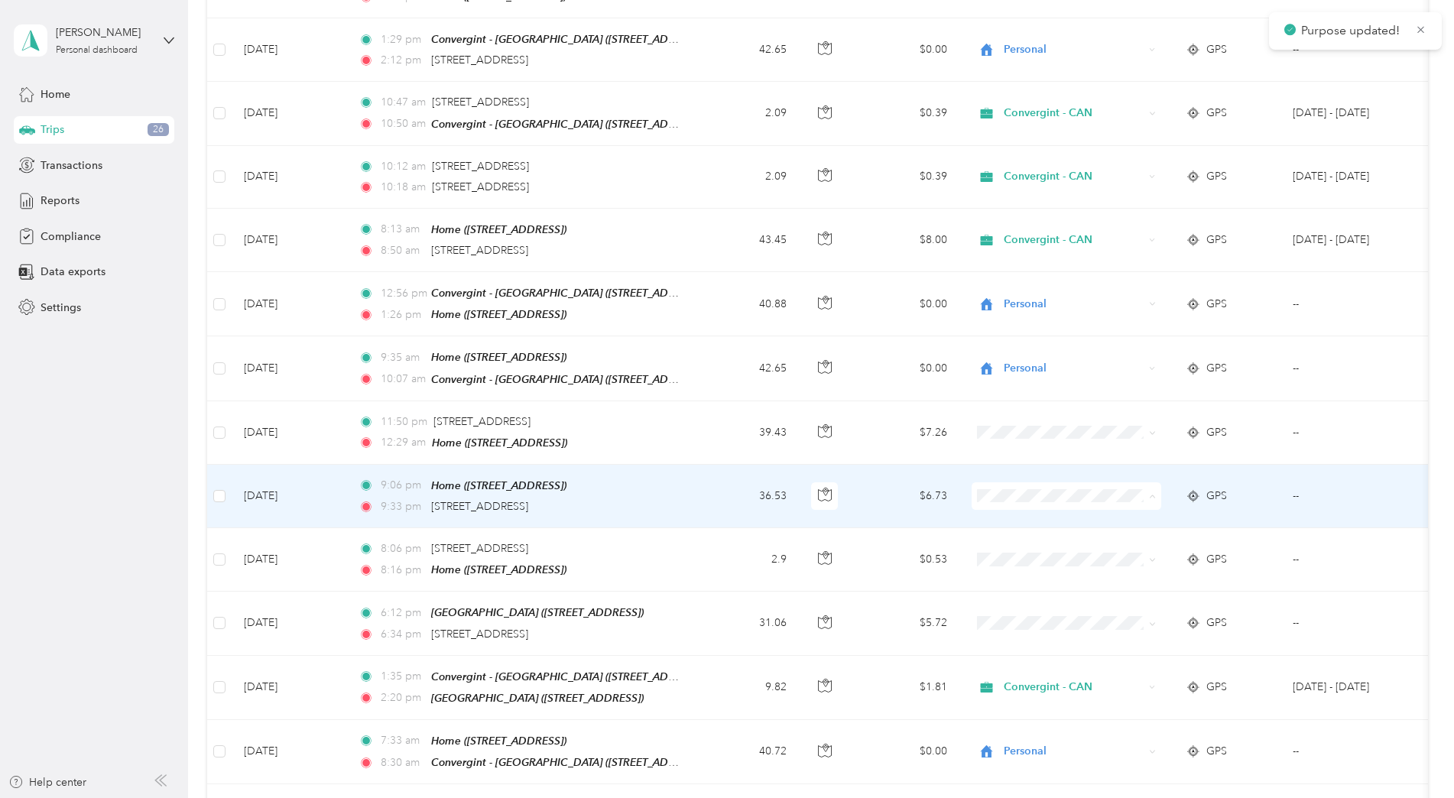
click at [1025, 500] on span "Personal" at bounding box center [1079, 505] width 141 height 16
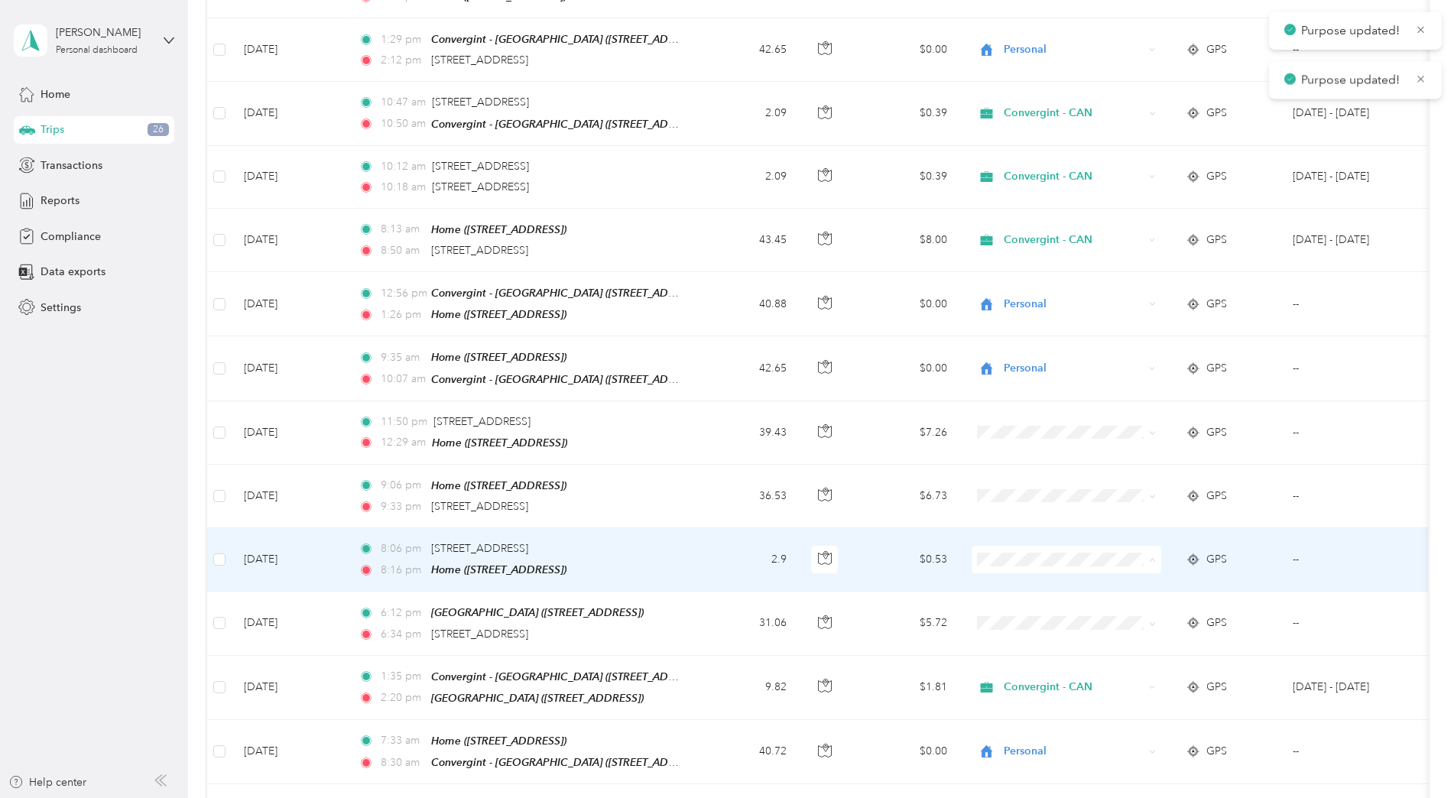
click at [1016, 569] on span "Personal" at bounding box center [1079, 568] width 141 height 16
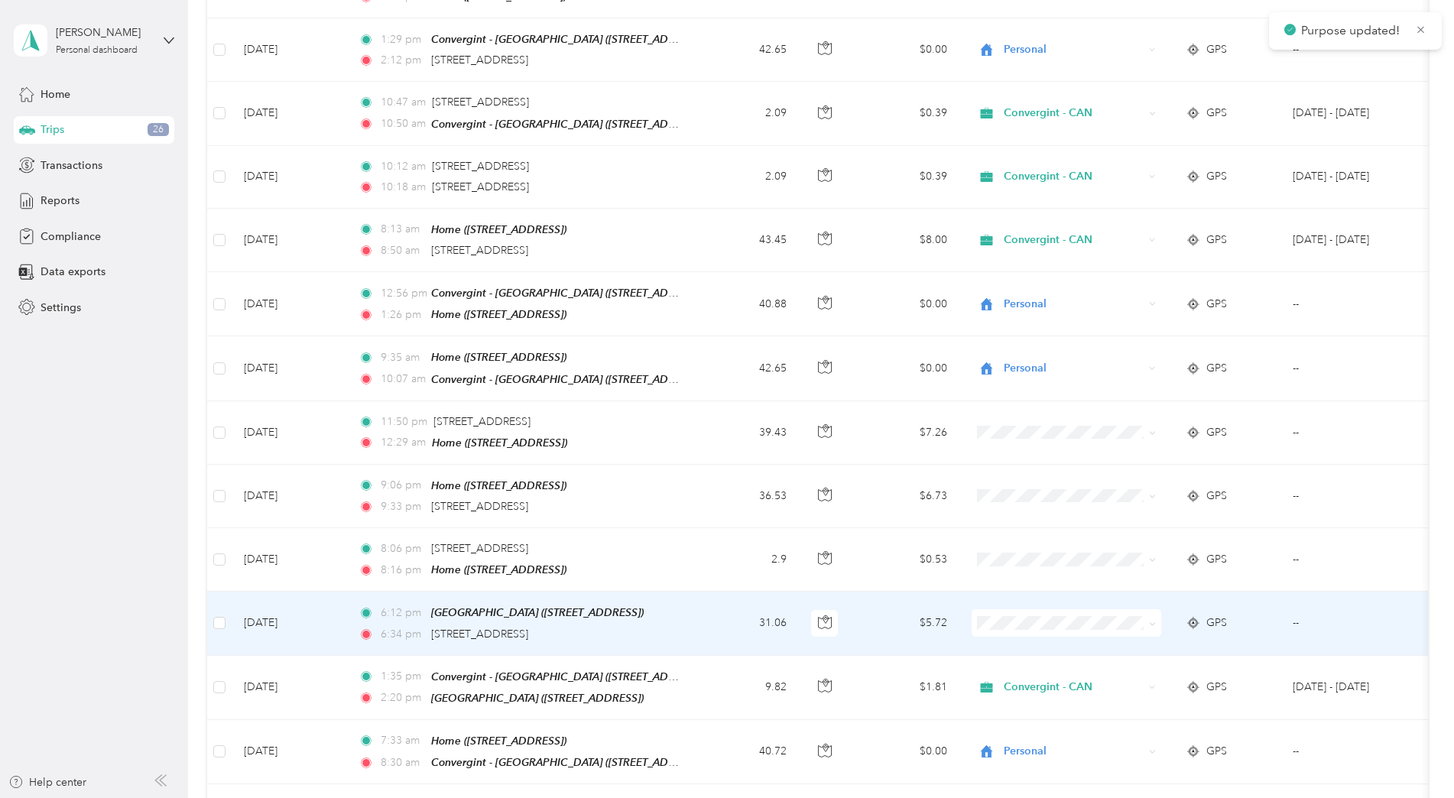
click at [1022, 610] on li "Convergint - CAN" at bounding box center [1067, 601] width 190 height 27
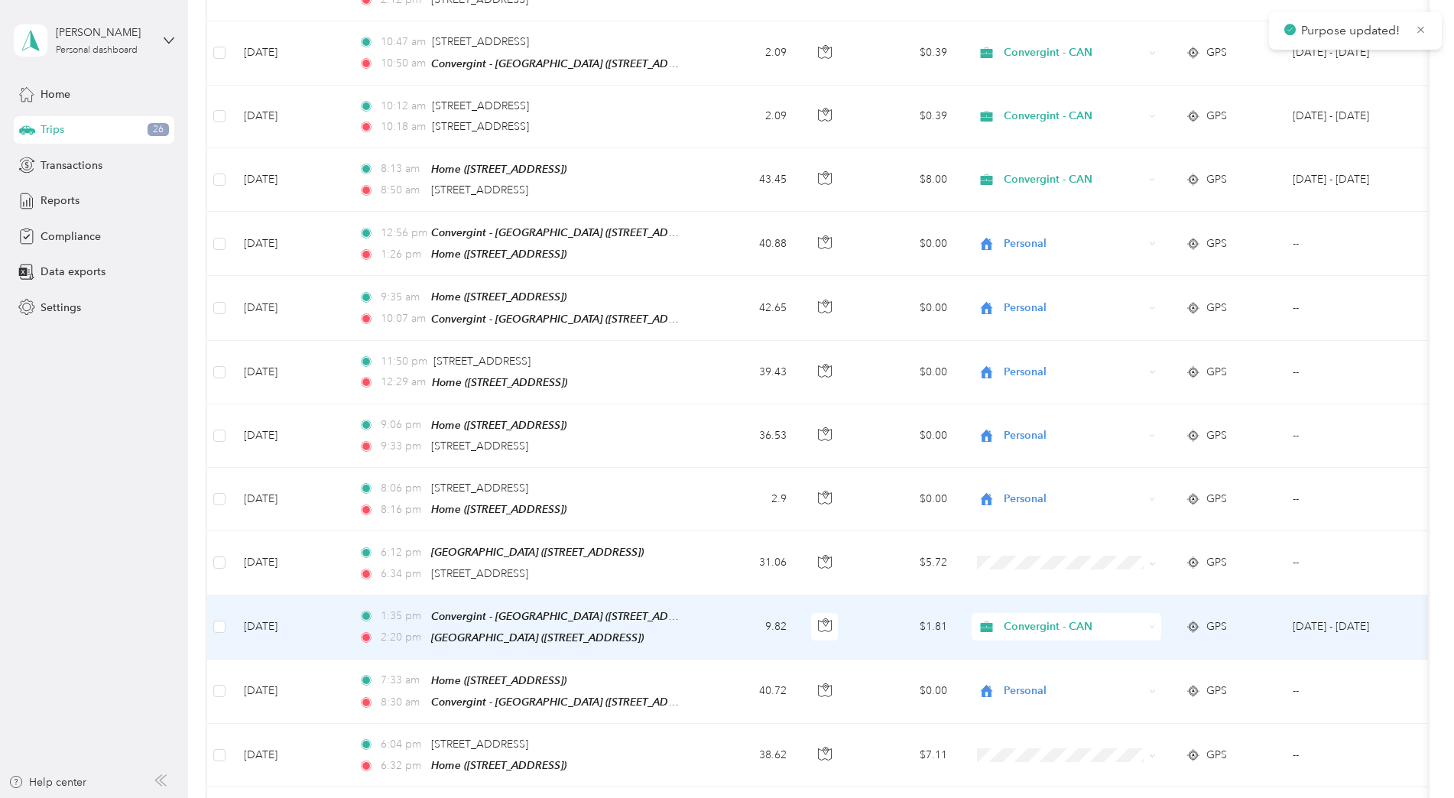
scroll to position [4205, 0]
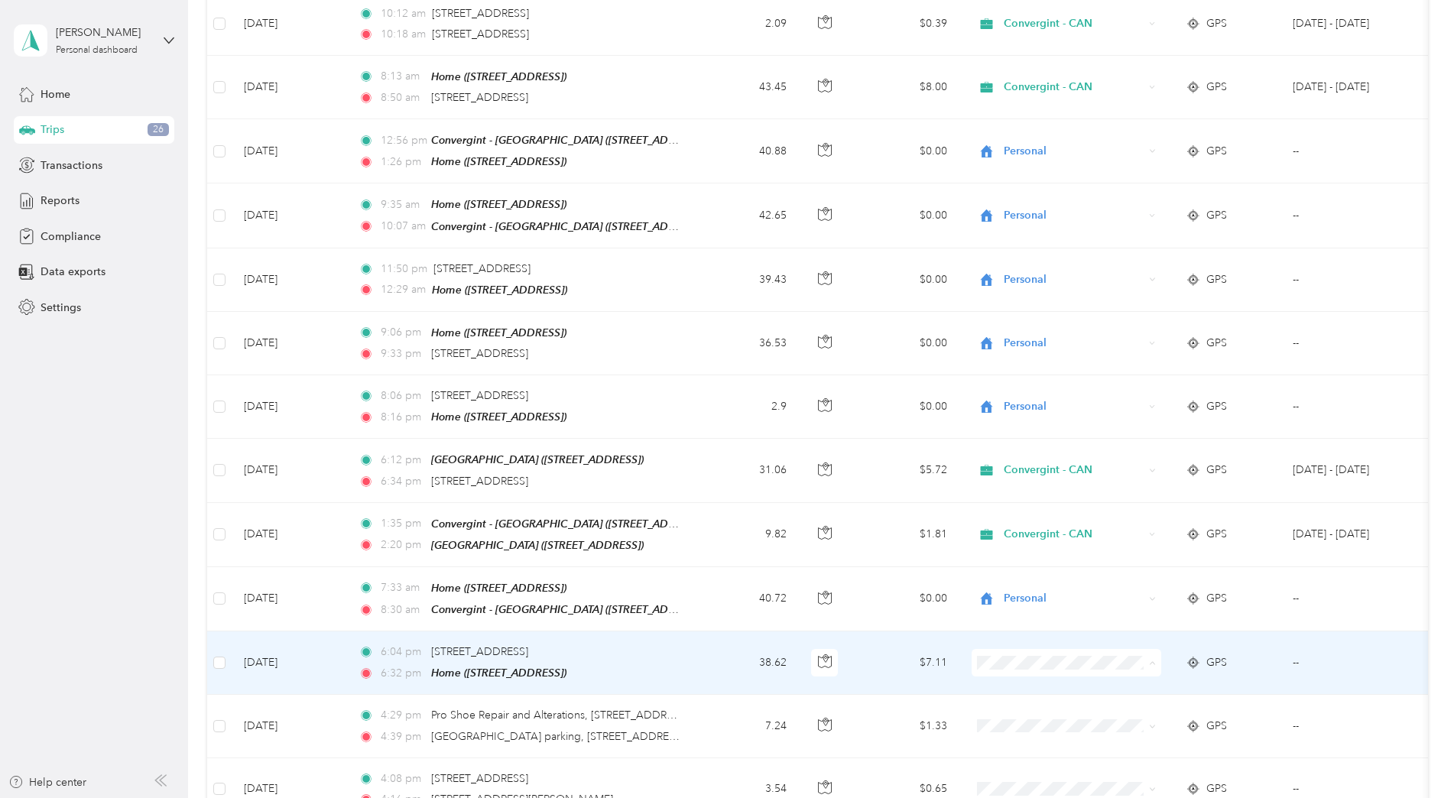
click at [1020, 662] on span "Personal" at bounding box center [1079, 667] width 141 height 16
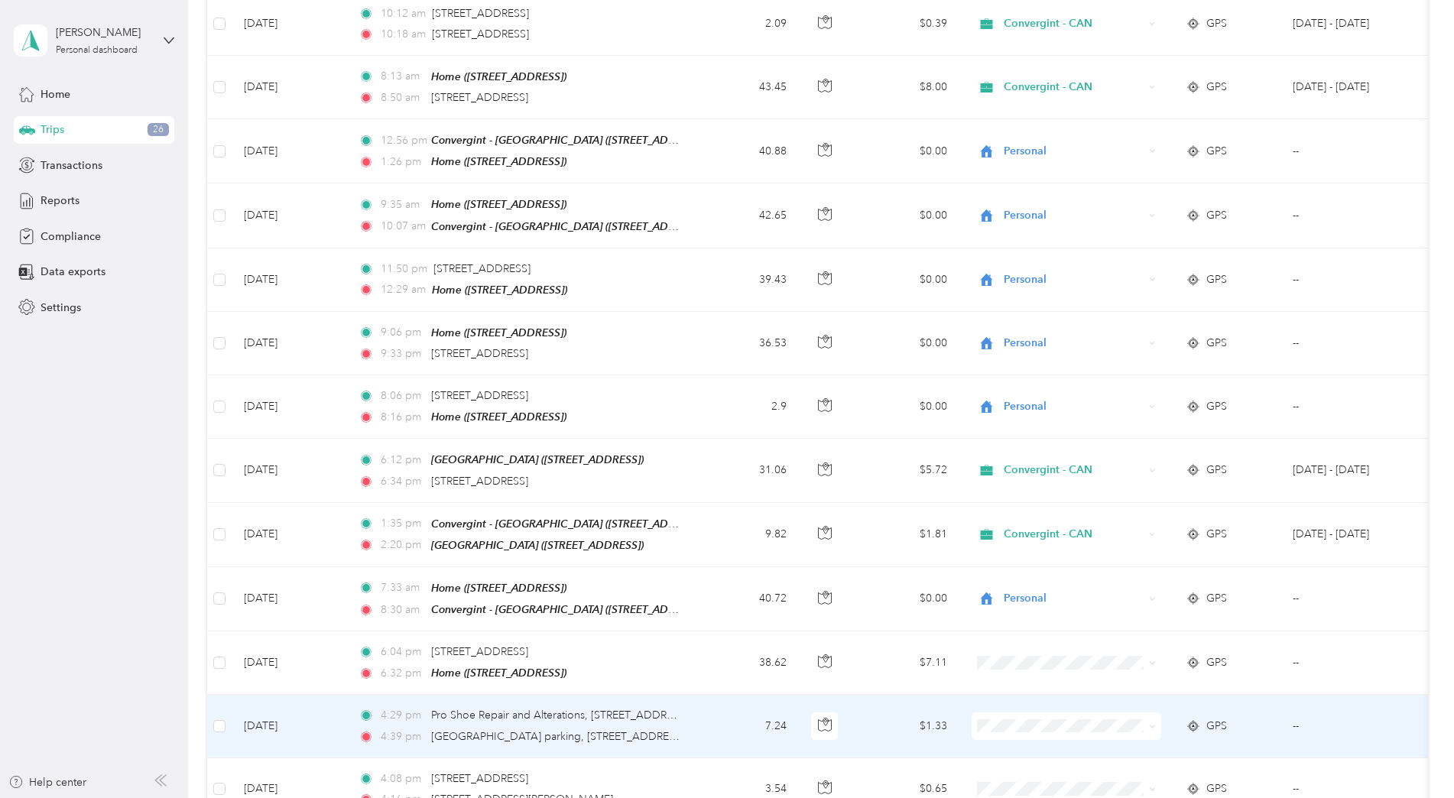
click at [1012, 713] on span at bounding box center [1067, 727] width 190 height 28
click at [1023, 723] on span "Personal" at bounding box center [1079, 730] width 141 height 16
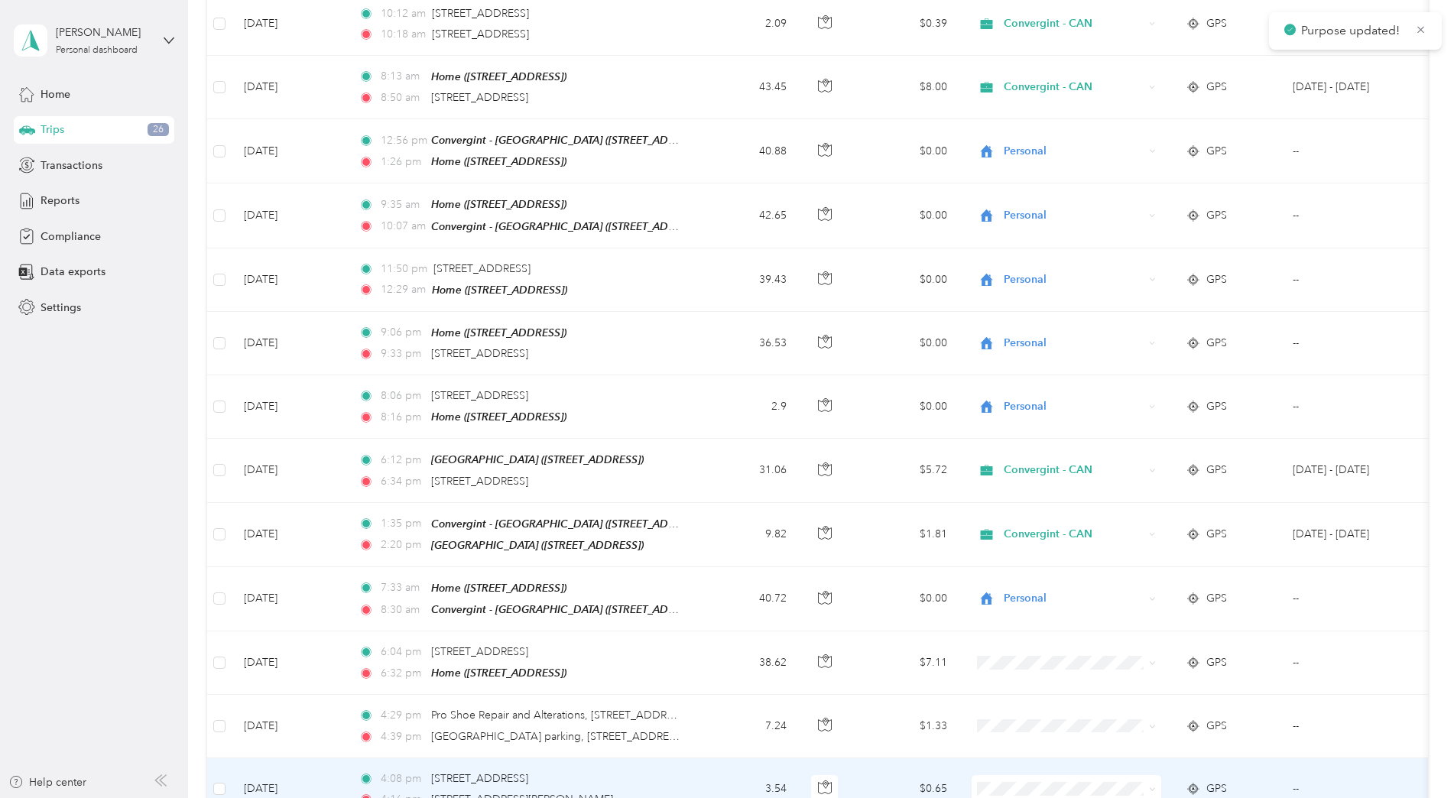
click at [1017, 715] on li "Personal" at bounding box center [1067, 703] width 190 height 27
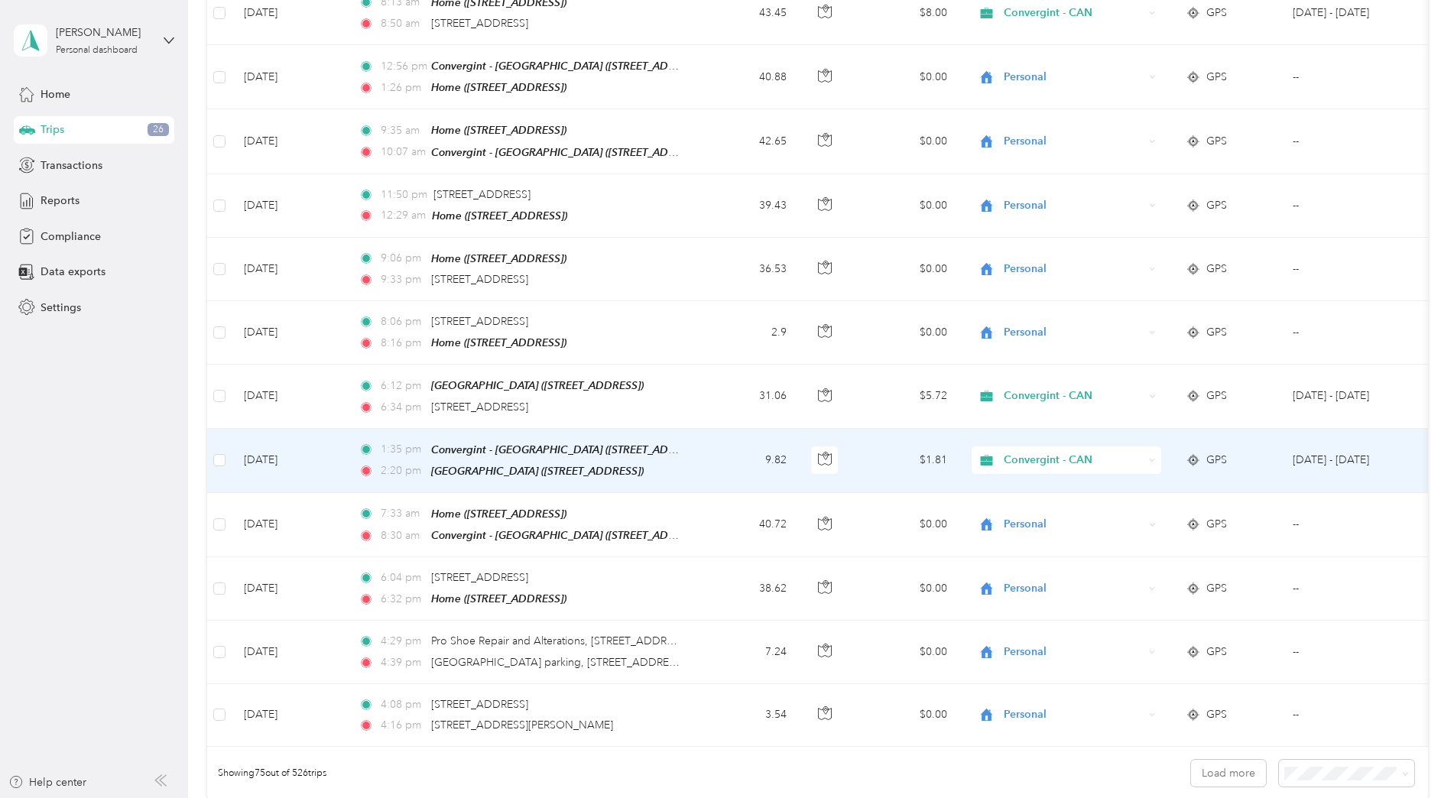
scroll to position [4452, 0]
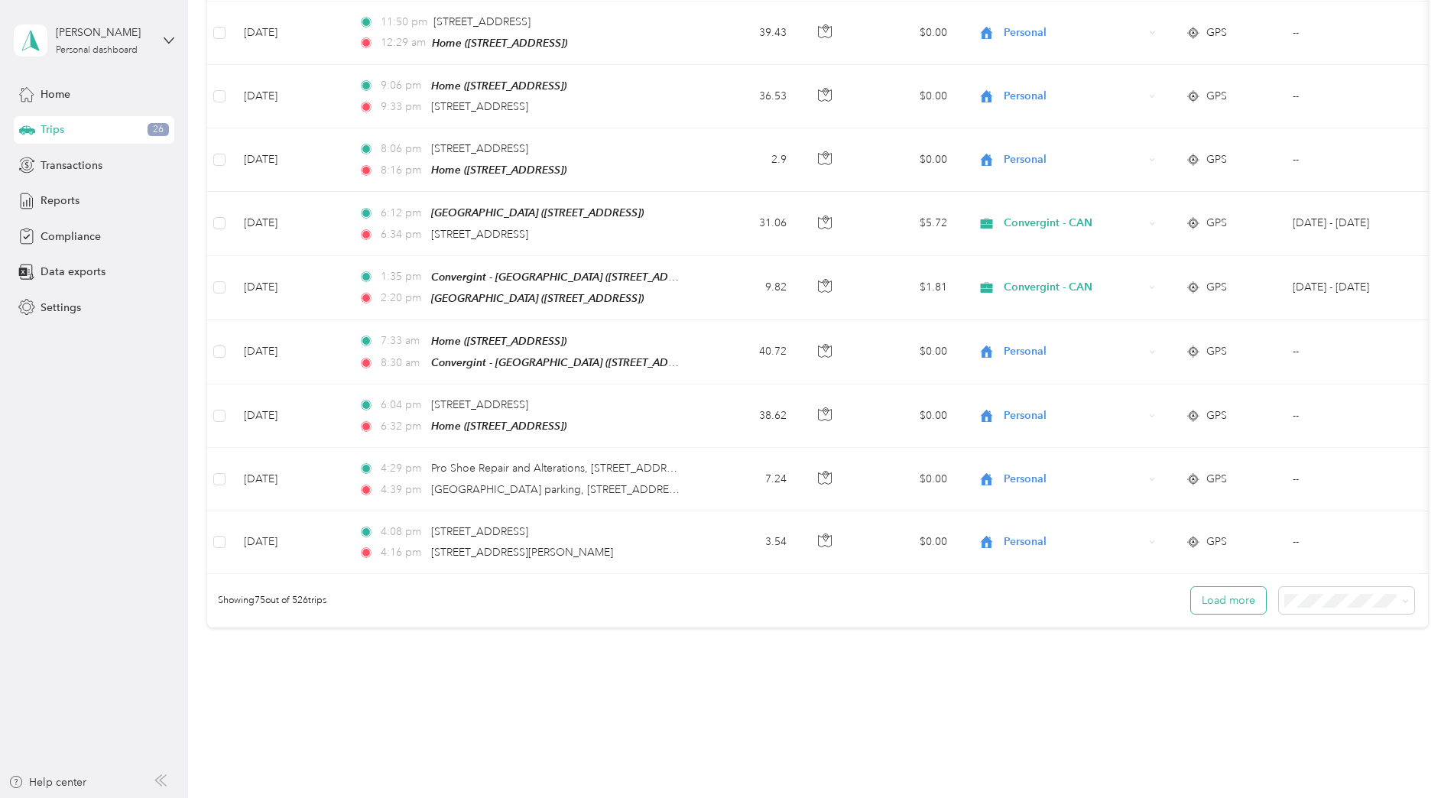
click at [1125, 587] on button "Load more" at bounding box center [1228, 600] width 75 height 27
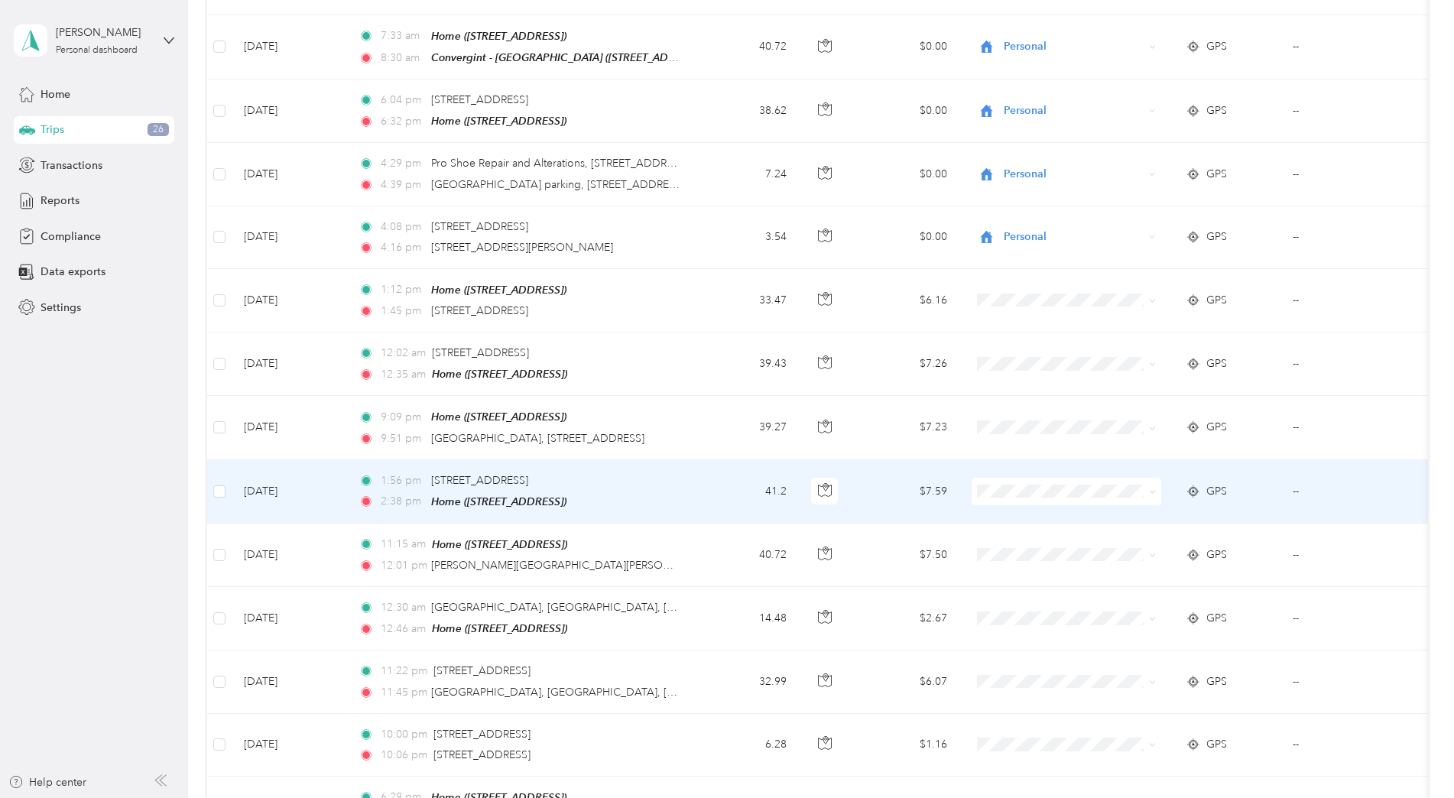
scroll to position [4834, 0]
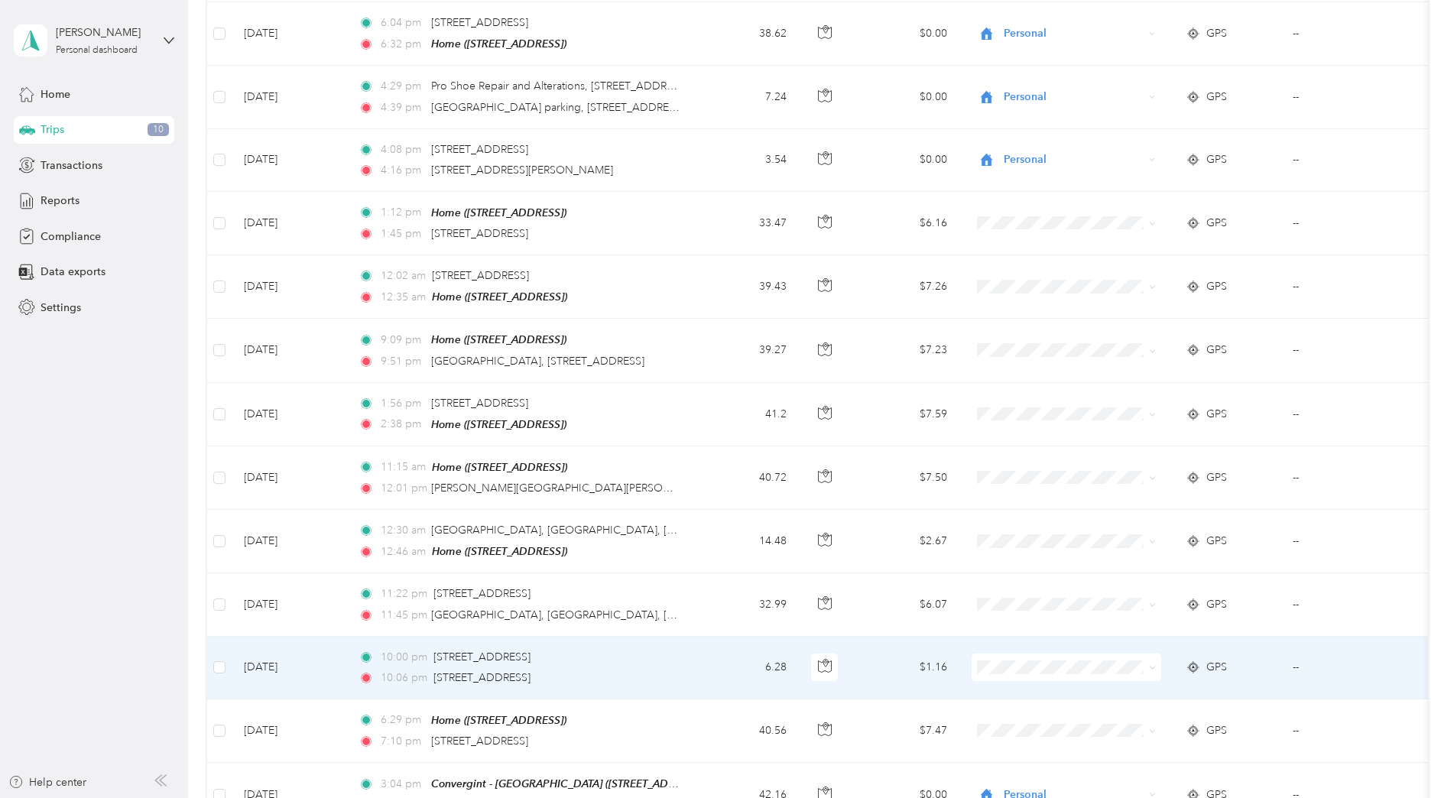
click at [1011, 669] on span "Personal" at bounding box center [1079, 666] width 141 height 16
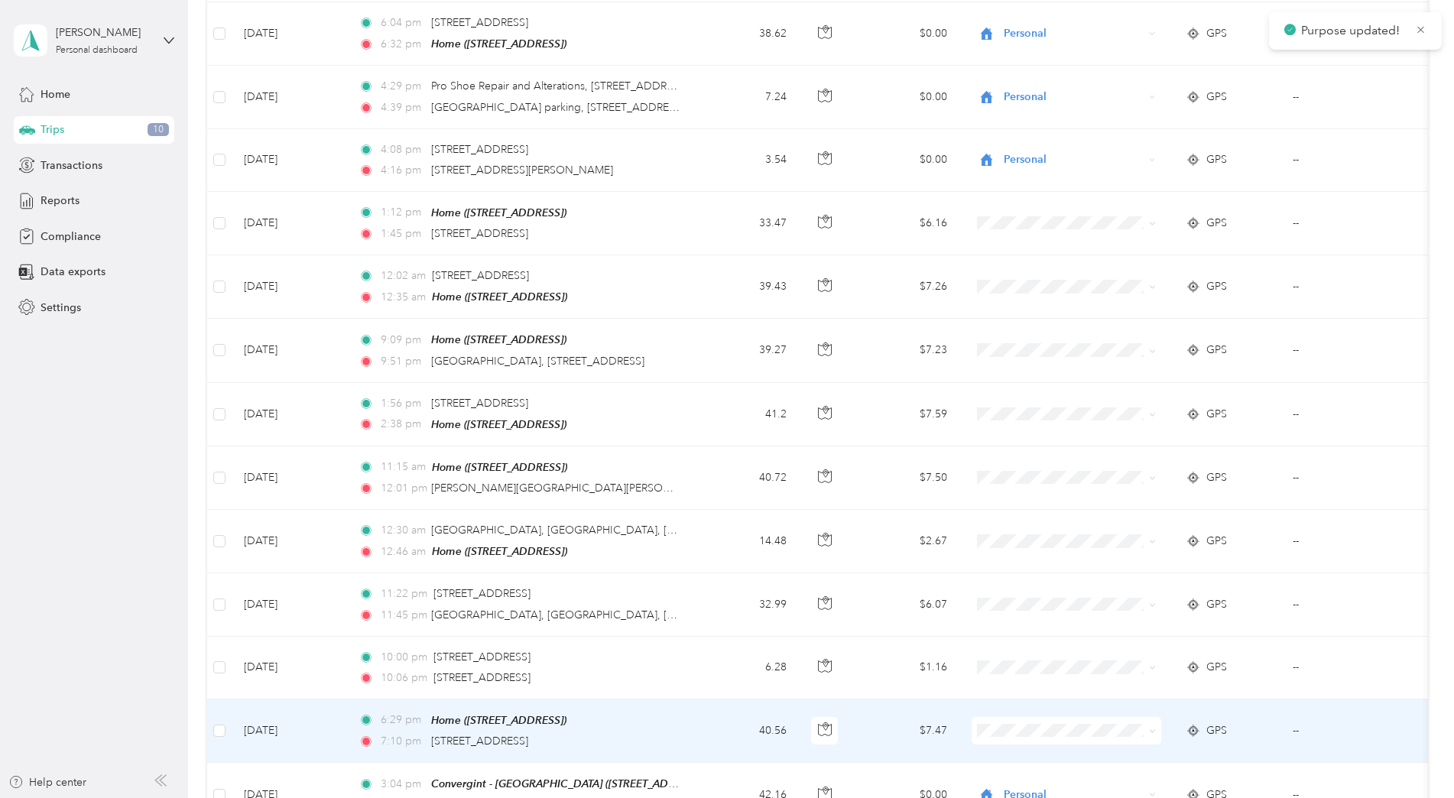
click at [1002, 717] on span at bounding box center [1067, 731] width 190 height 28
click at [1022, 733] on li "Personal" at bounding box center [1067, 729] width 190 height 27
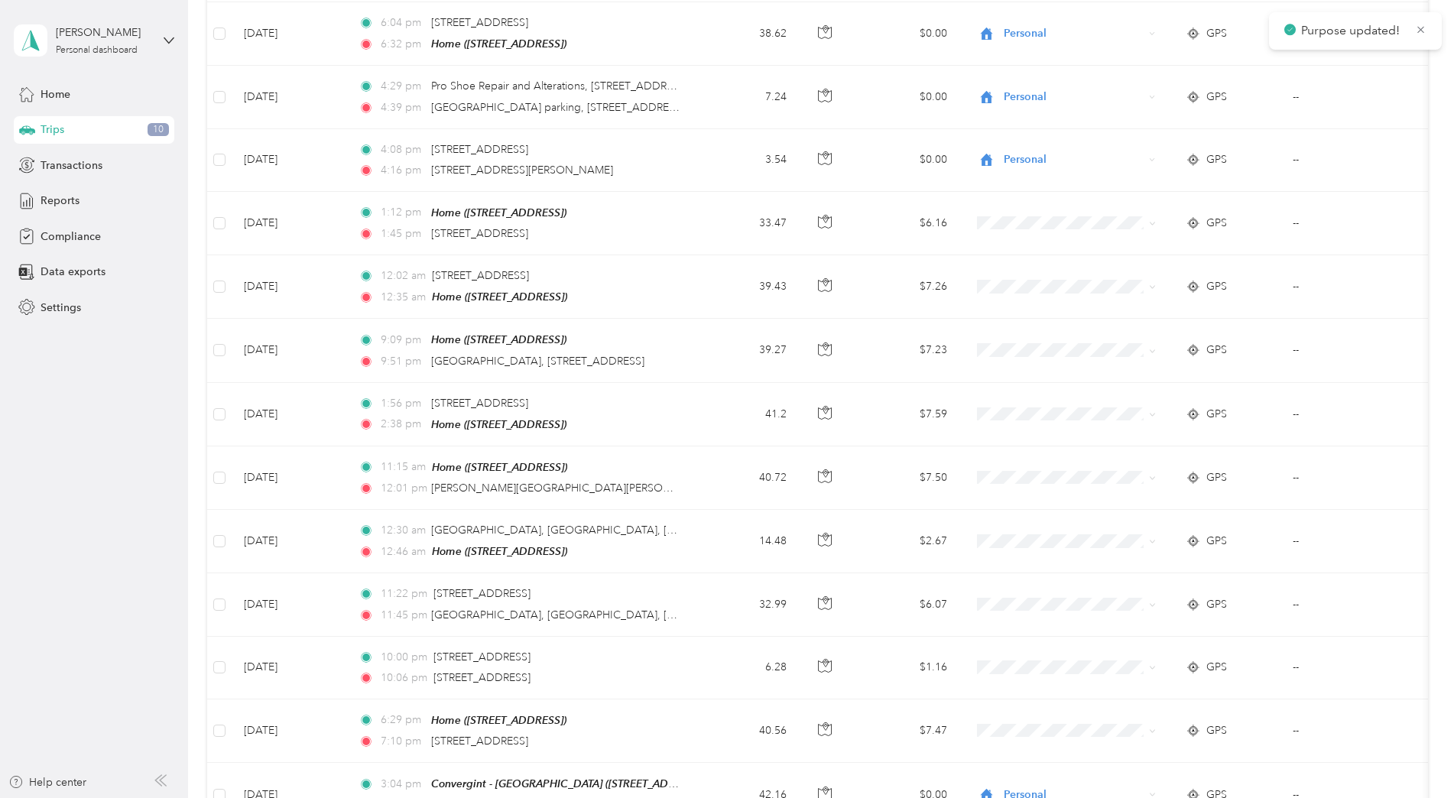
scroll to position [4987, 0]
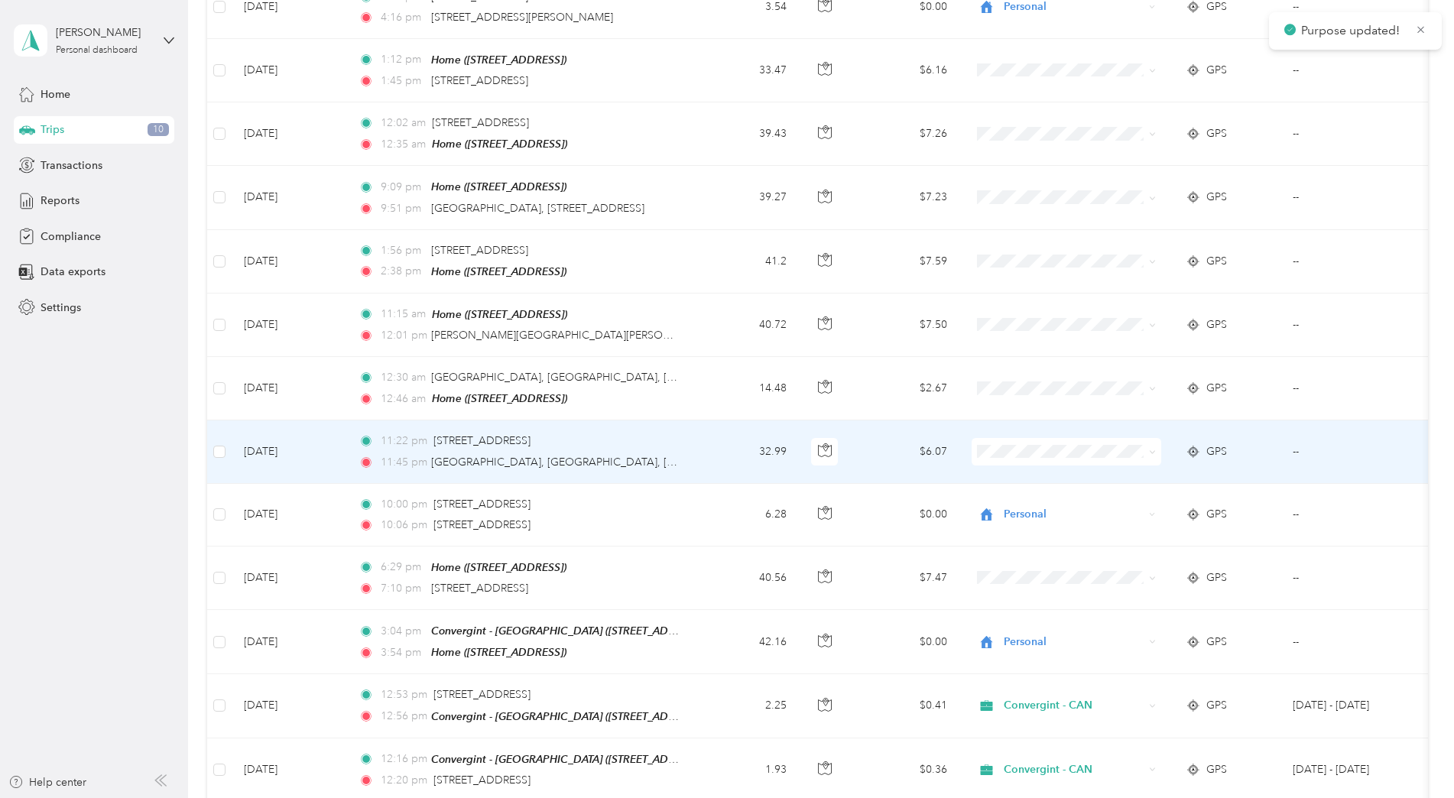
click at [995, 438] on span at bounding box center [1067, 452] width 190 height 28
click at [1015, 440] on li "Personal" at bounding box center [1067, 450] width 190 height 27
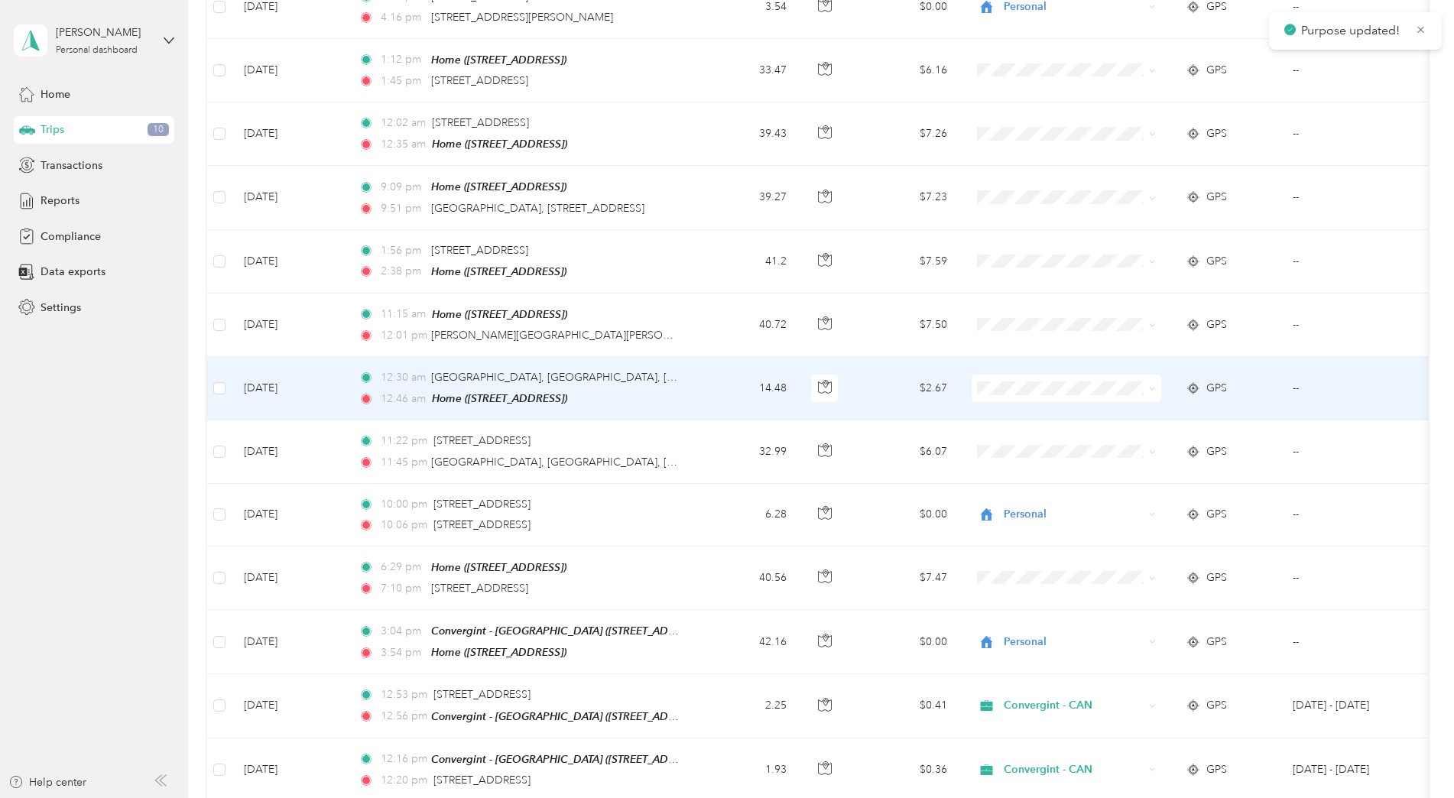
click at [1022, 386] on span "Personal" at bounding box center [1079, 388] width 141 height 16
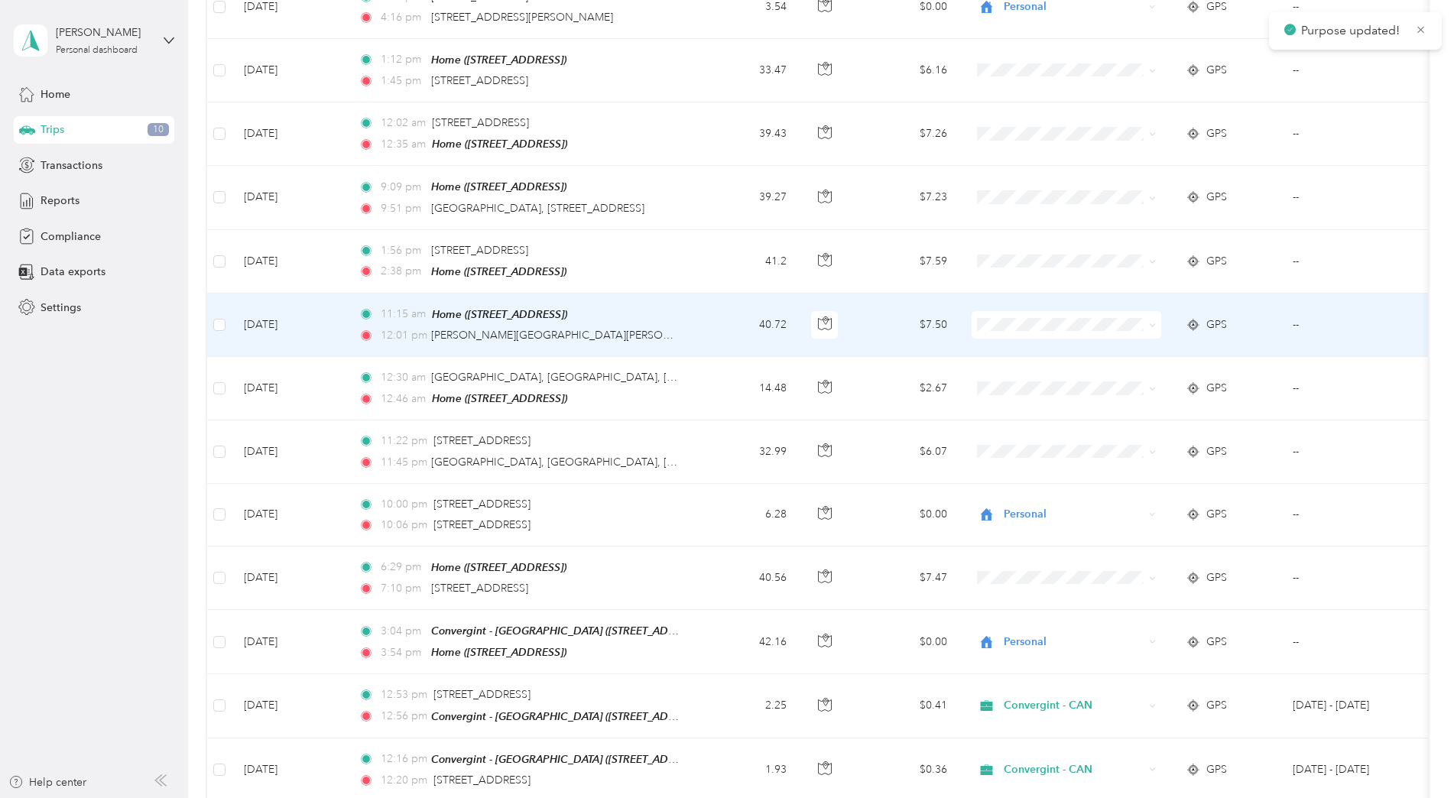
click at [1015, 325] on span "Personal" at bounding box center [1079, 325] width 141 height 16
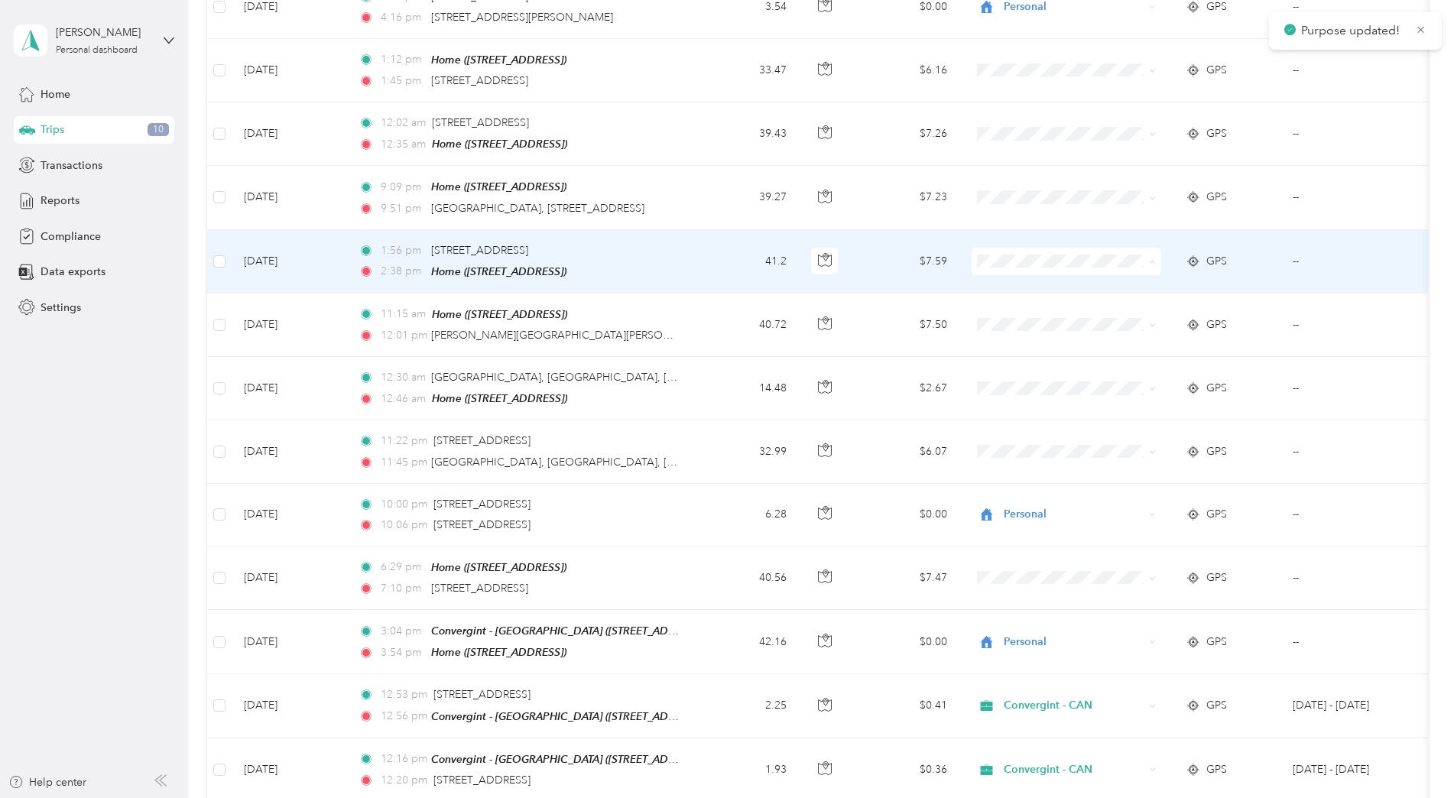
click at [1013, 260] on span "Personal" at bounding box center [1079, 262] width 141 height 16
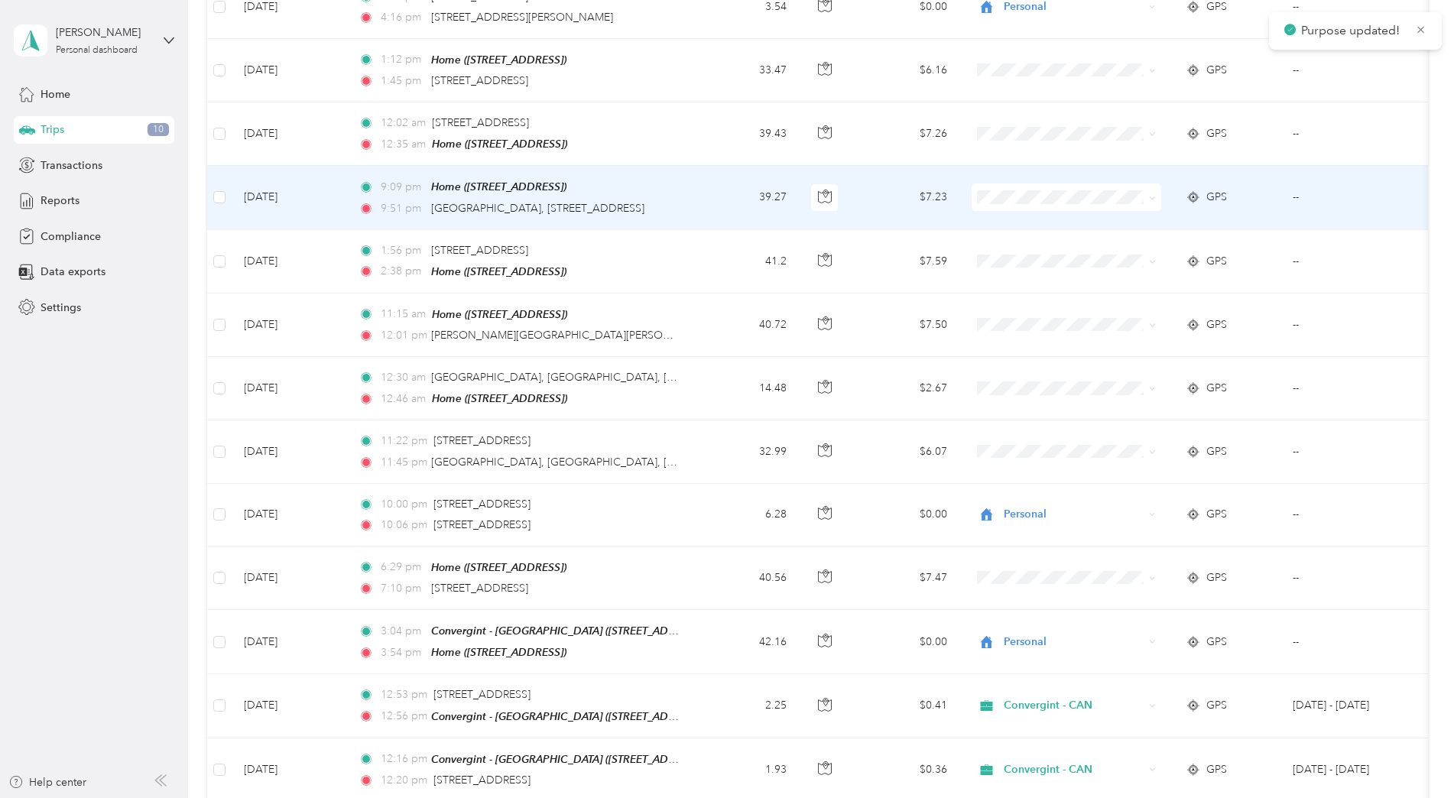
click at [1007, 183] on span at bounding box center [1067, 197] width 190 height 28
click at [1028, 196] on span "Personal" at bounding box center [1079, 199] width 141 height 16
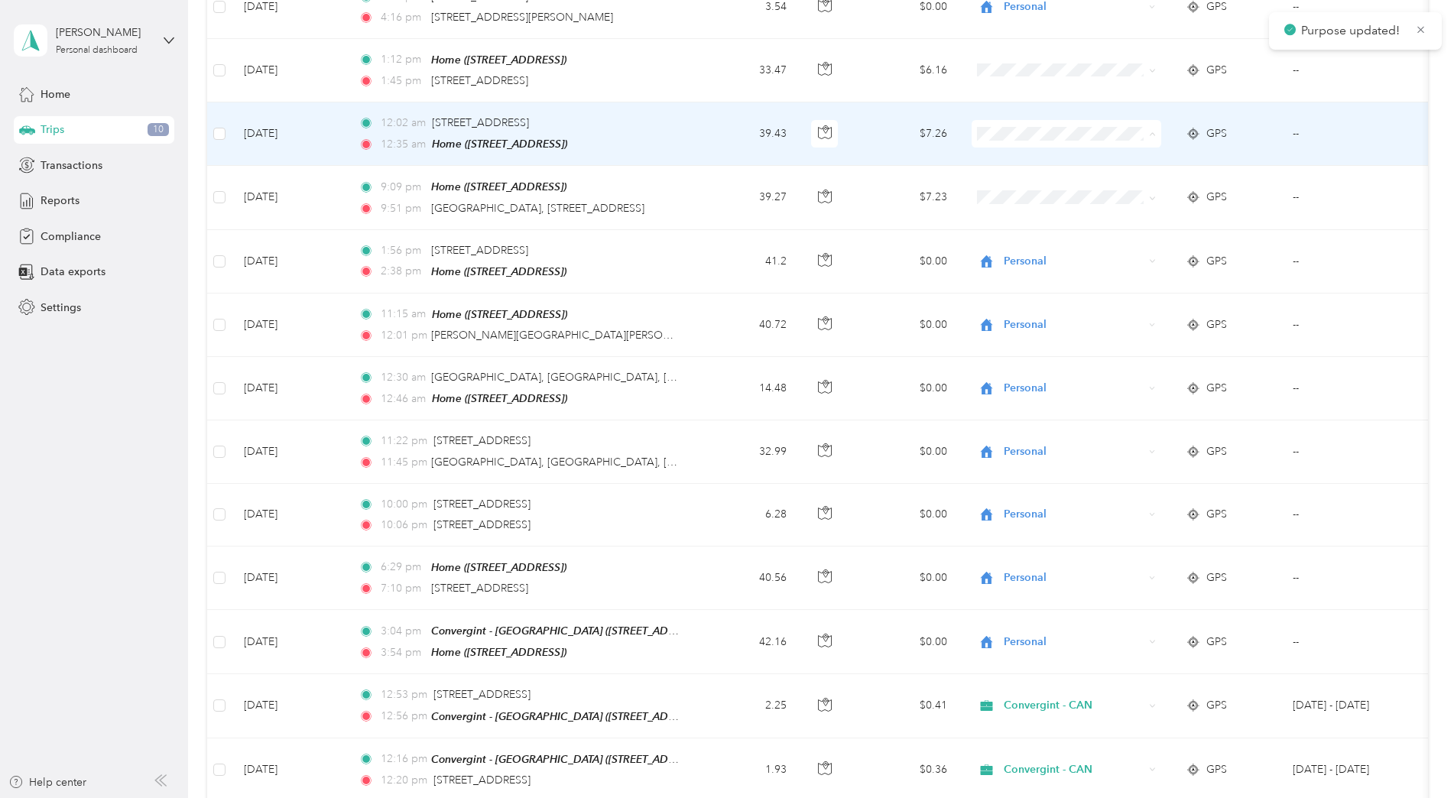
click at [1018, 127] on li "Personal" at bounding box center [1067, 136] width 190 height 27
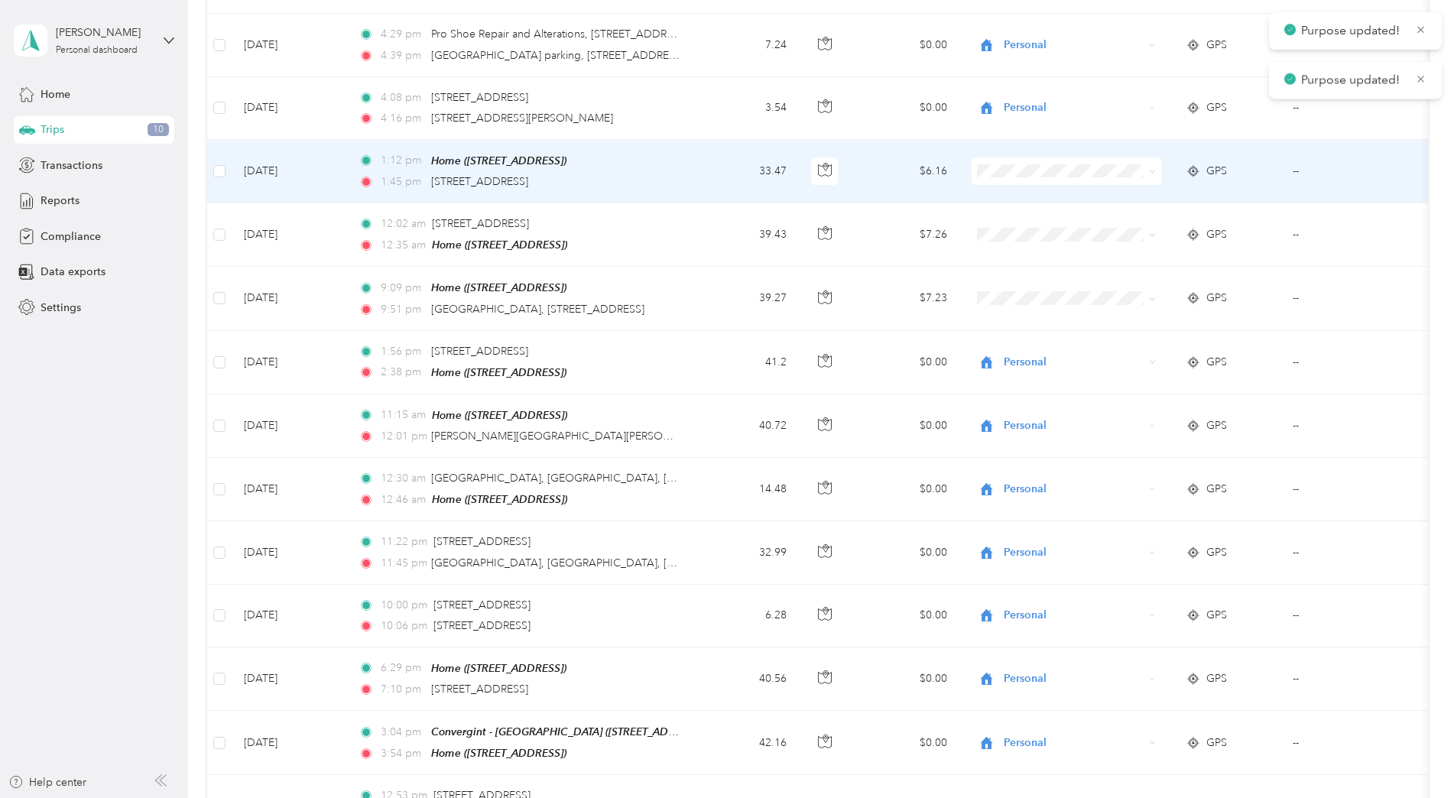
scroll to position [4834, 0]
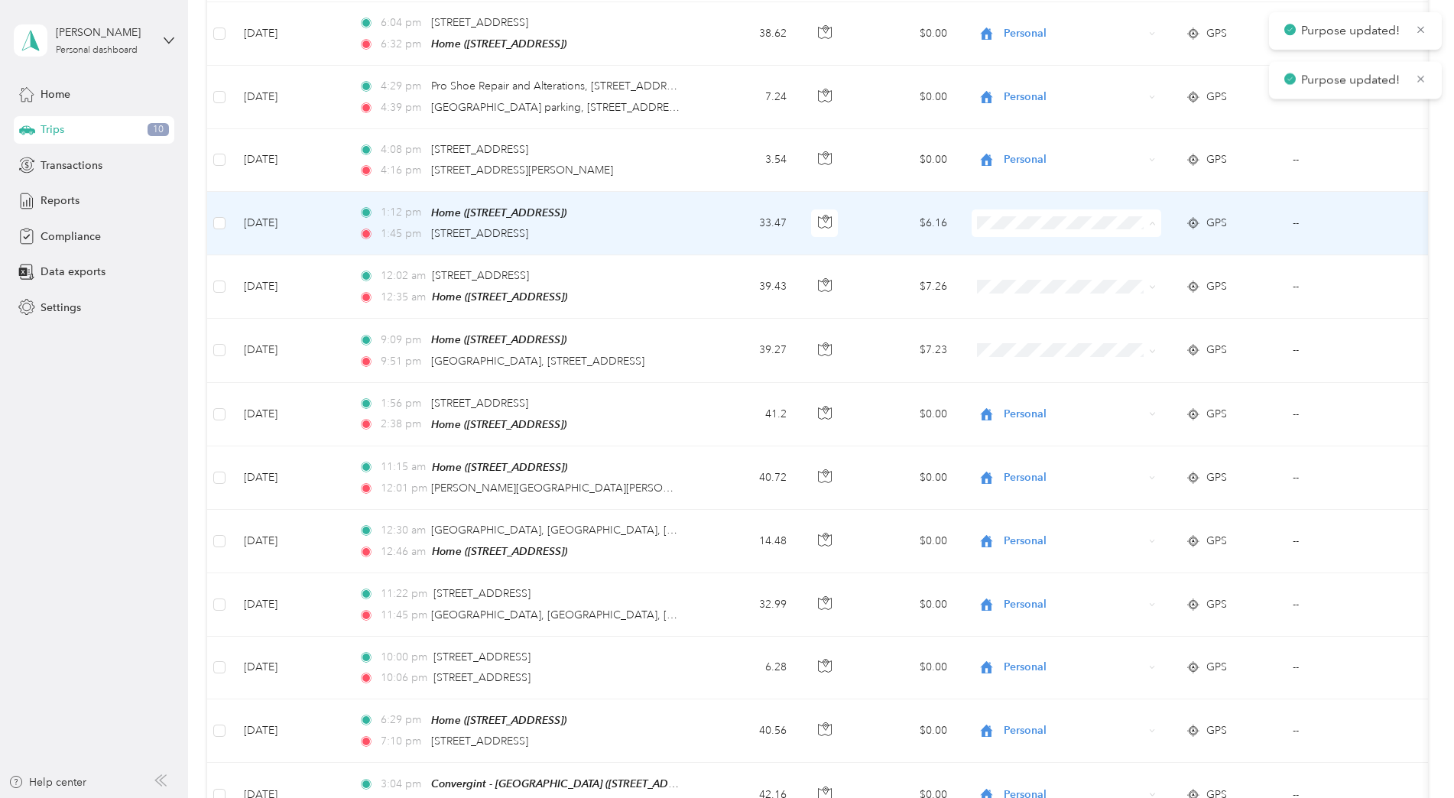
click at [1020, 221] on span "Personal" at bounding box center [1079, 226] width 141 height 16
click at [1022, 226] on span "Personal" at bounding box center [1079, 226] width 141 height 16
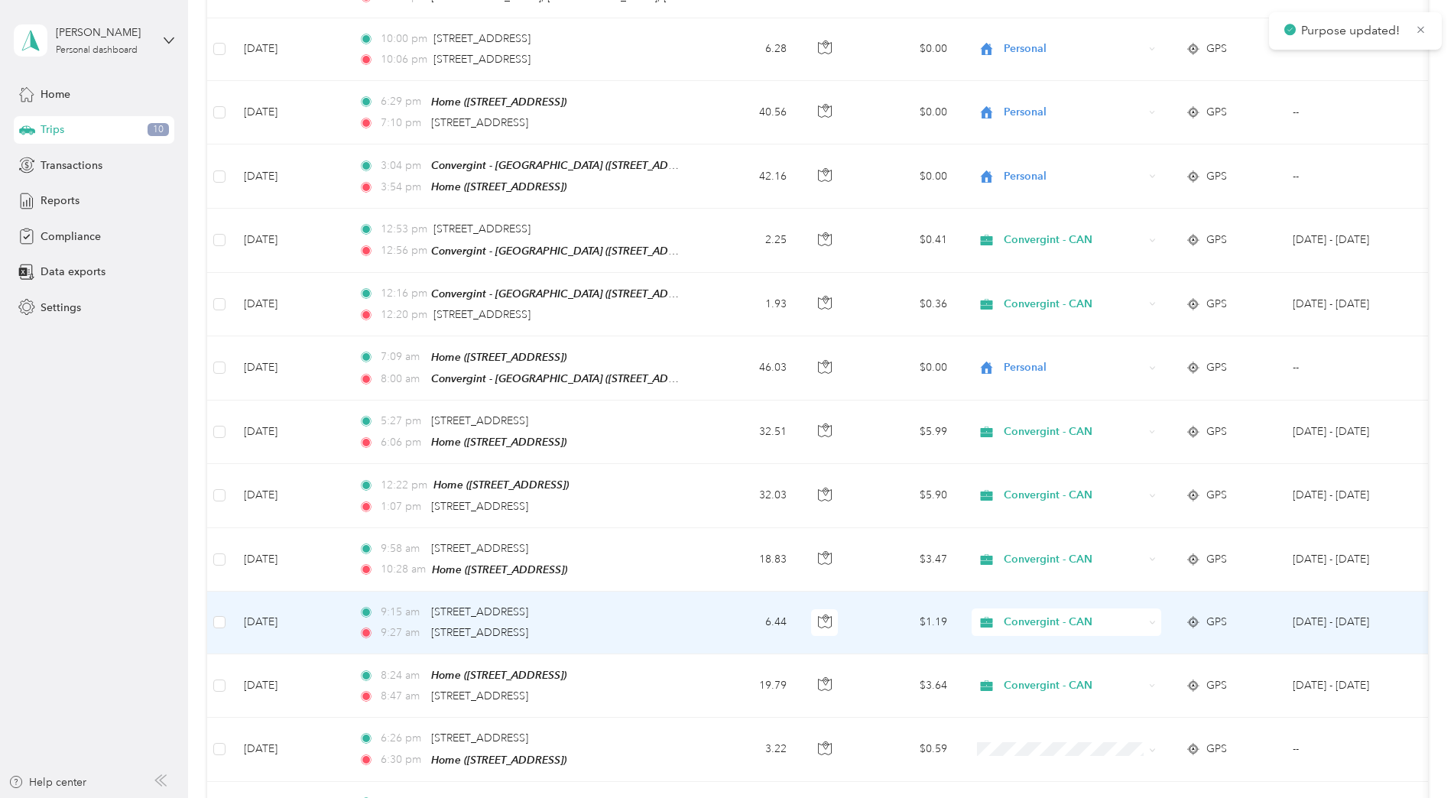
scroll to position [5752, 0]
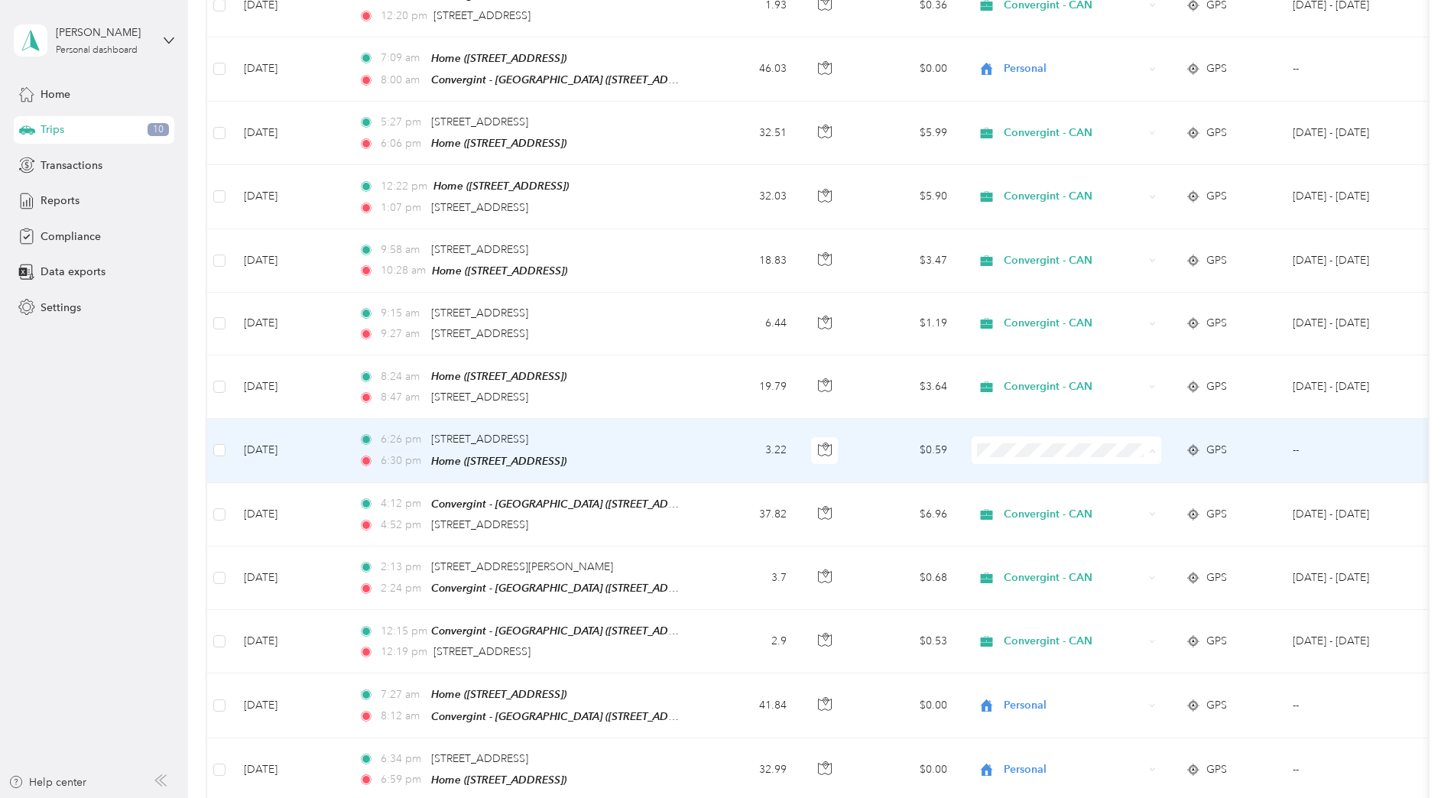
click at [1012, 436] on span "Personal" at bounding box center [1079, 441] width 141 height 16
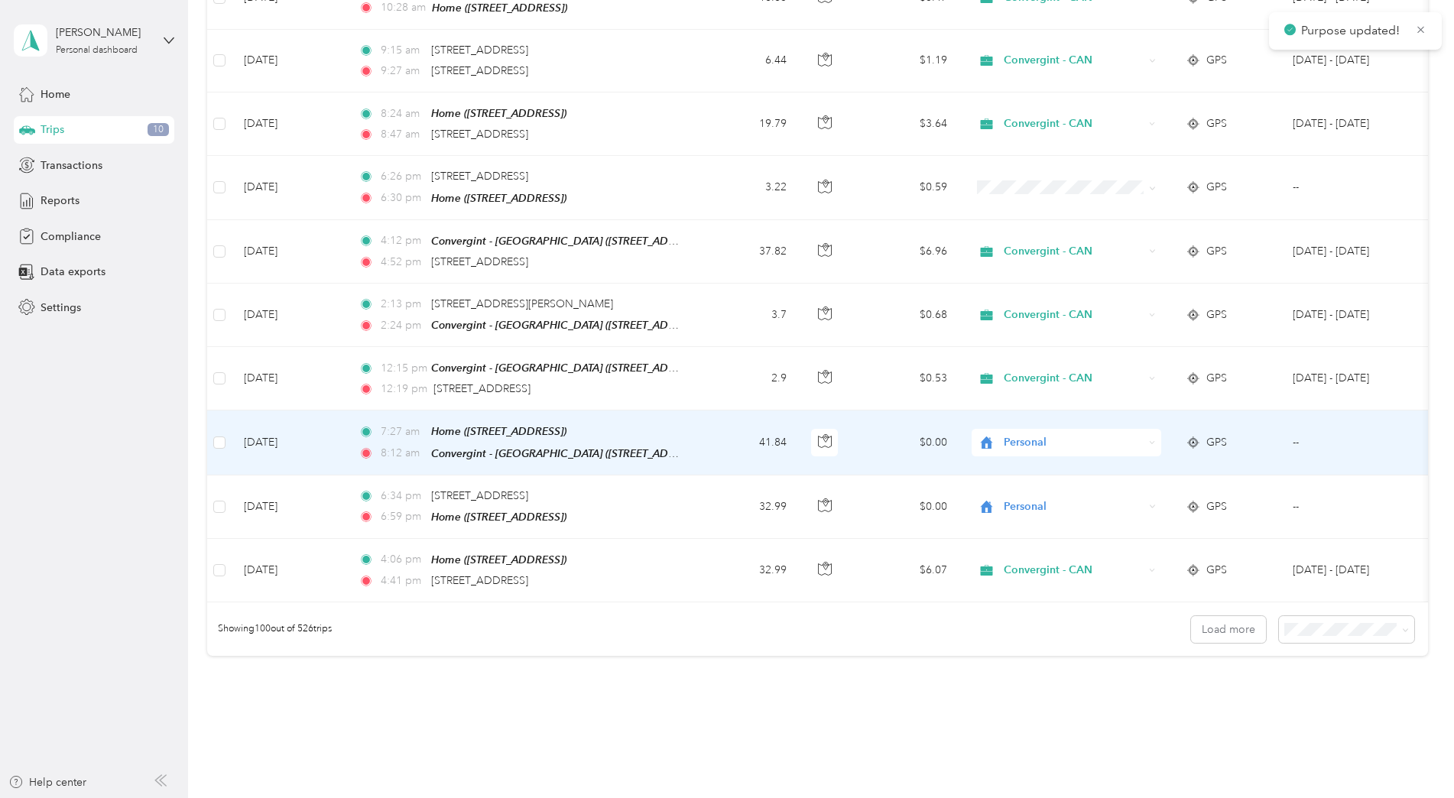
scroll to position [6025, 0]
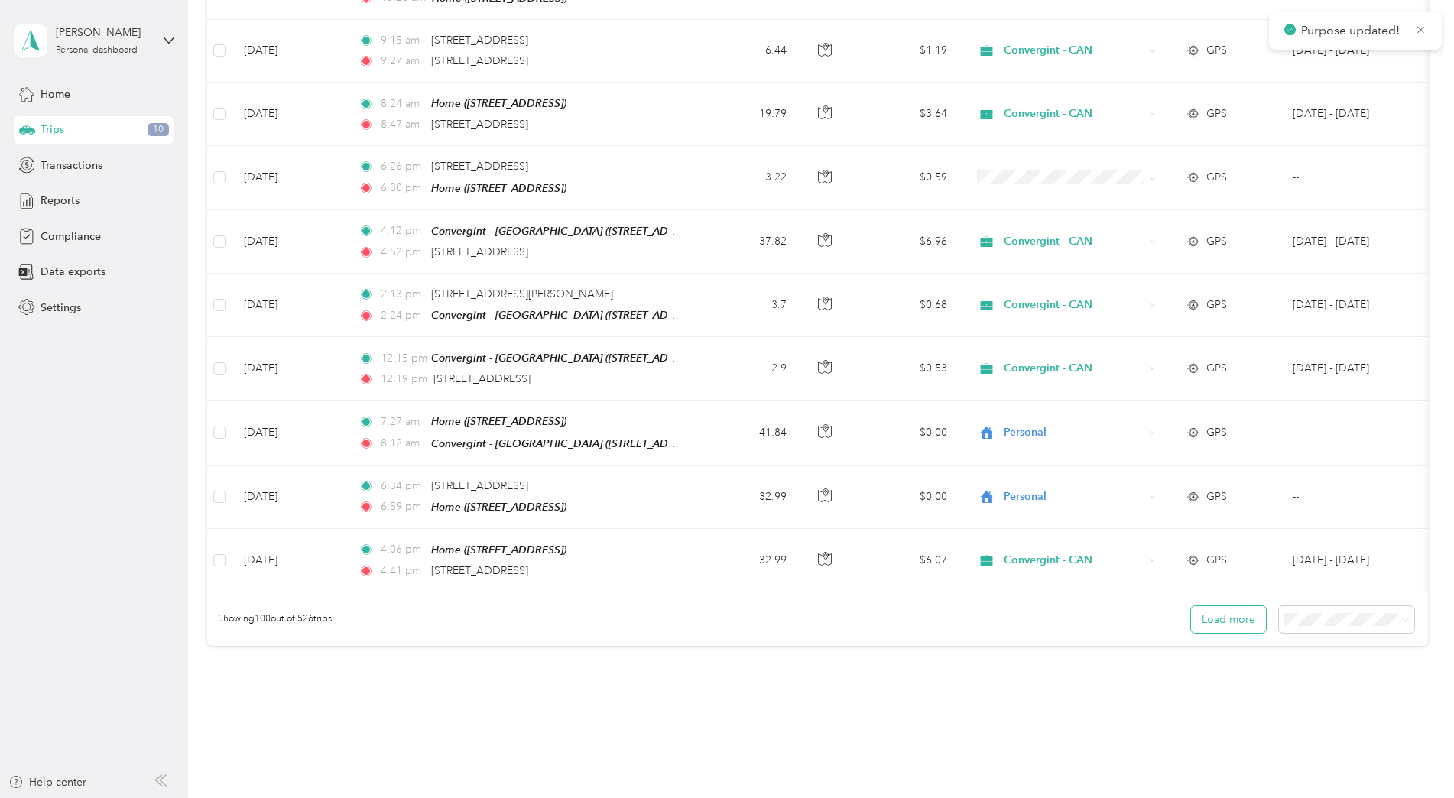
click at [1125, 606] on button "Load more" at bounding box center [1228, 619] width 75 height 27
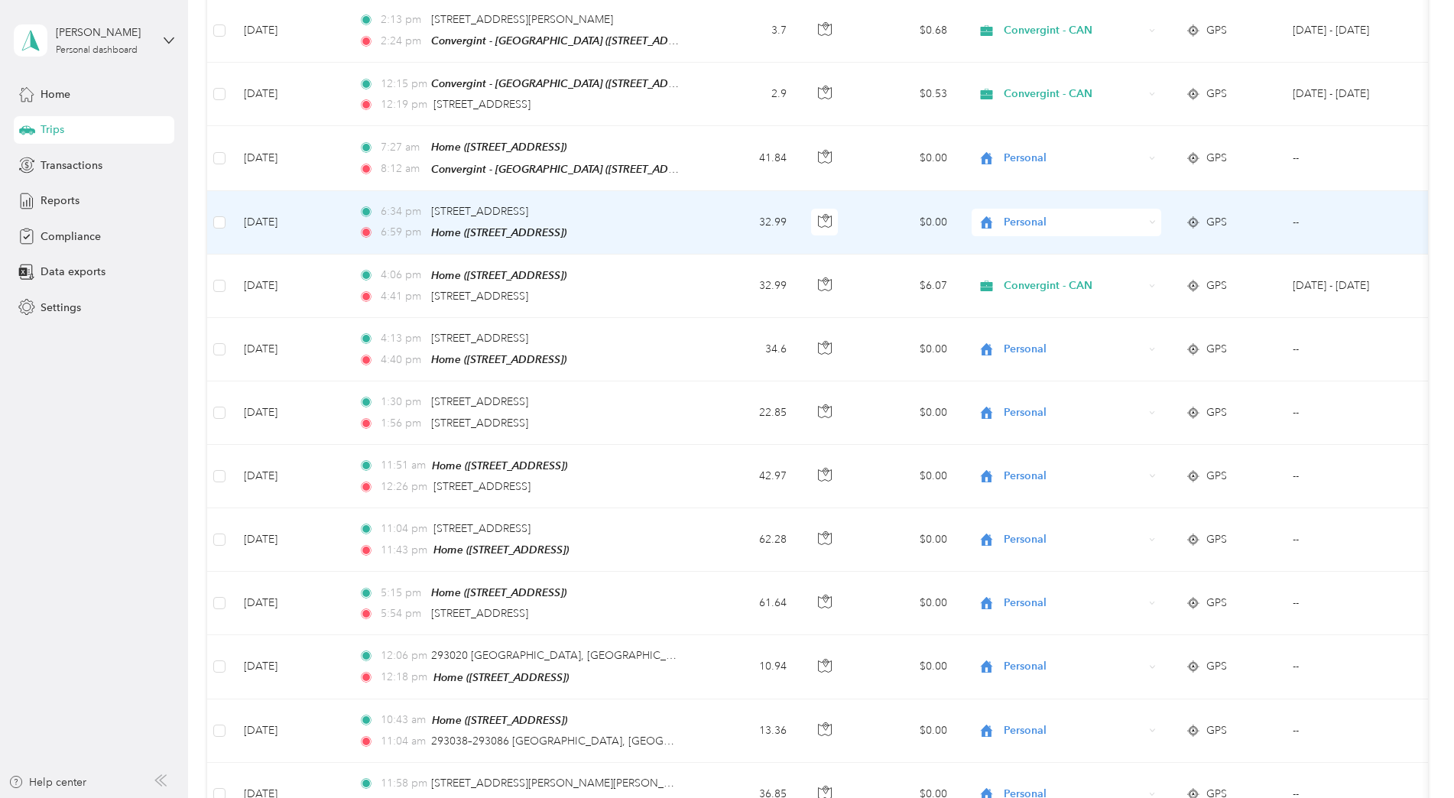
scroll to position [5948, 0]
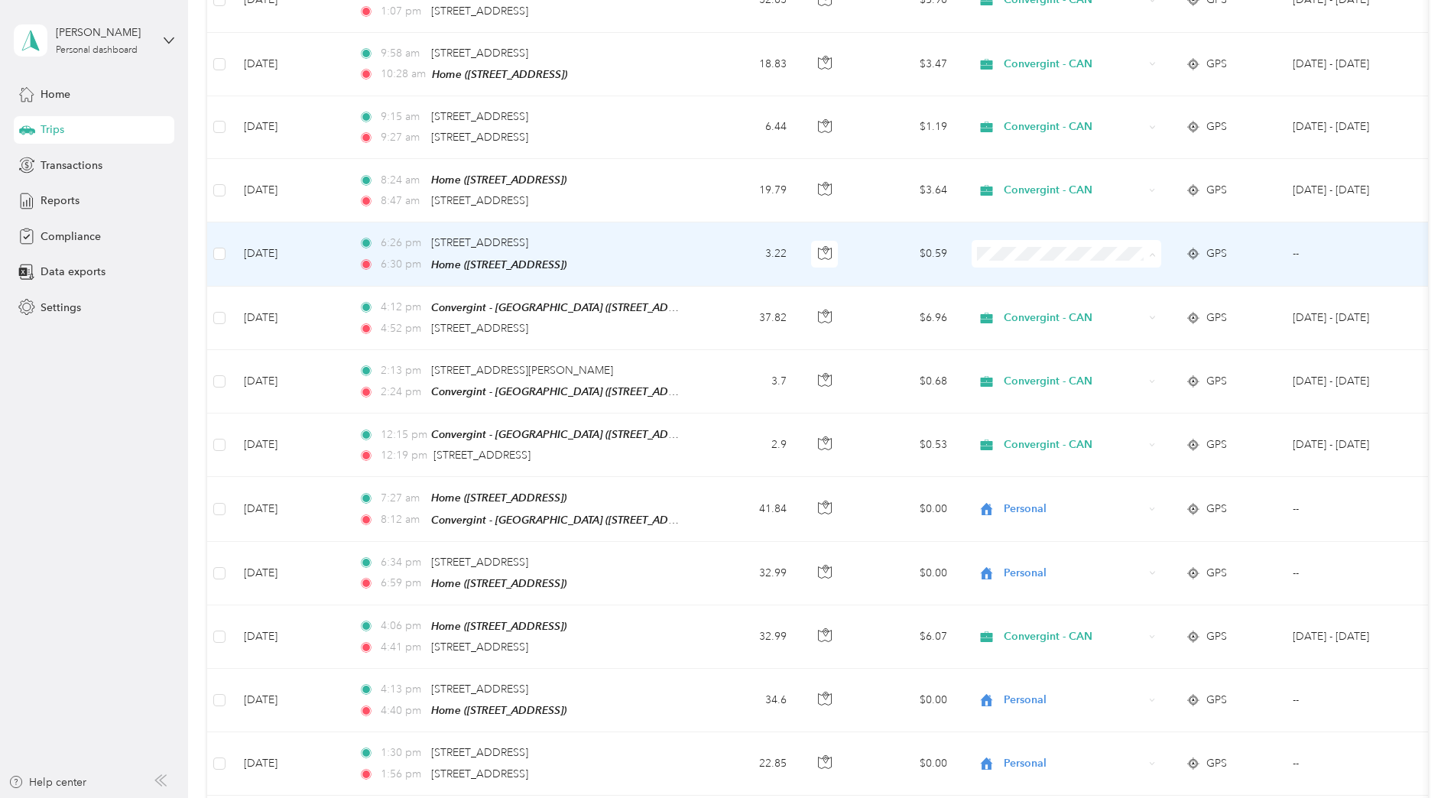
click at [1034, 245] on span "Personal" at bounding box center [1079, 244] width 141 height 16
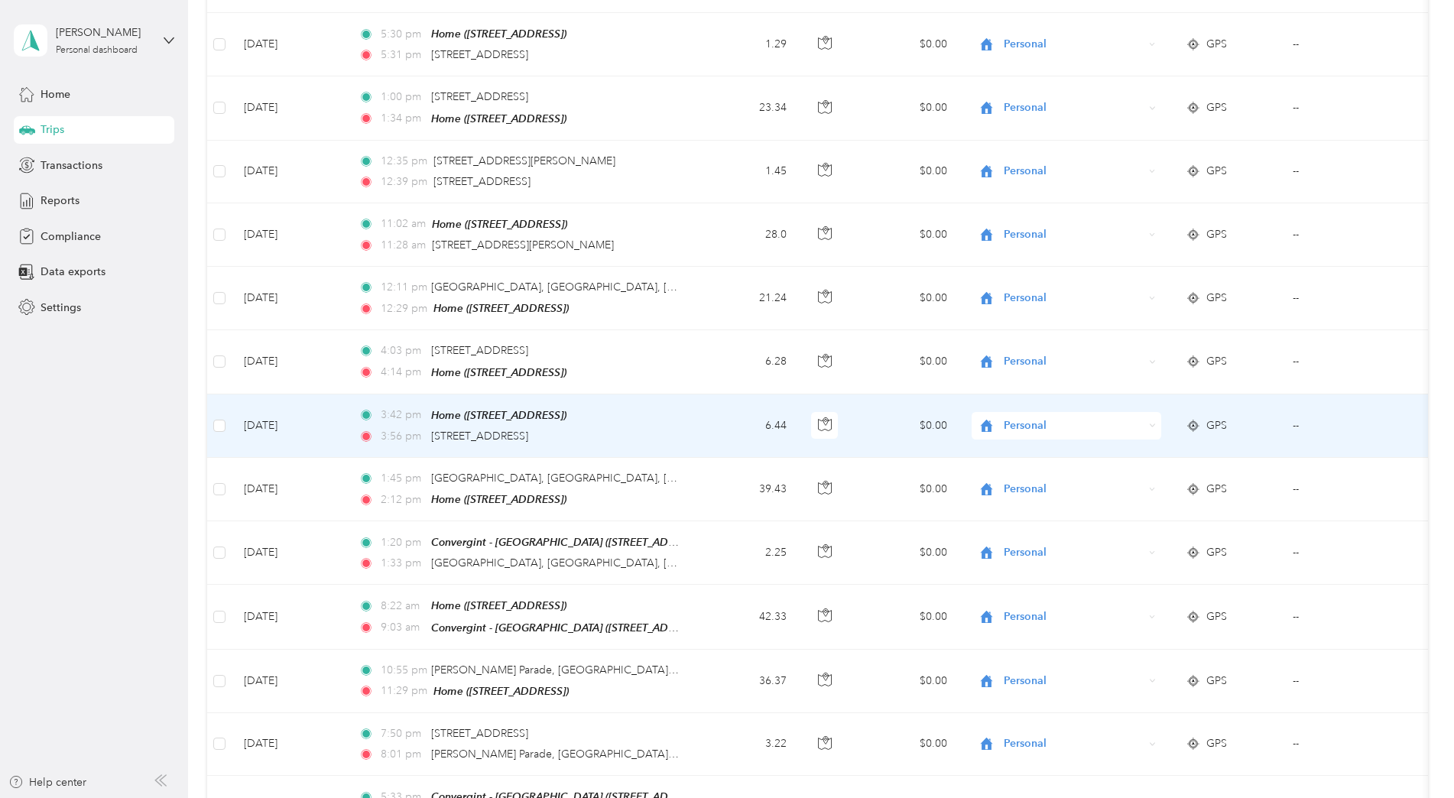
scroll to position [7597, 0]
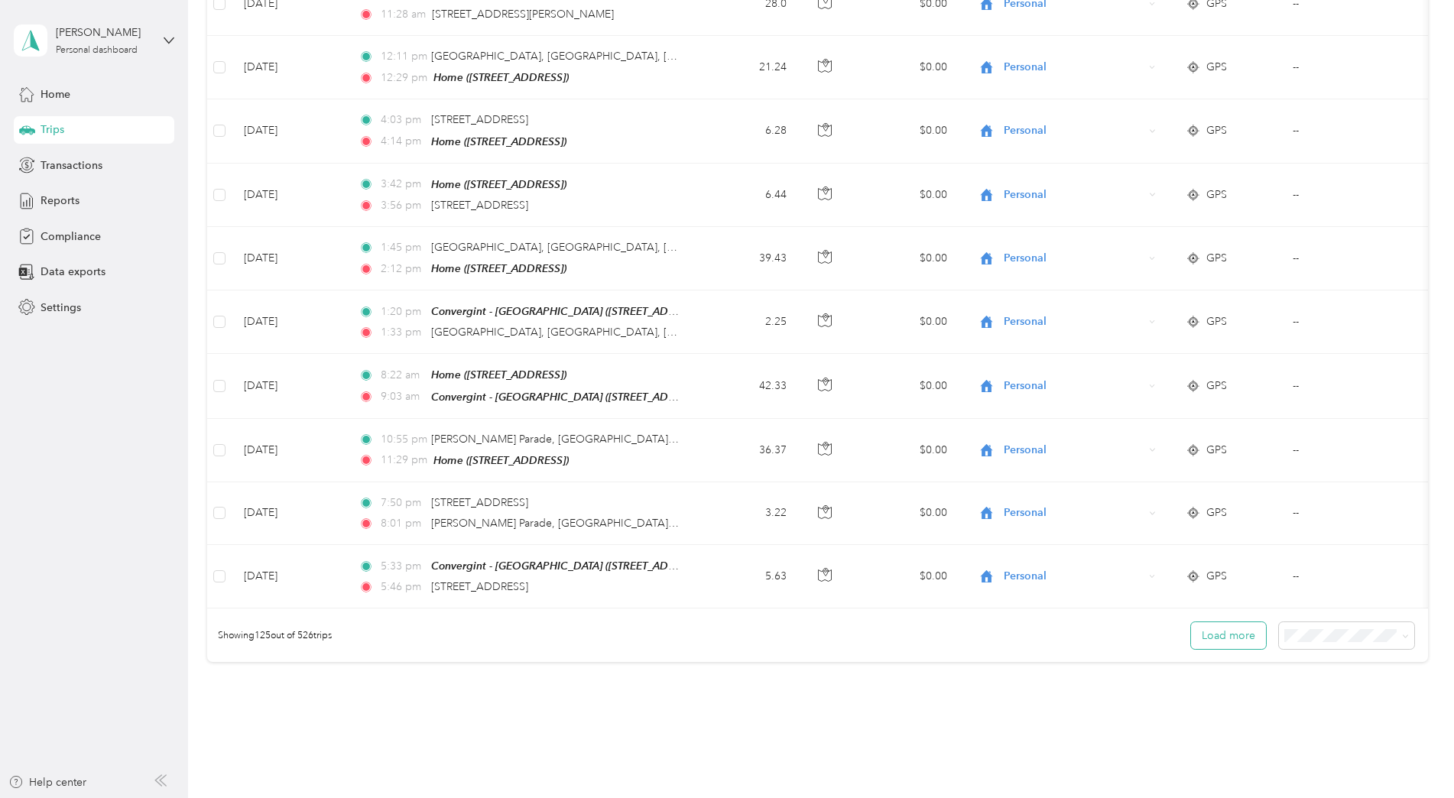
click at [1125, 622] on button "Load more" at bounding box center [1228, 635] width 75 height 27
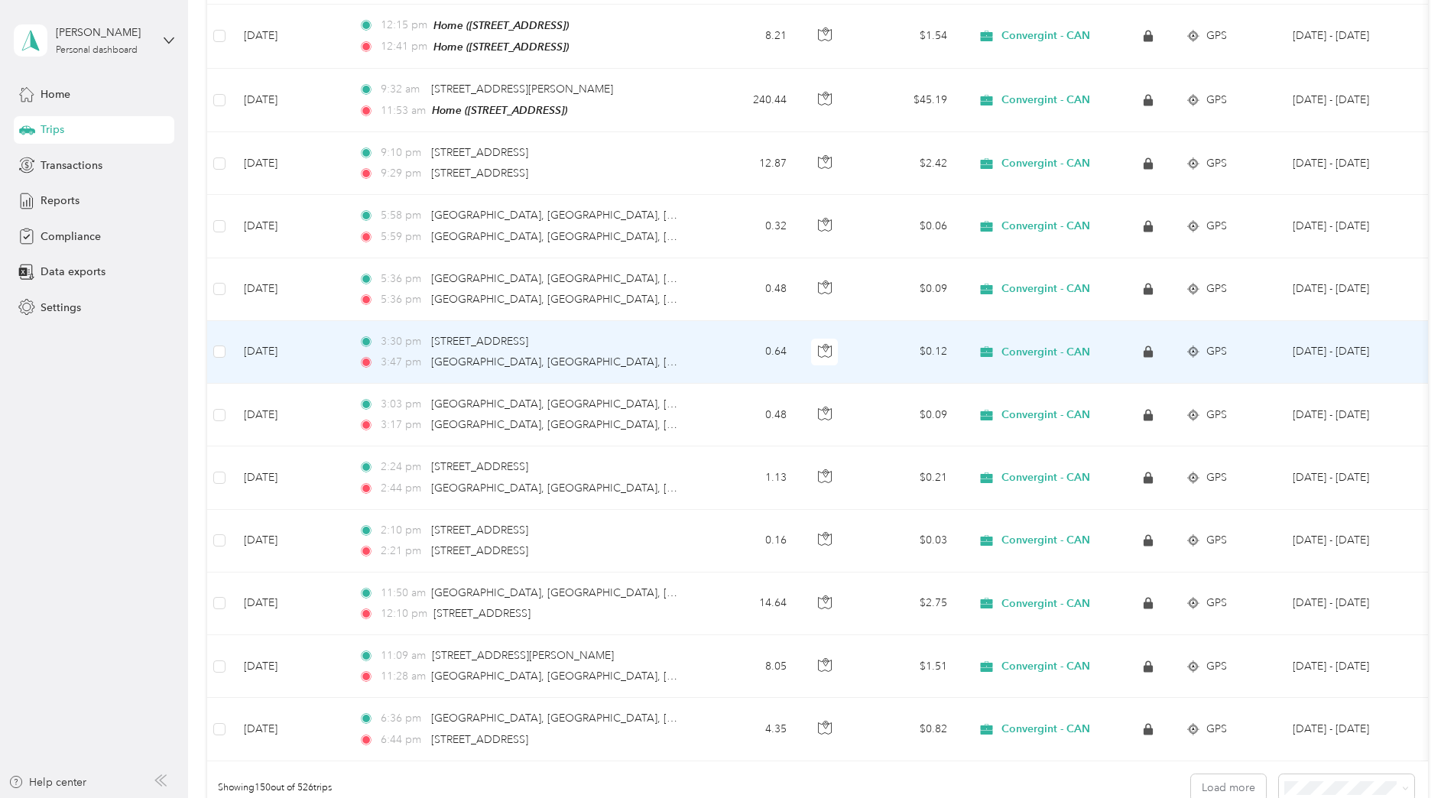
scroll to position [9169, 0]
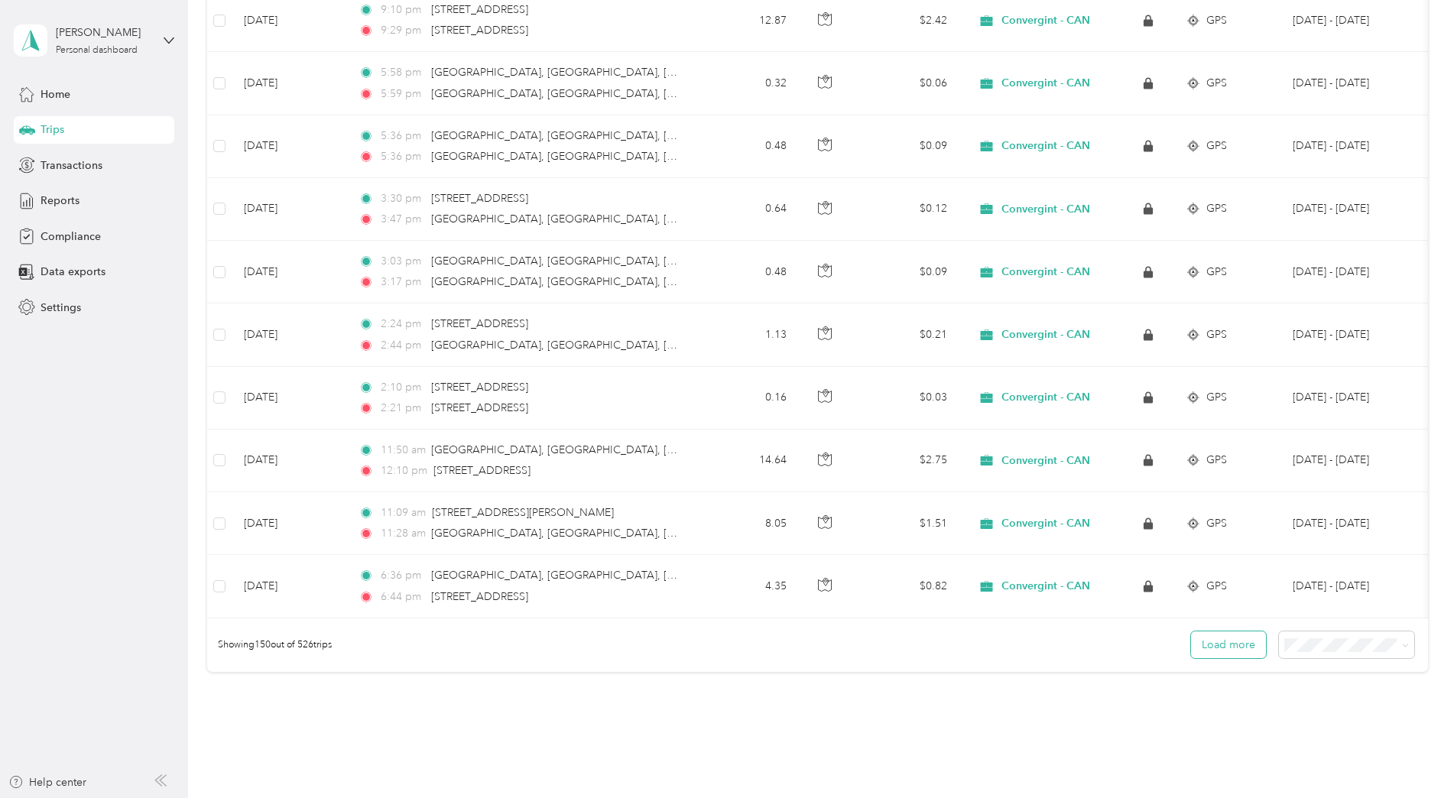
click at [1125, 632] on button "Load more" at bounding box center [1228, 645] width 75 height 27
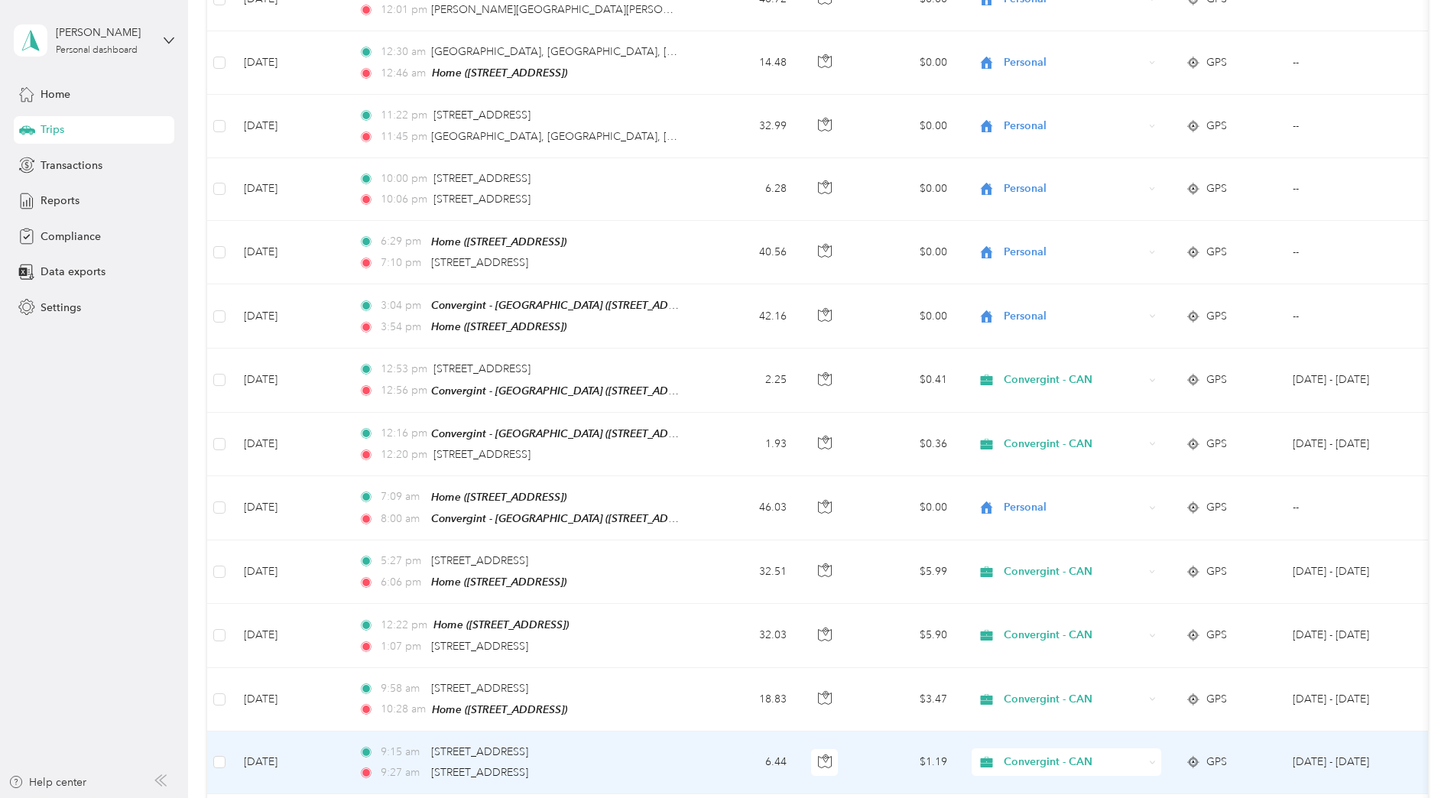
scroll to position [5269, 0]
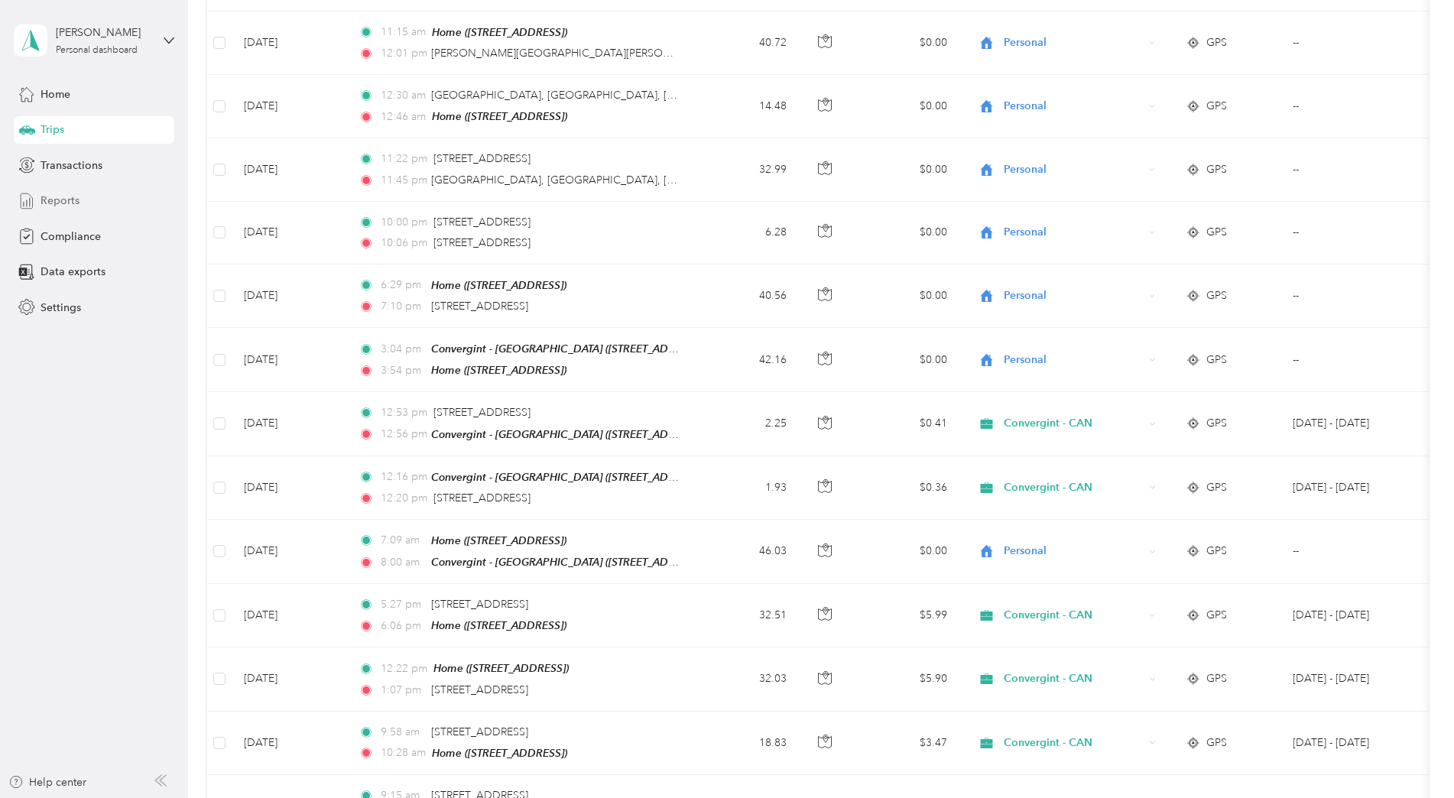
drag, startPoint x: 67, startPoint y: 201, endPoint x: 101, endPoint y: 188, distance: 36.8
click at [67, 200] on span "Reports" at bounding box center [60, 201] width 39 height 16
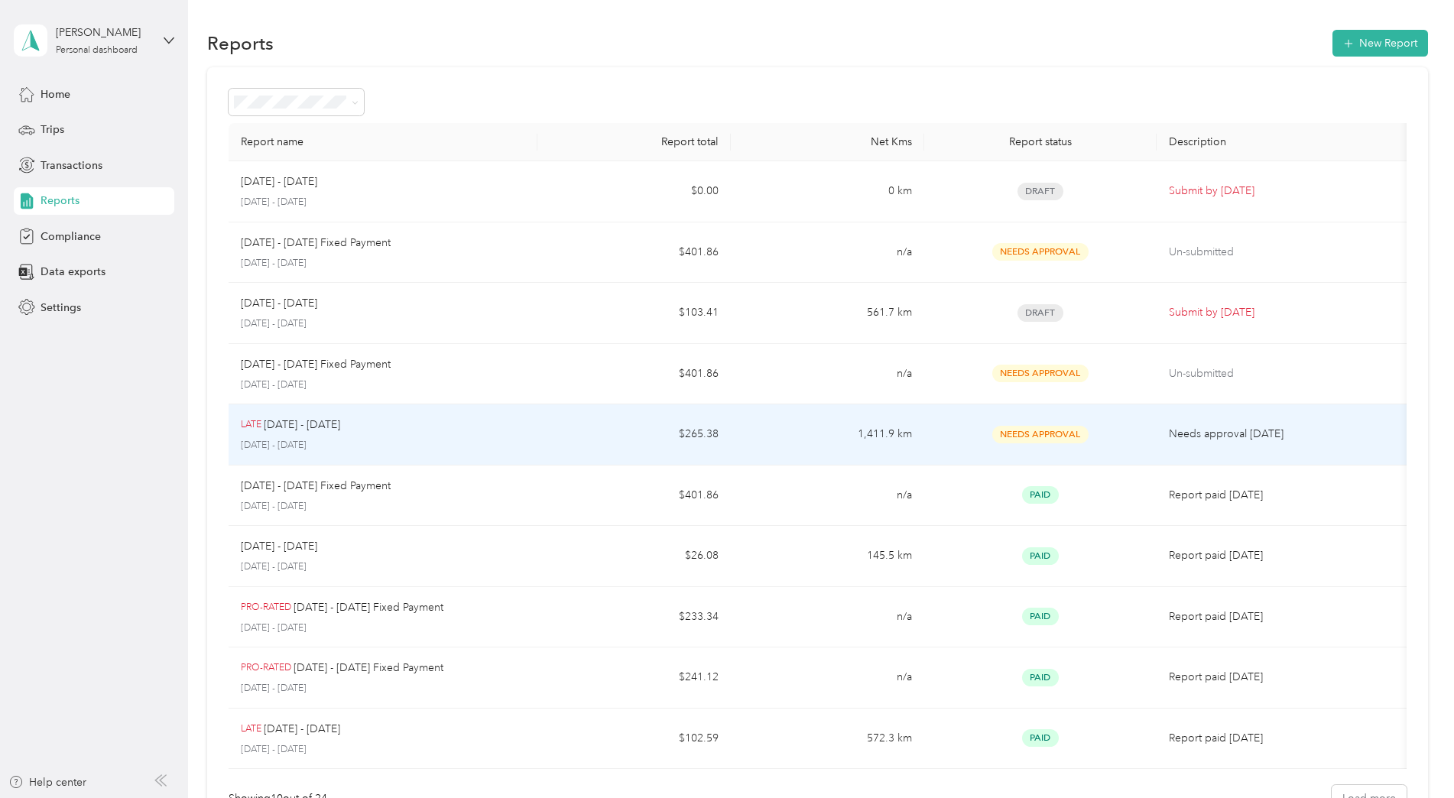
click at [801, 443] on td "1,411.9 km" at bounding box center [827, 434] width 193 height 61
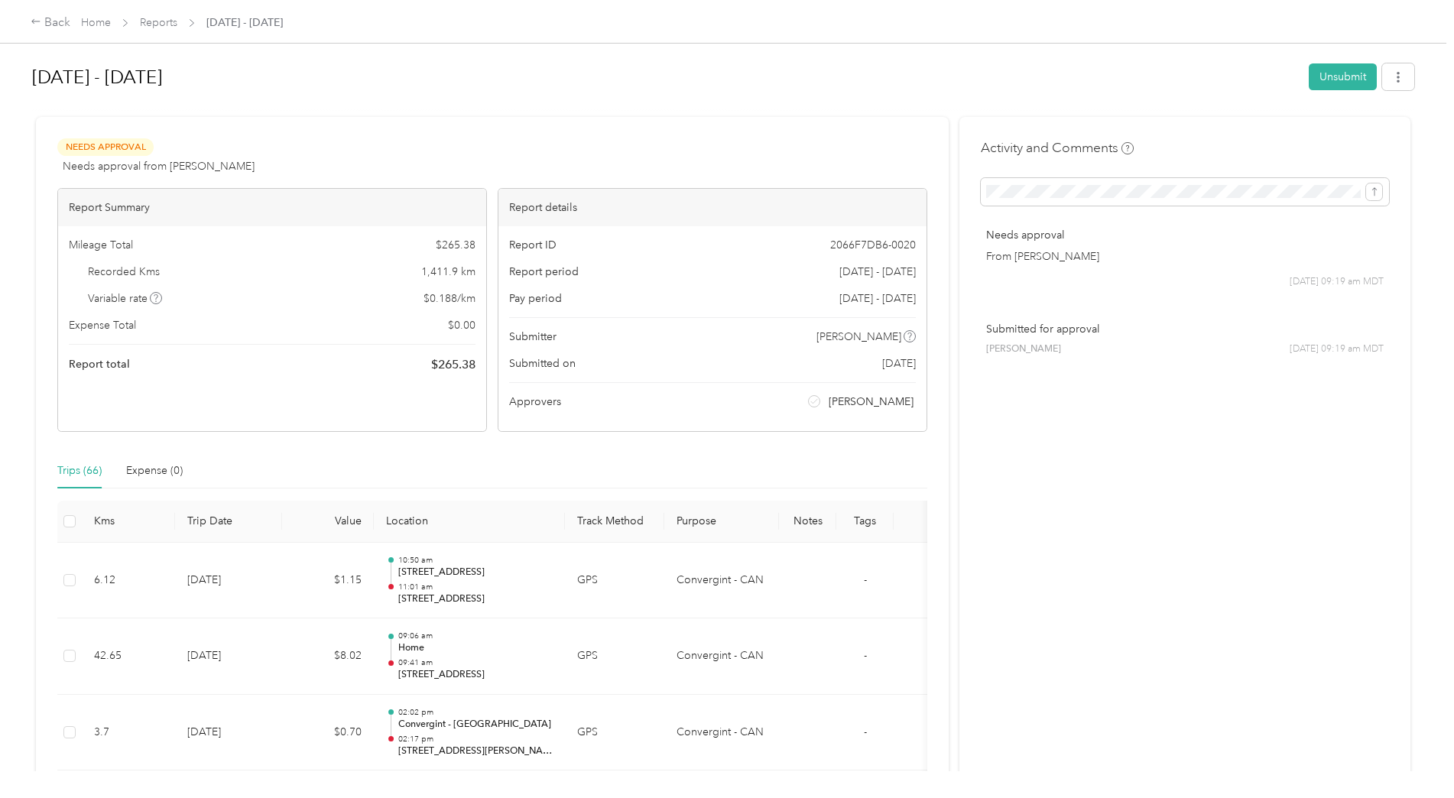
click at [823, 98] on div "[DATE] - [DATE] Unsubmit" at bounding box center [723, 79] width 1382 height 45
click at [48, 21] on div "Back" at bounding box center [51, 23] width 40 height 18
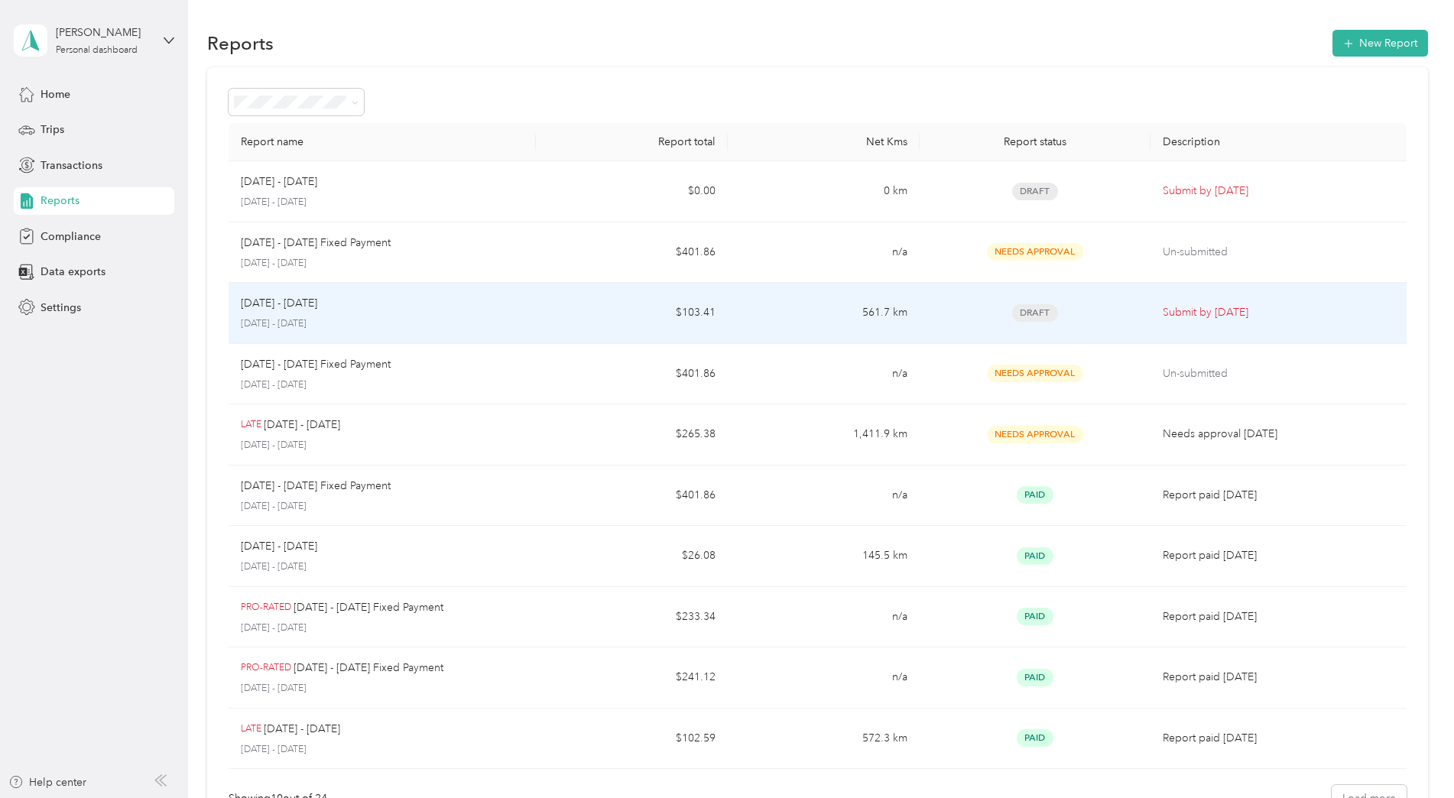
click at [1125, 317] on p "Submit by [DATE]" at bounding box center [1279, 312] width 232 height 17
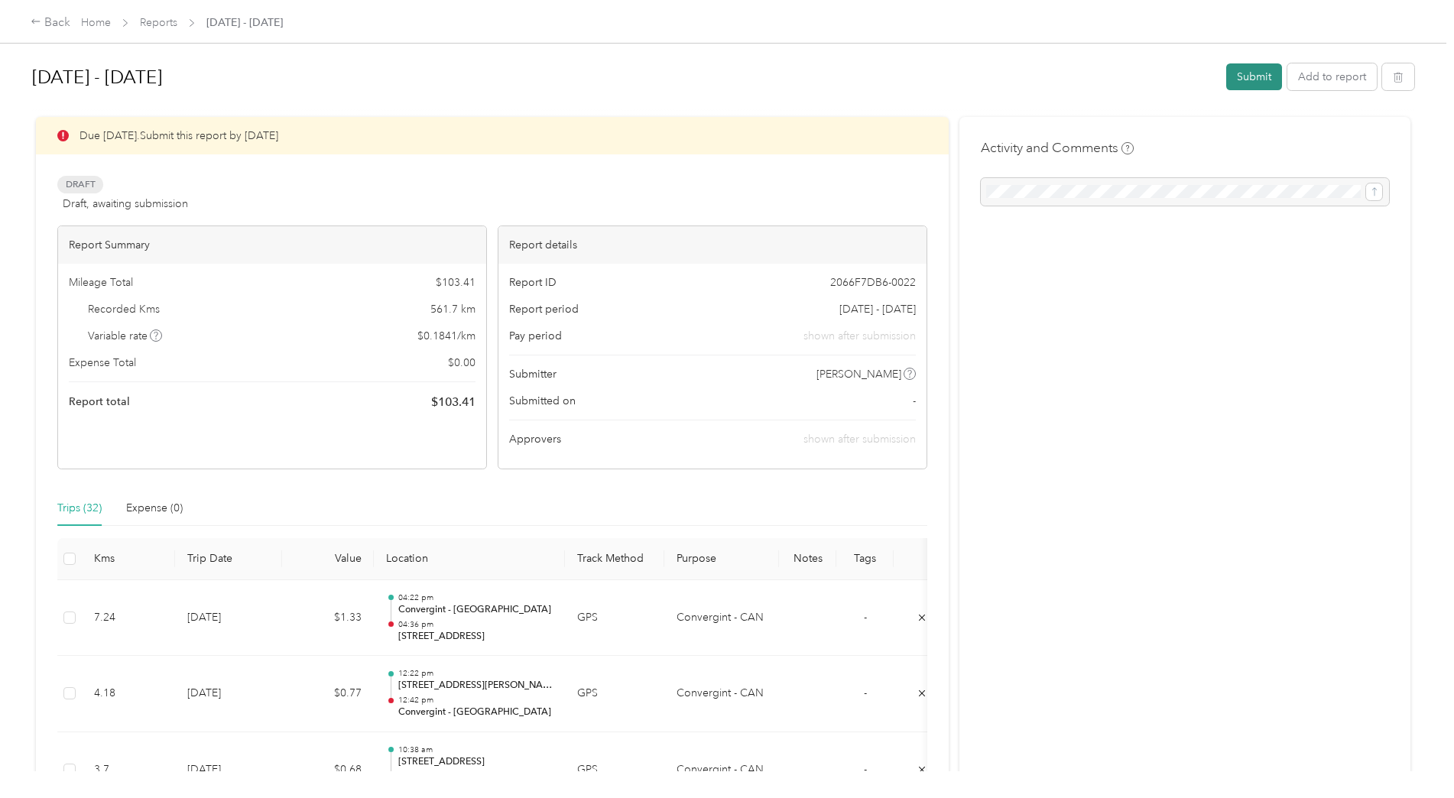
click at [1125, 79] on button "Submit" at bounding box center [1254, 76] width 56 height 27
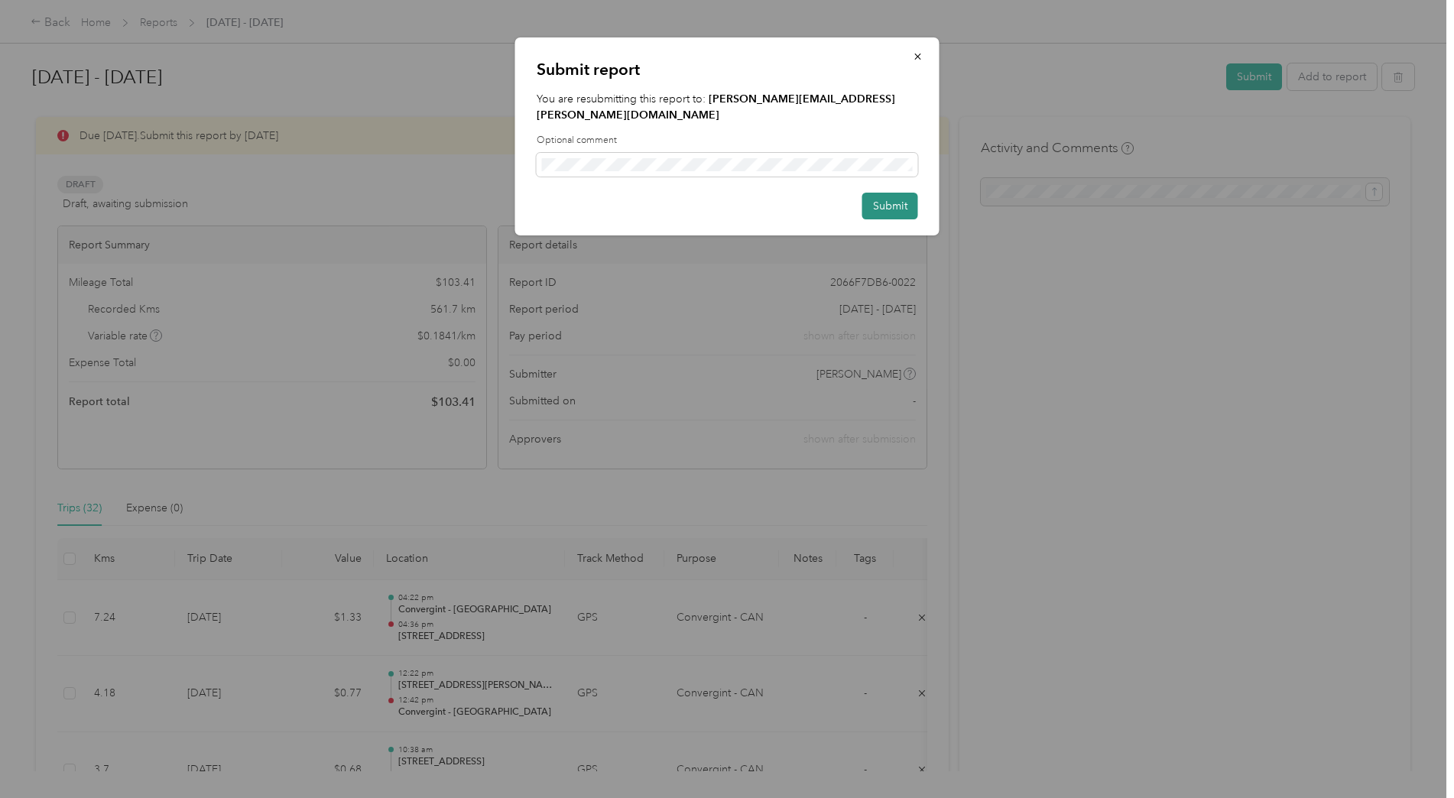
click at [878, 193] on button "Submit" at bounding box center [890, 206] width 56 height 27
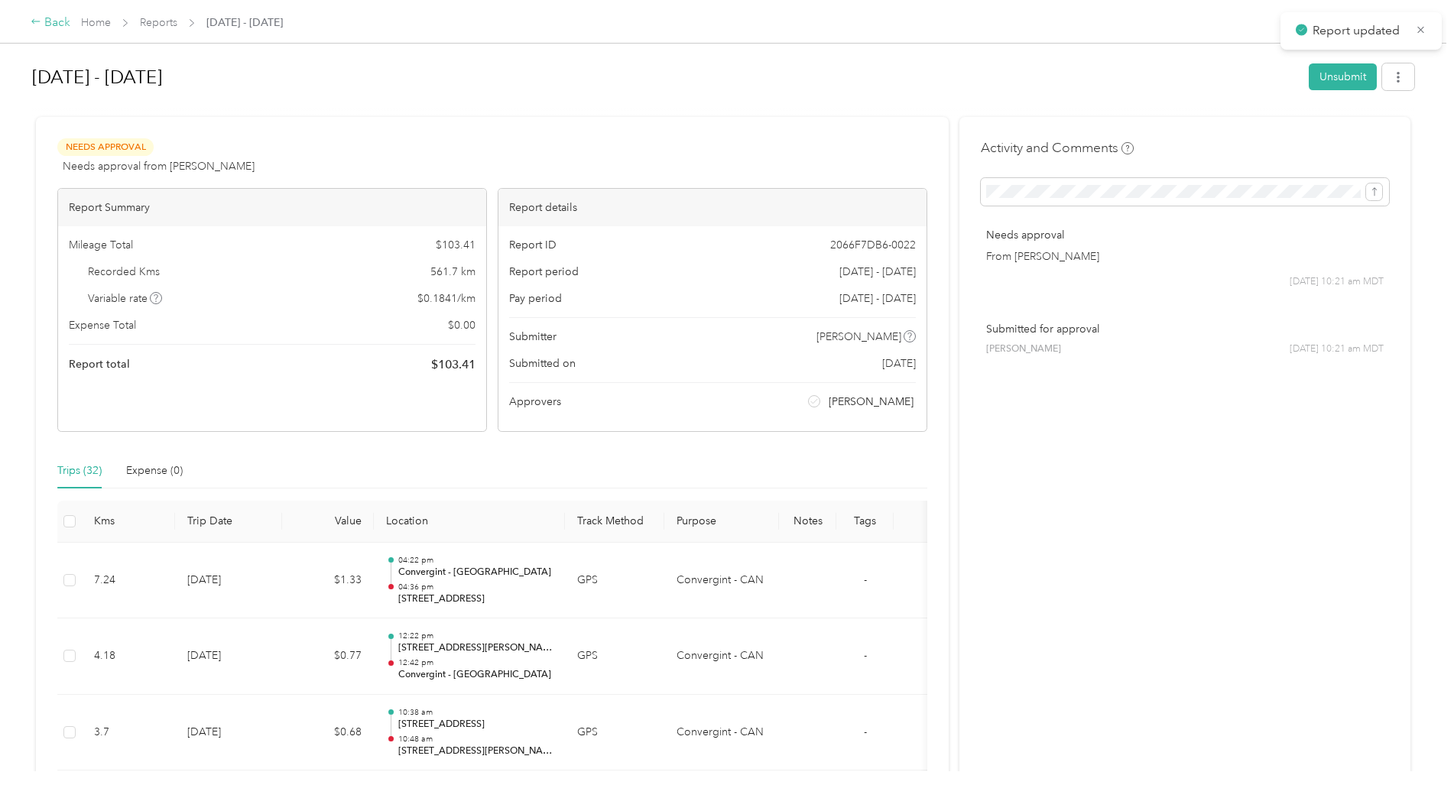
click at [48, 22] on div "Back" at bounding box center [51, 23] width 40 height 18
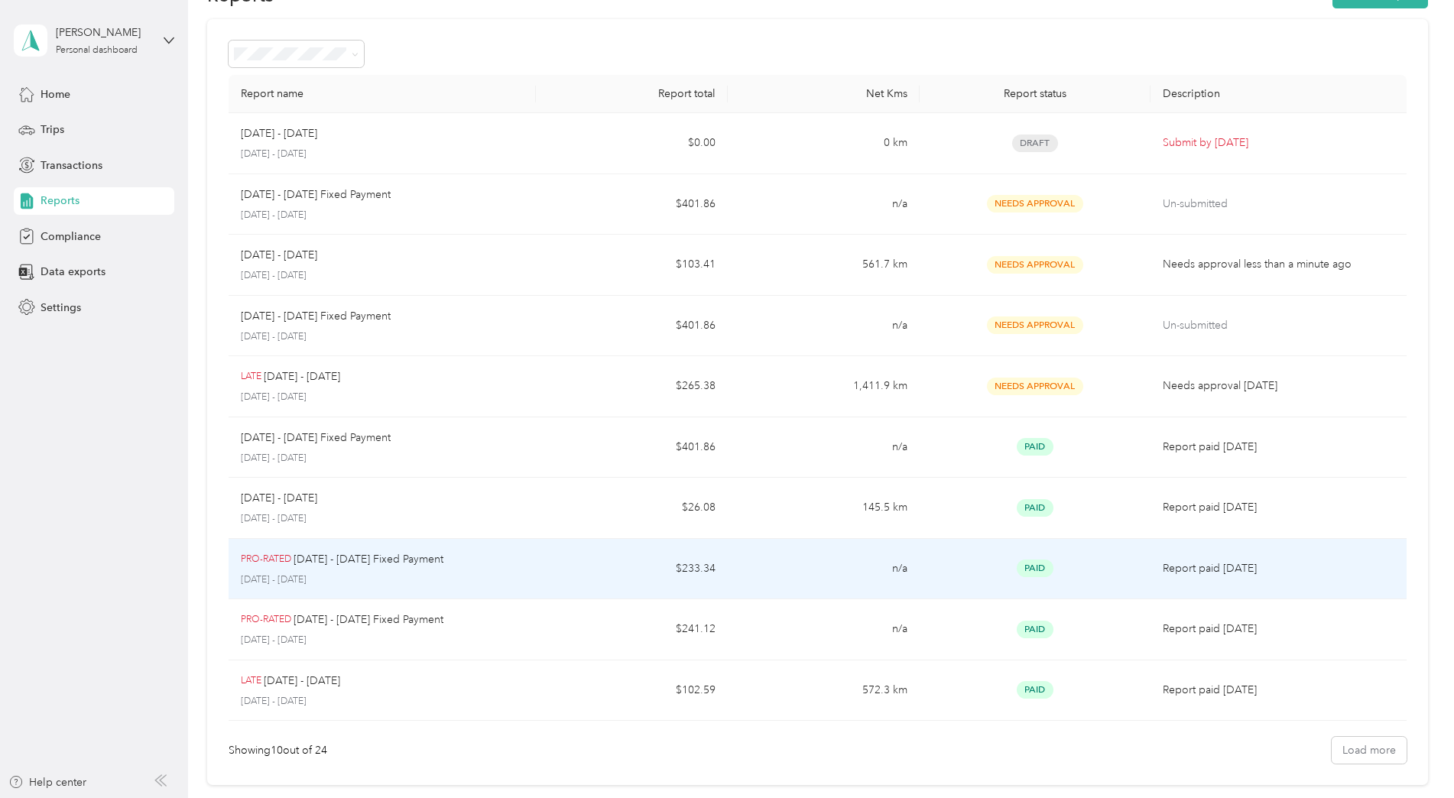
scroll to position [193, 0]
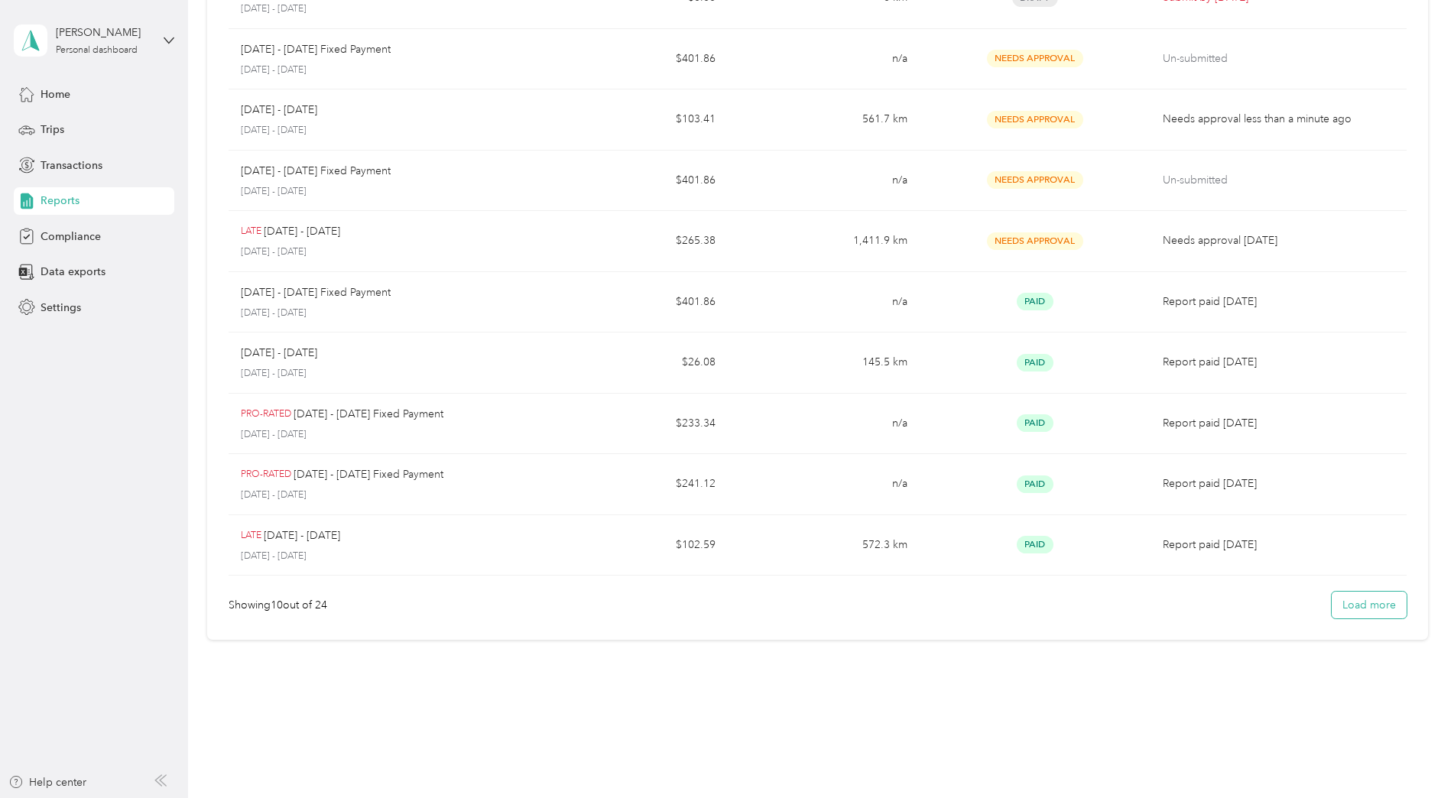
click at [1125, 599] on button "Load more" at bounding box center [1369, 605] width 75 height 27
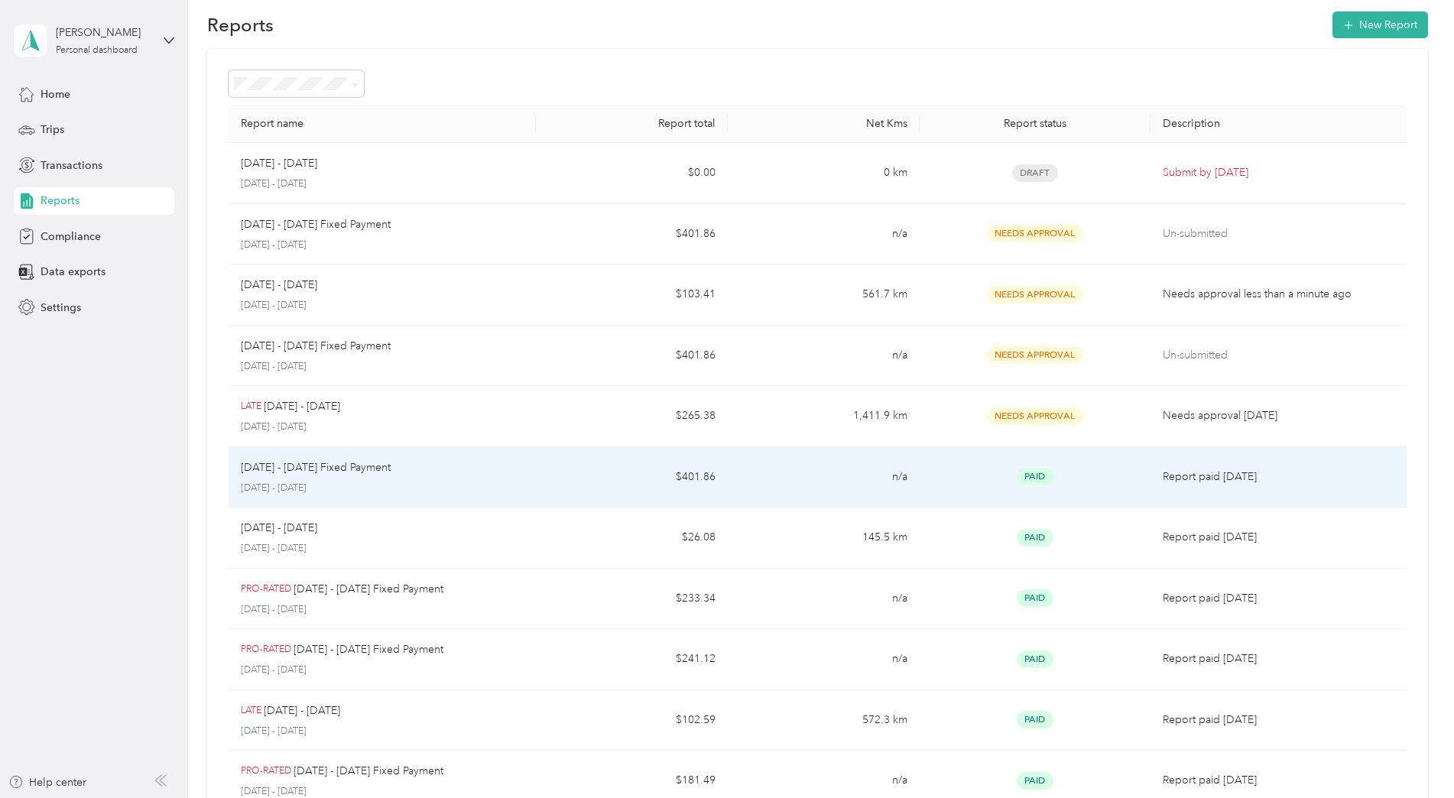
scroll to position [0, 0]
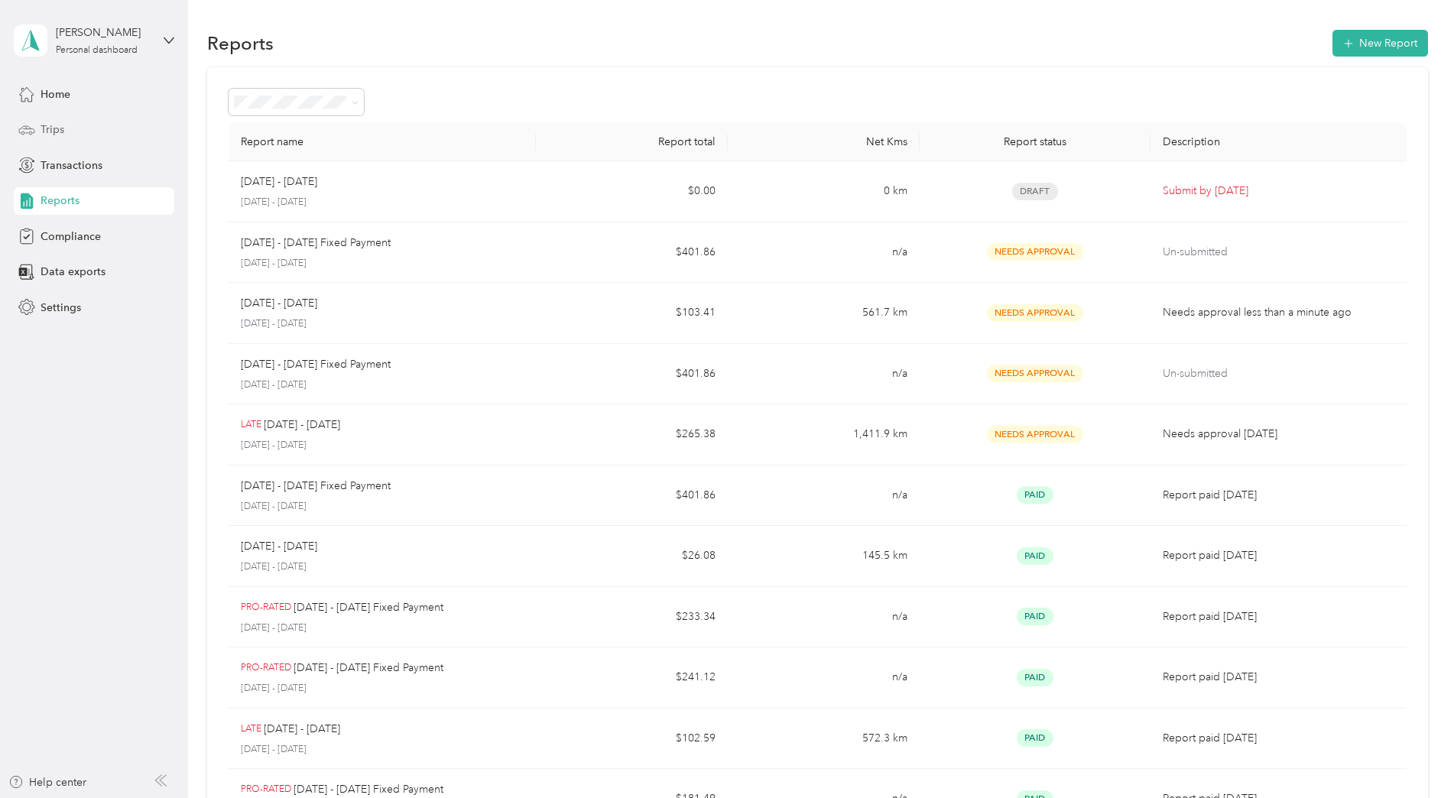
click at [63, 130] on span "Trips" at bounding box center [53, 130] width 24 height 16
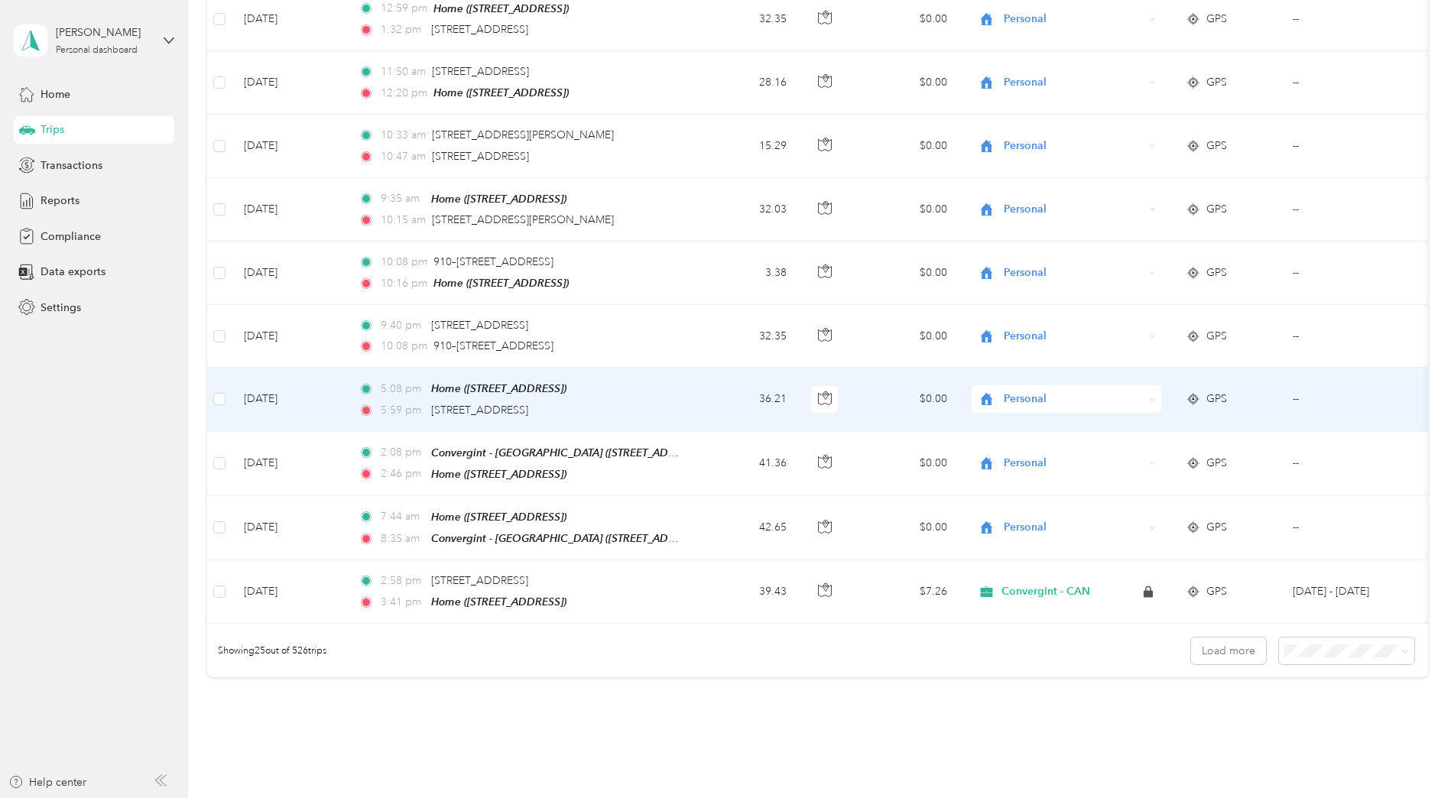
scroll to position [1308, 0]
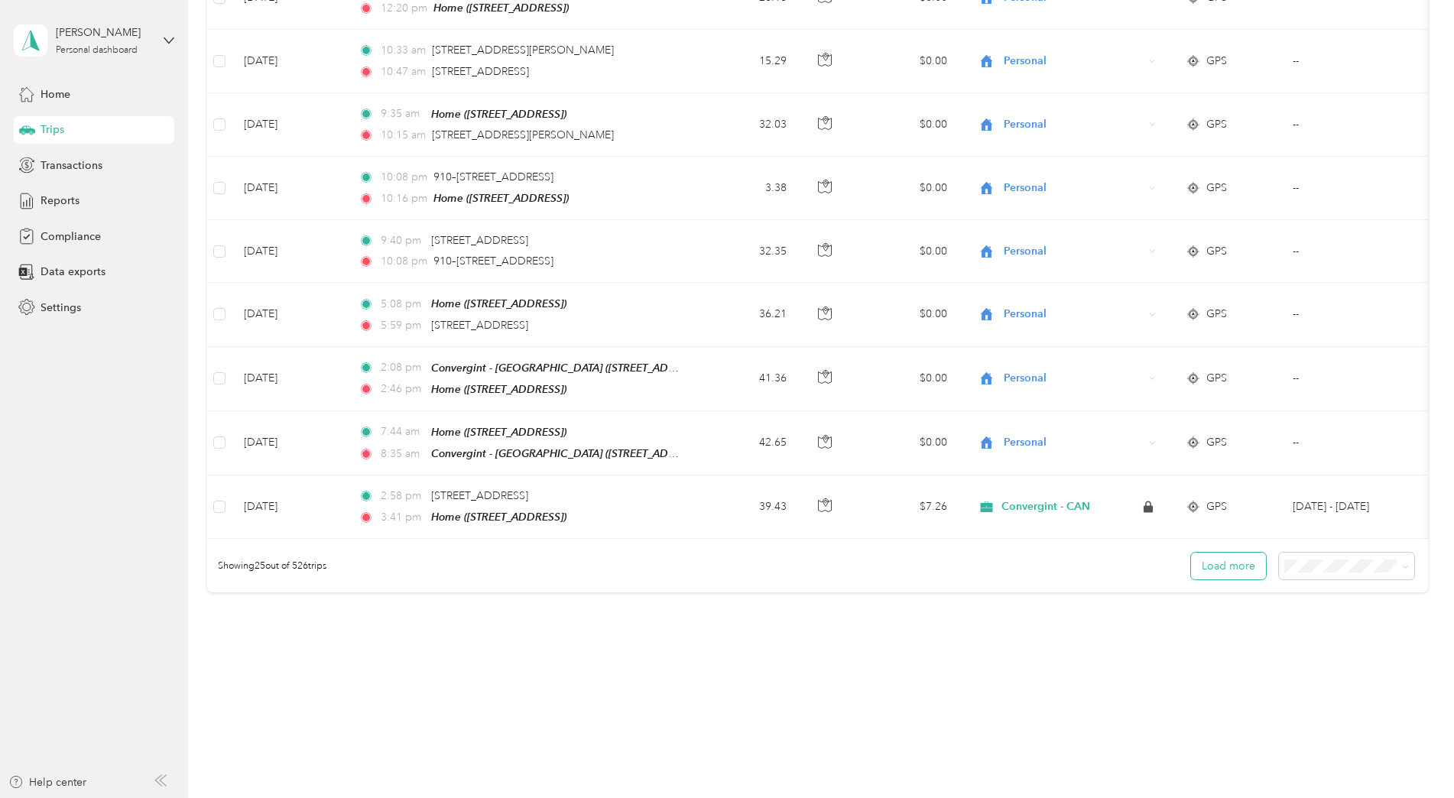
click at [1125, 557] on button "Load more" at bounding box center [1228, 566] width 75 height 27
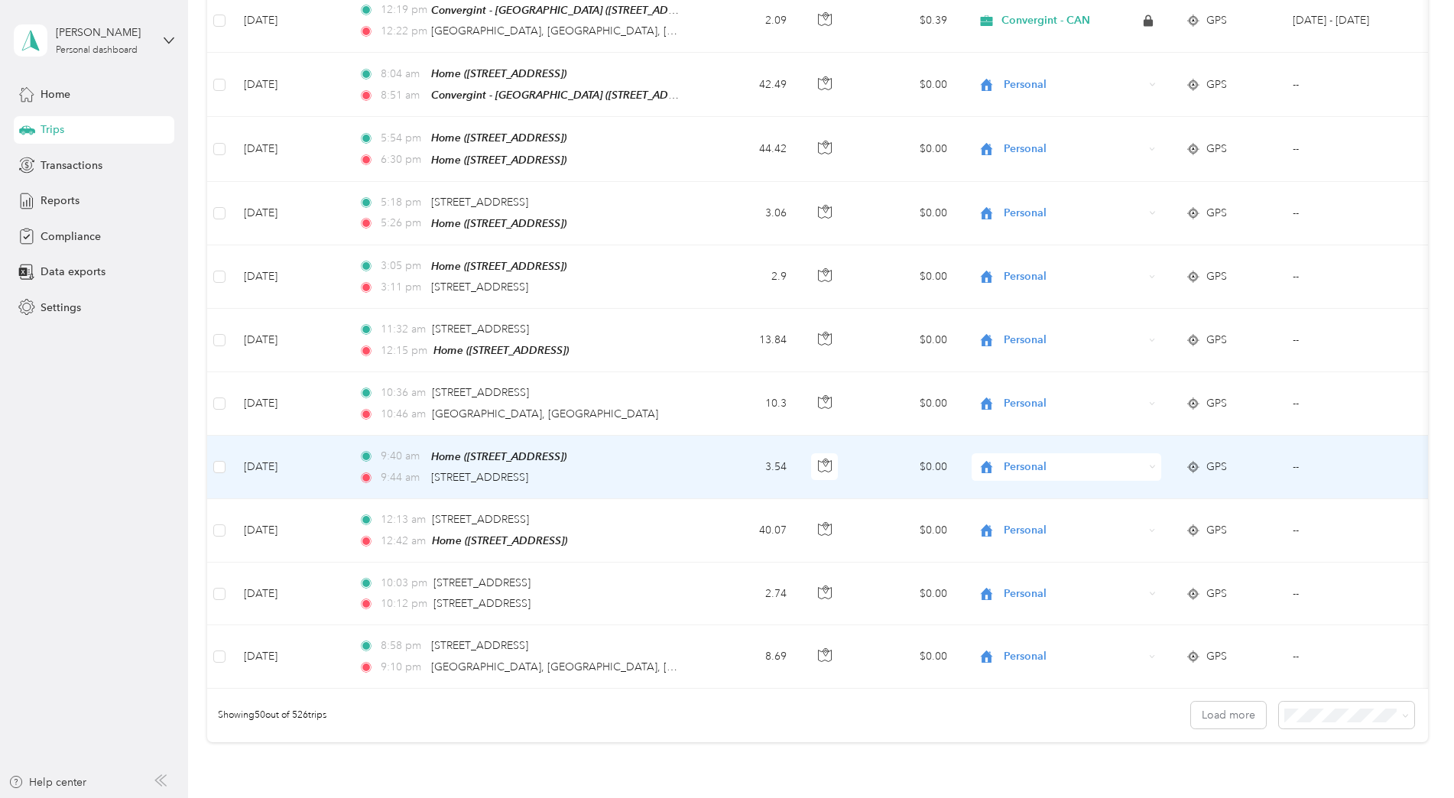
scroll to position [2761, 0]
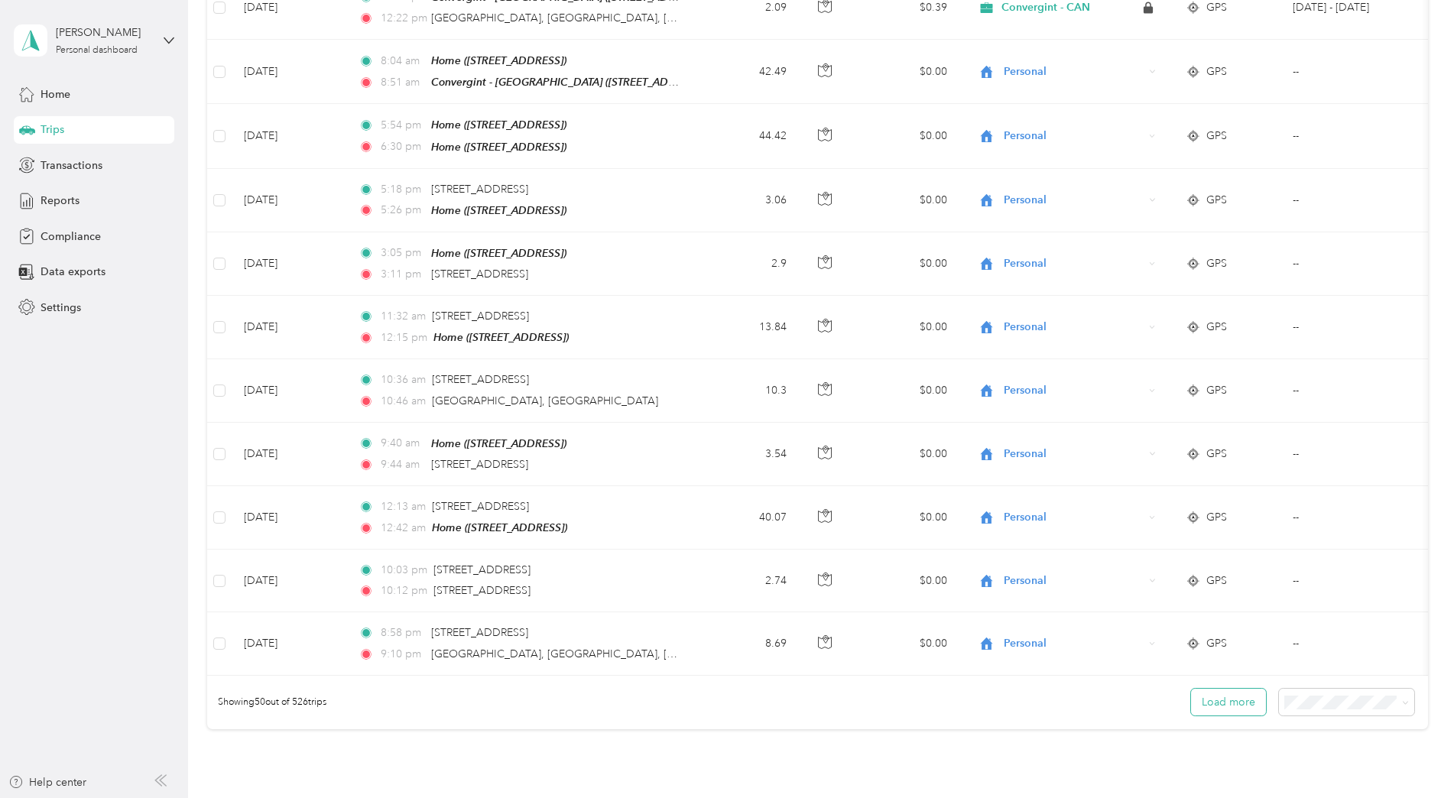
click at [1125, 689] on button "Load more" at bounding box center [1228, 702] width 75 height 27
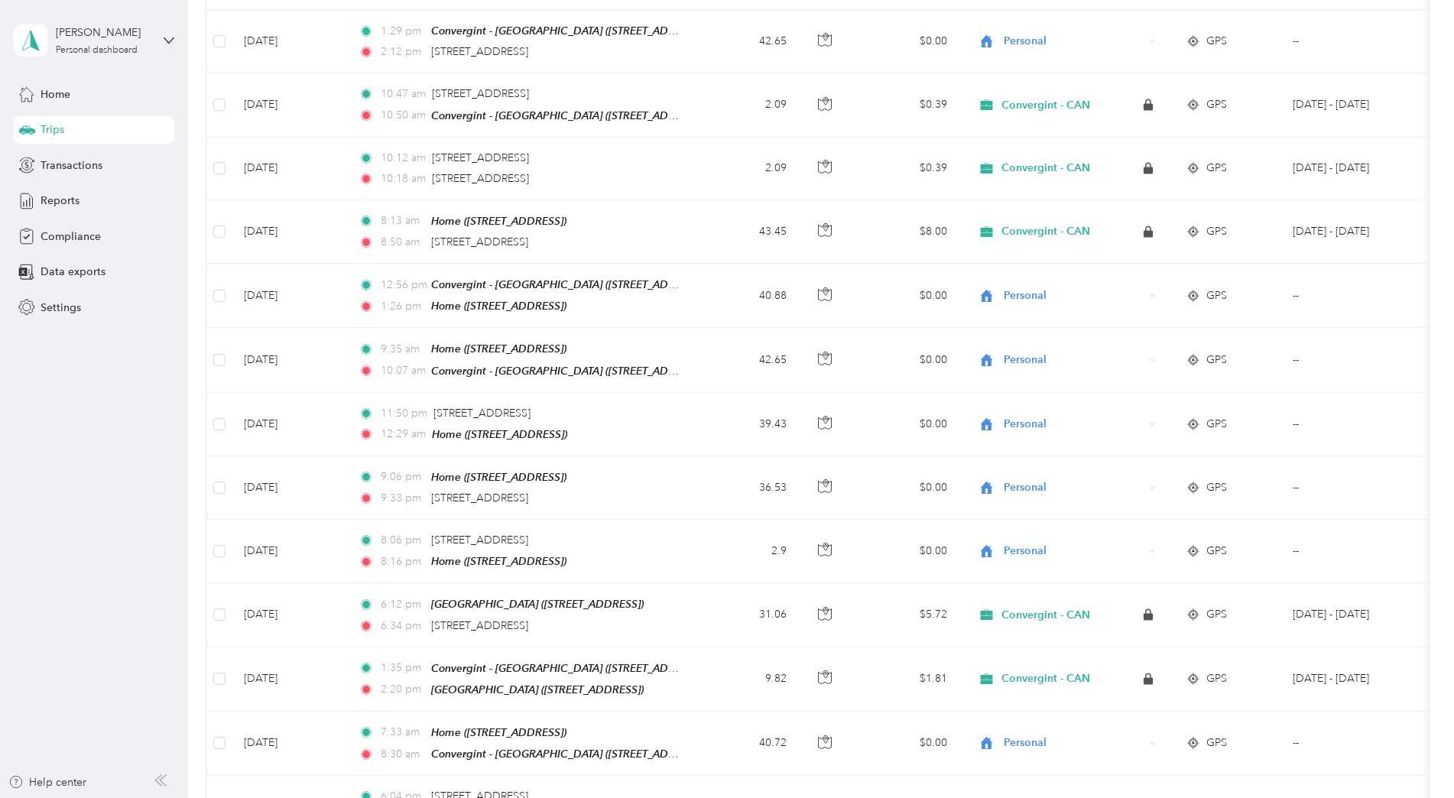
scroll to position [4452, 0]
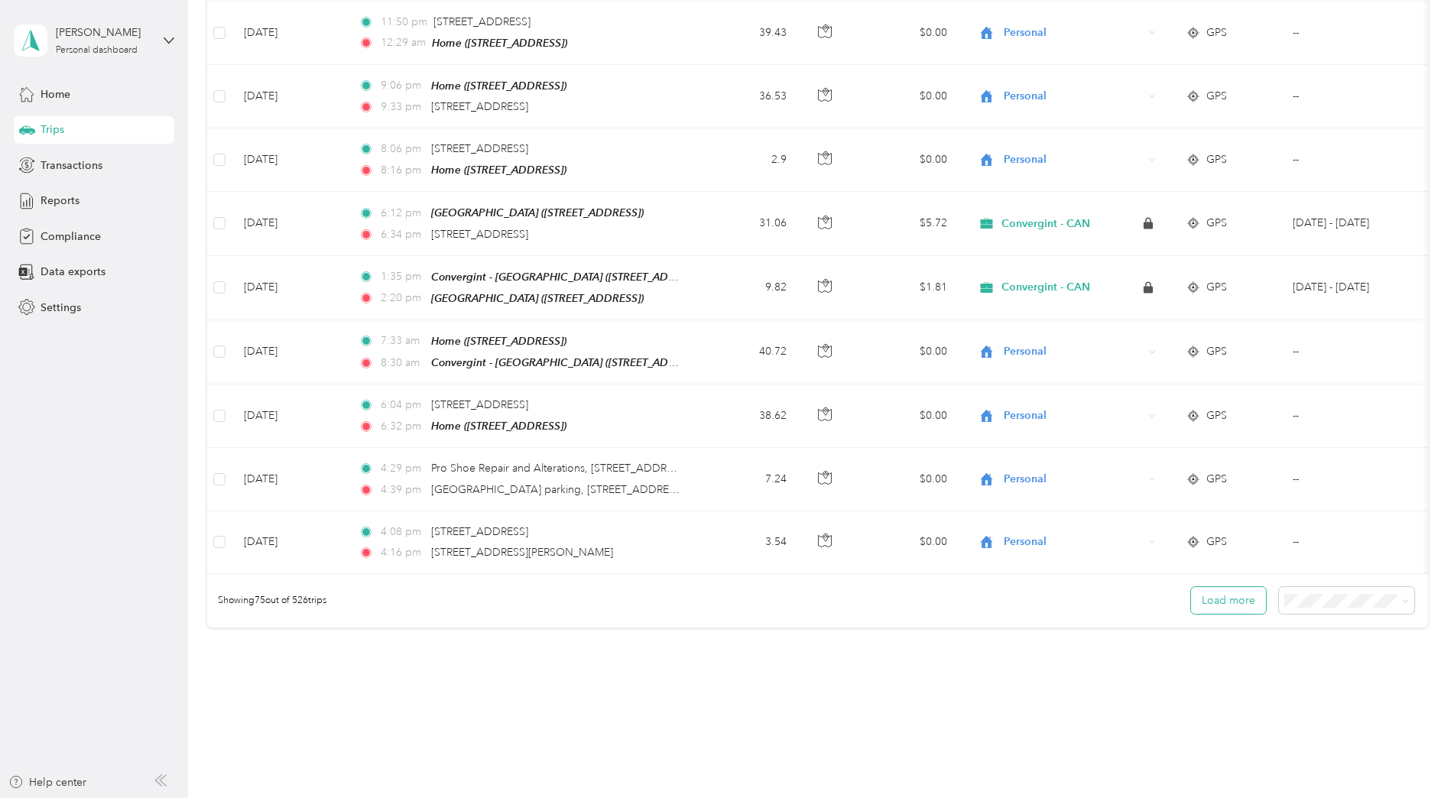
click at [1125, 587] on button "Load more" at bounding box center [1228, 600] width 75 height 27
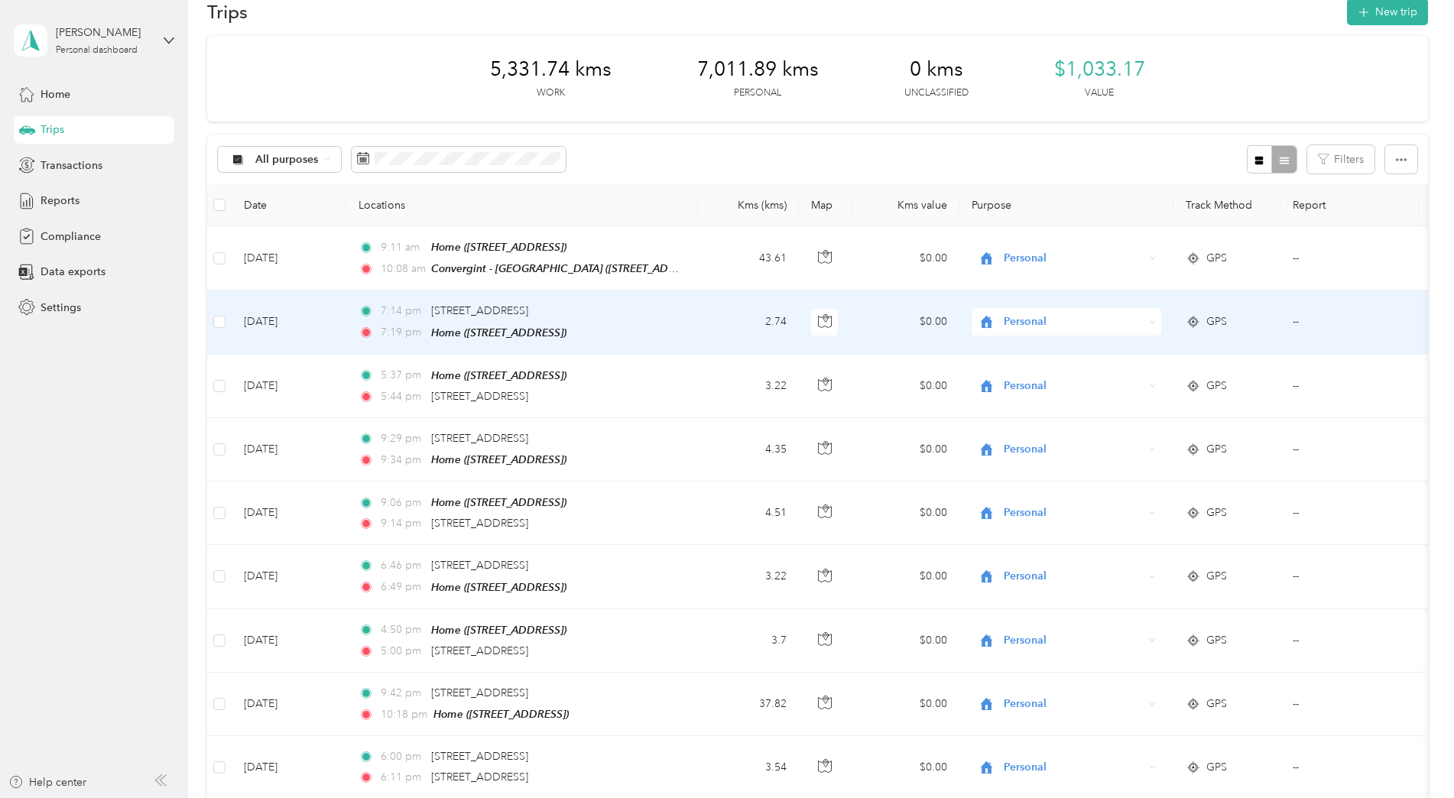
scroll to position [0, 0]
